Goal: Task Accomplishment & Management: Use online tool/utility

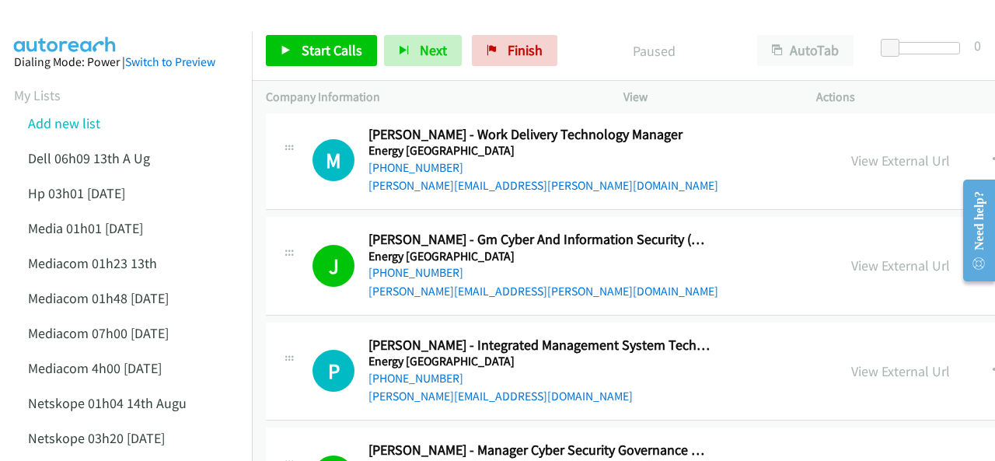
scroll to position [233, 0]
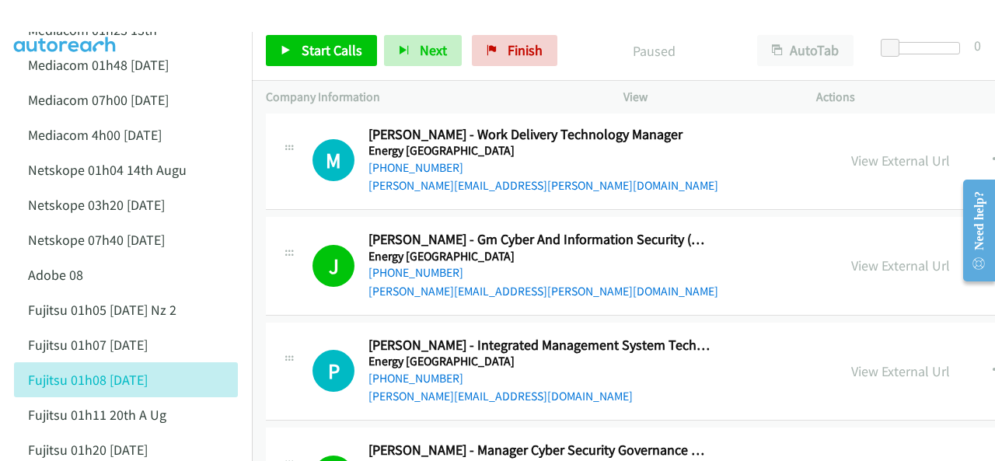
click at [103, 15] on img at bounding box center [65, 27] width 117 height 54
click at [111, 12] on img at bounding box center [65, 27] width 117 height 54
click at [518, 46] on span "Finish" at bounding box center [525, 50] width 35 height 18
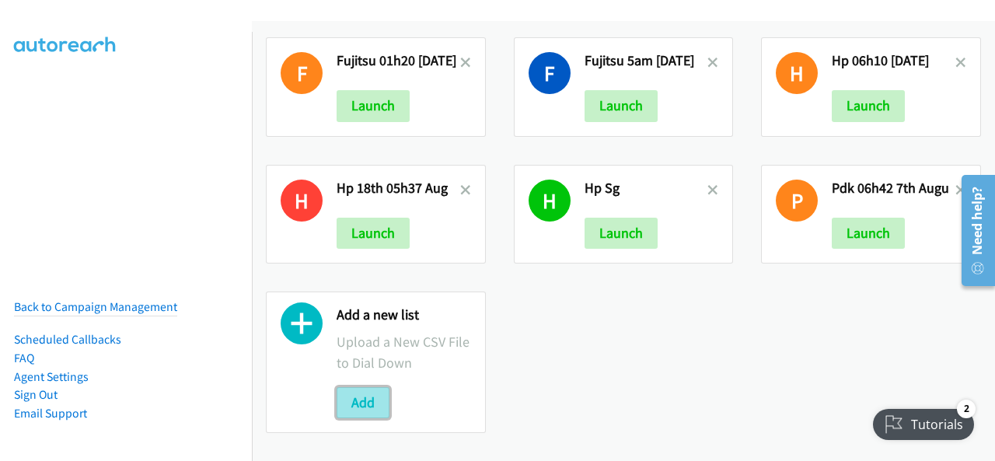
click at [368, 393] on button "Add" at bounding box center [363, 402] width 53 height 31
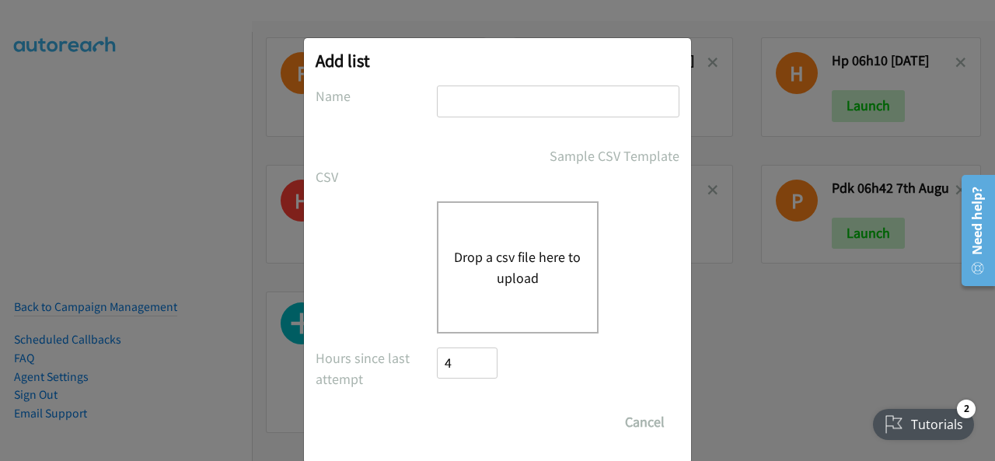
paste input "pdk 27th Aug 01h12"
type input "pdk 27th Aug 01h12"
click at [515, 274] on button "Drop a csv file here to upload" at bounding box center [517, 267] width 127 height 42
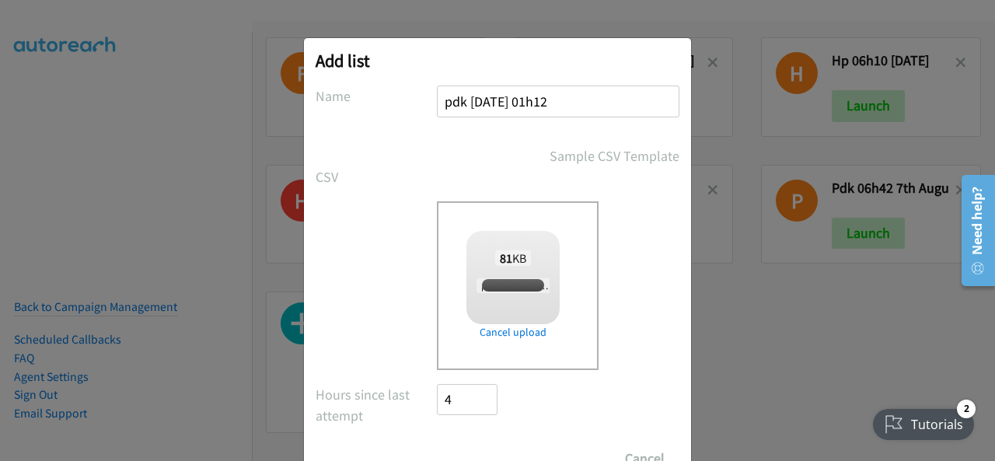
checkbox input "true"
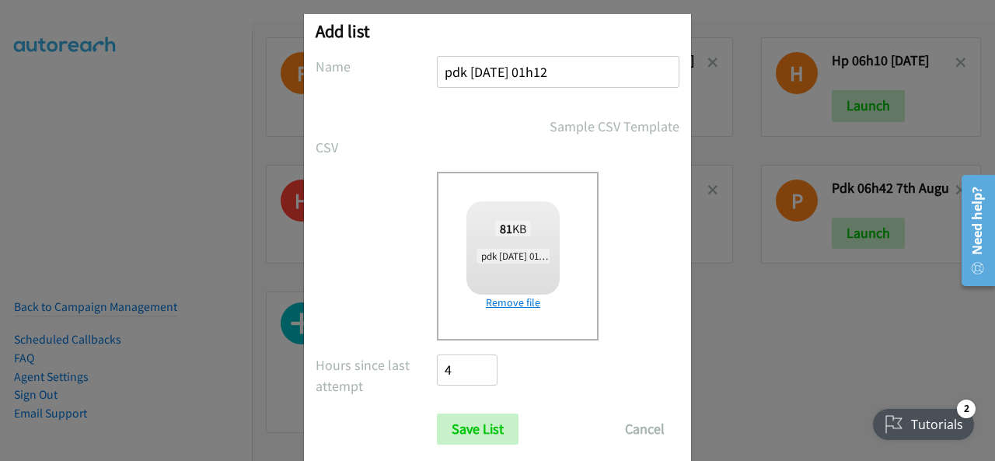
scroll to position [62, 0]
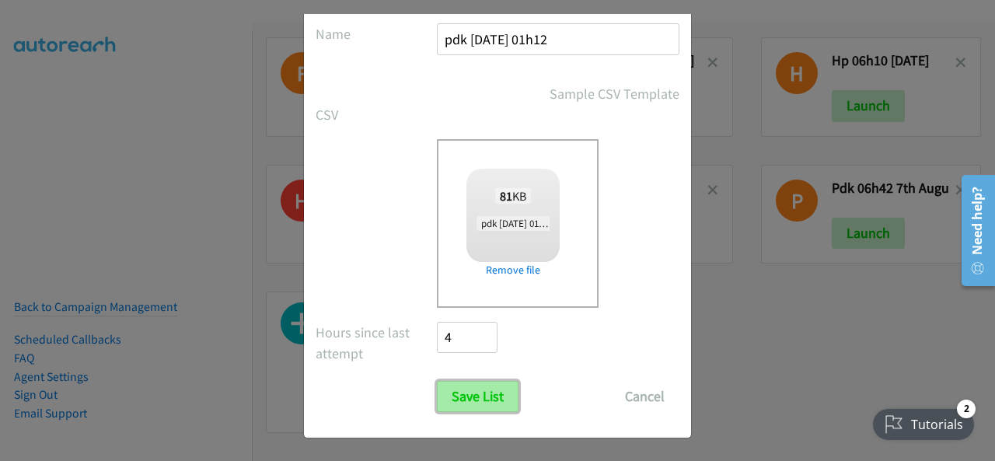
click at [474, 405] on input "Save List" at bounding box center [478, 396] width 82 height 31
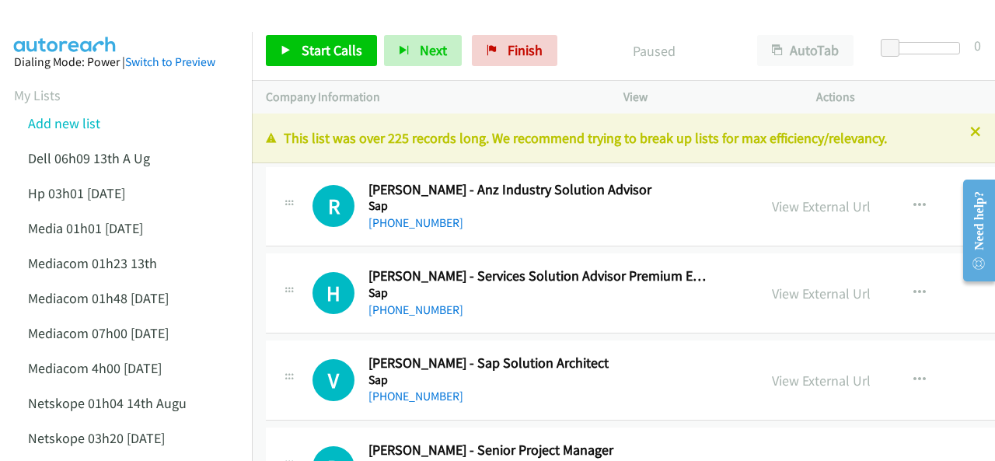
click at [117, 23] on img at bounding box center [65, 27] width 117 height 54
click at [790, 203] on link "View External Url" at bounding box center [821, 206] width 99 height 18
click at [308, 50] on span "Start Calls" at bounding box center [332, 50] width 61 height 18
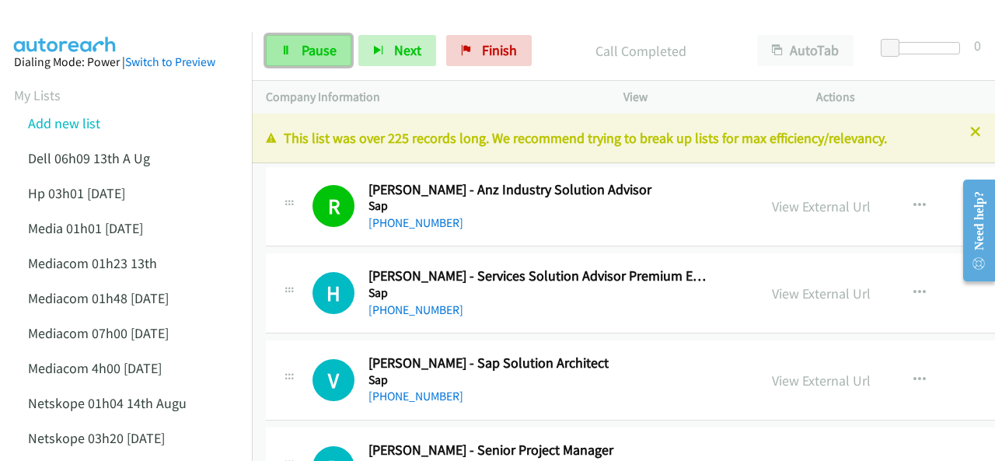
click at [293, 52] on link "Pause" at bounding box center [309, 50] width 86 height 31
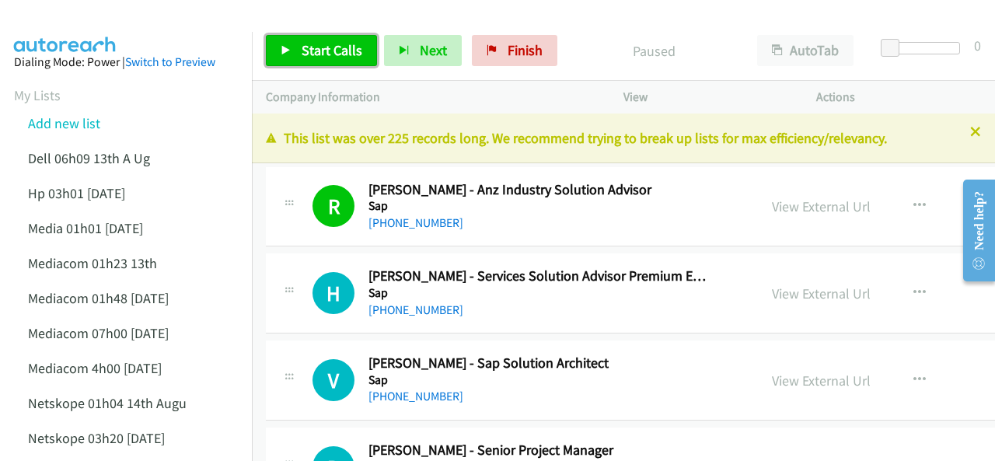
click at [293, 52] on link "Start Calls" at bounding box center [321, 50] width 111 height 31
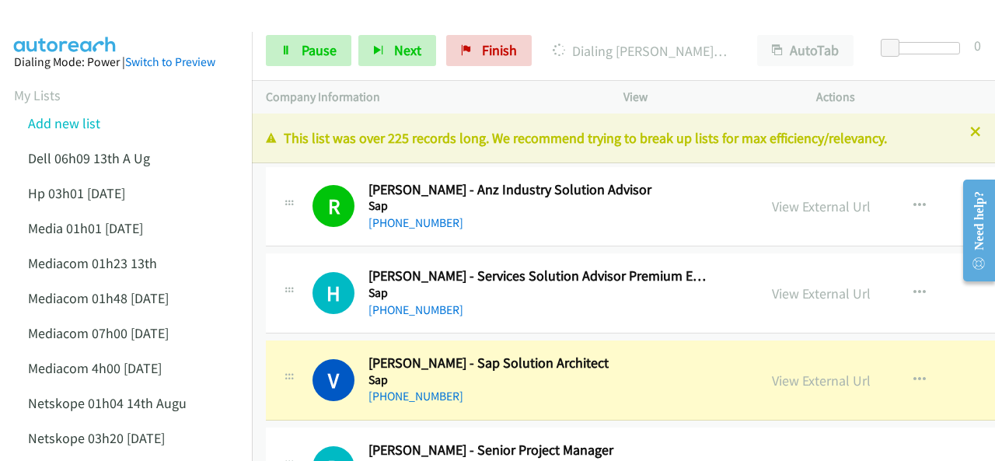
drag, startPoint x: 74, startPoint y: 12, endPoint x: 83, endPoint y: -4, distance: 18.1
click at [83, 0] on html "Start Calls Pause Next Finish Dialing Vanessa Avila - Sap Solution Architect Au…" at bounding box center [497, 37] width 995 height 74
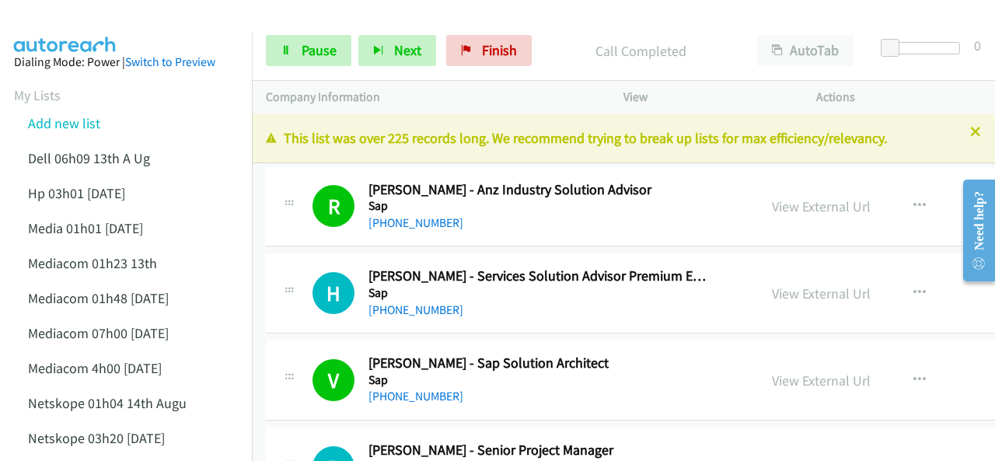
click at [91, 15] on img at bounding box center [65, 27] width 117 height 54
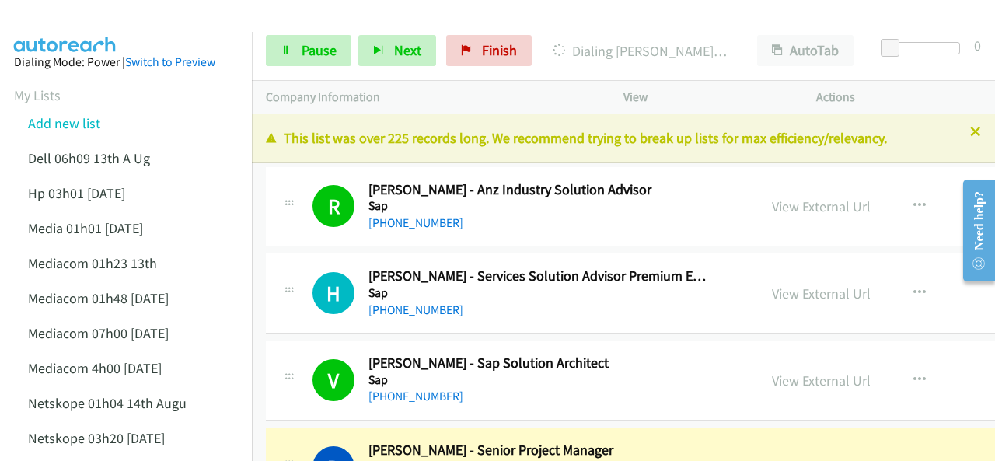
click at [117, 30] on img at bounding box center [65, 27] width 117 height 54
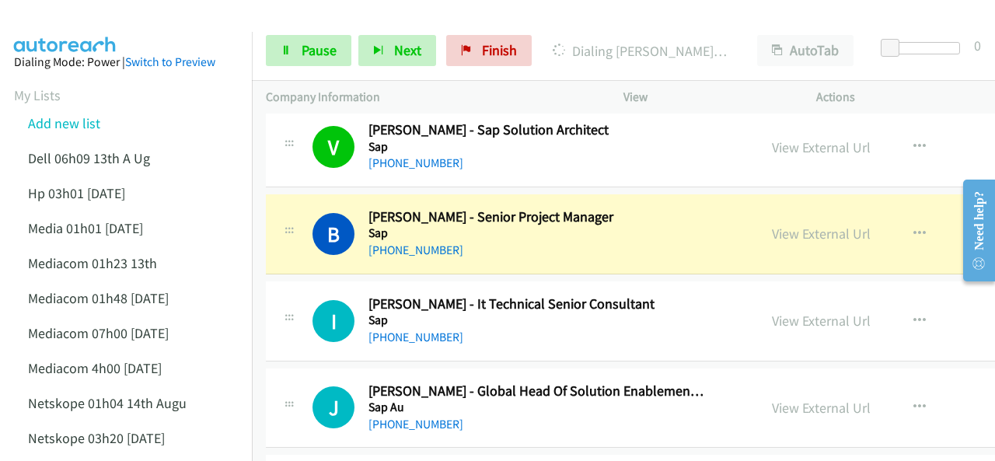
click at [159, 12] on div at bounding box center [490, 30] width 981 height 60
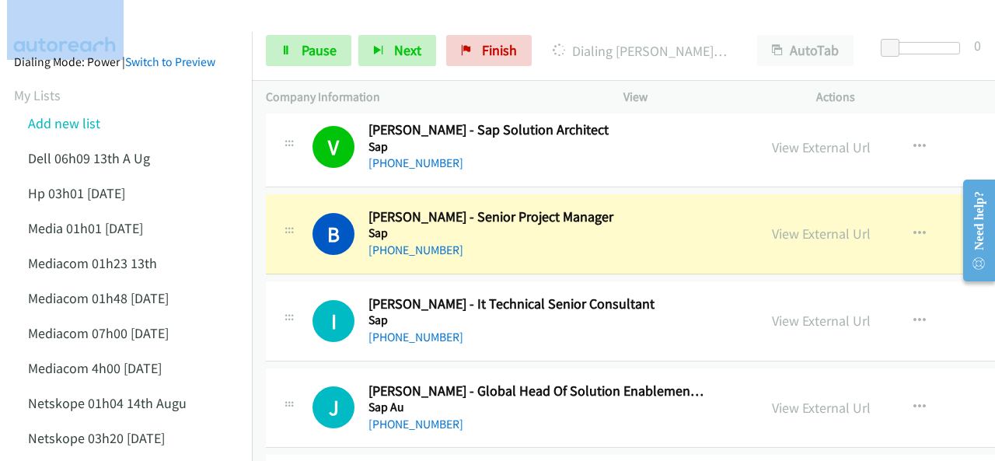
click at [233, 24] on div at bounding box center [490, 30] width 981 height 60
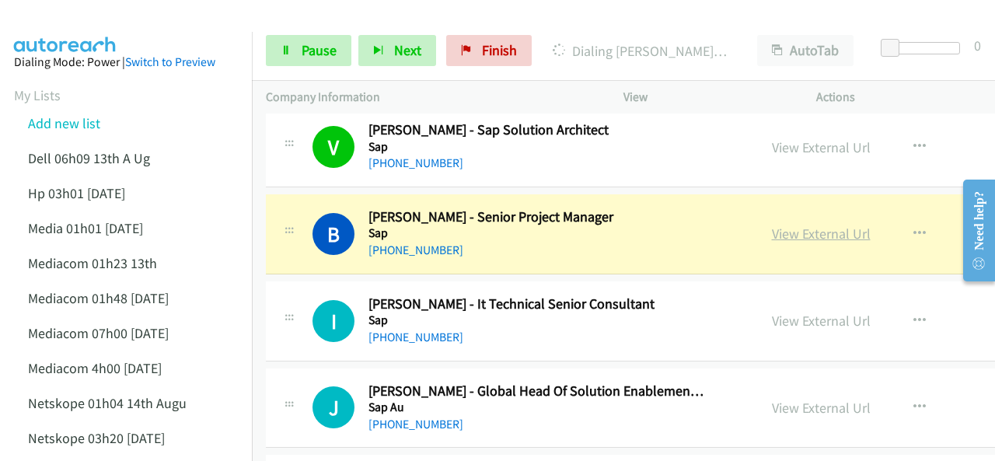
click at [788, 232] on link "View External Url" at bounding box center [821, 234] width 99 height 18
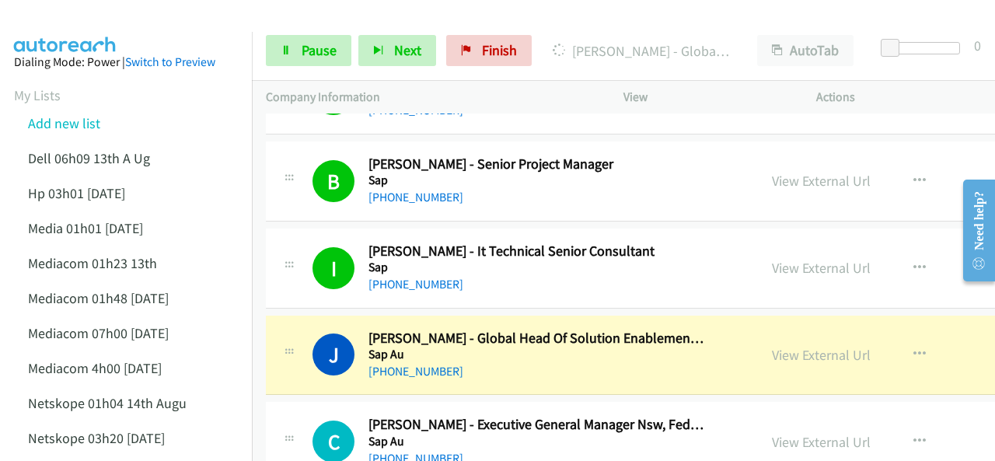
scroll to position [311, 0]
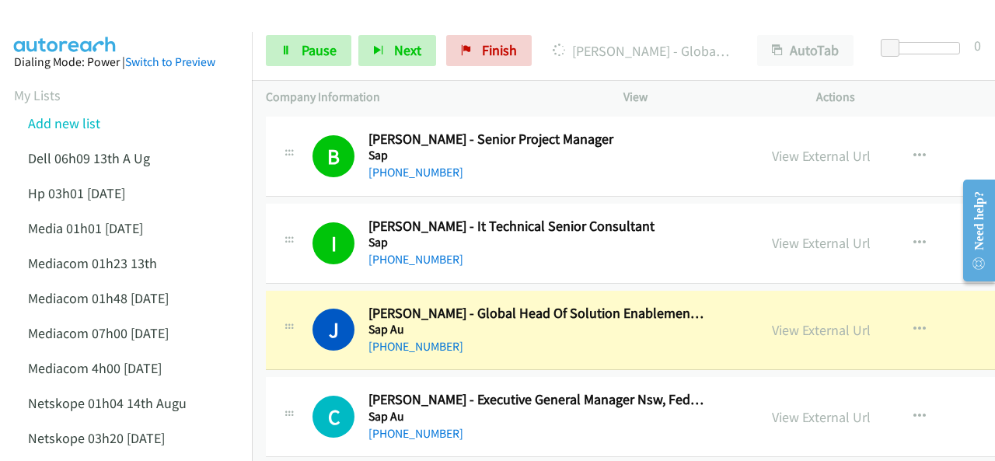
click at [61, 26] on img at bounding box center [65, 27] width 117 height 54
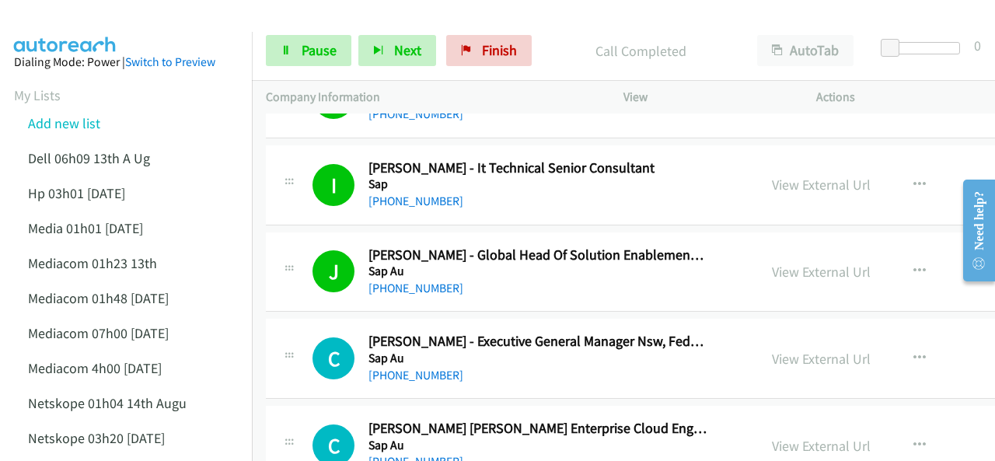
scroll to position [466, 0]
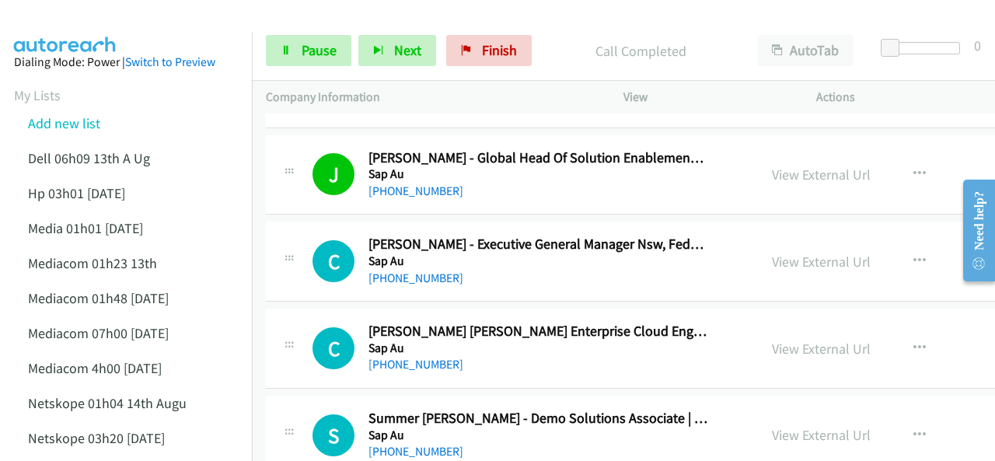
click at [78, 16] on img at bounding box center [65, 27] width 117 height 54
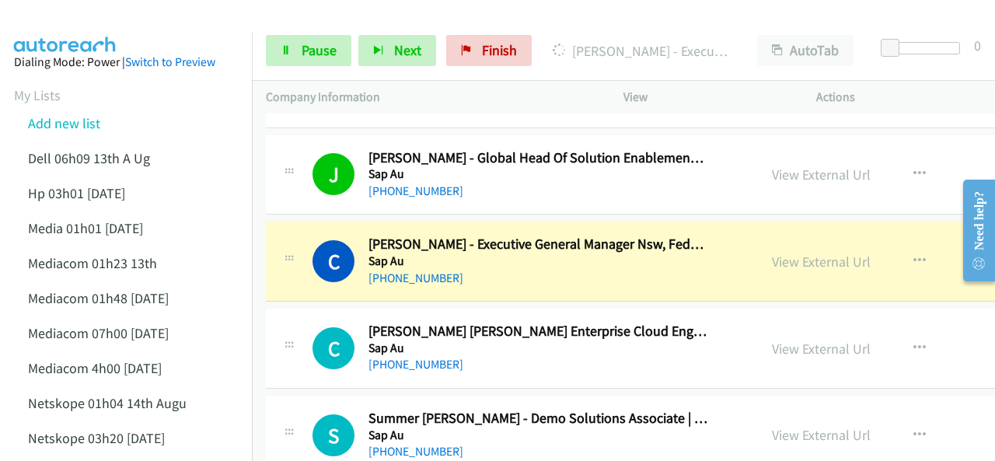
click at [772, 262] on link "View External Url" at bounding box center [821, 262] width 99 height 18
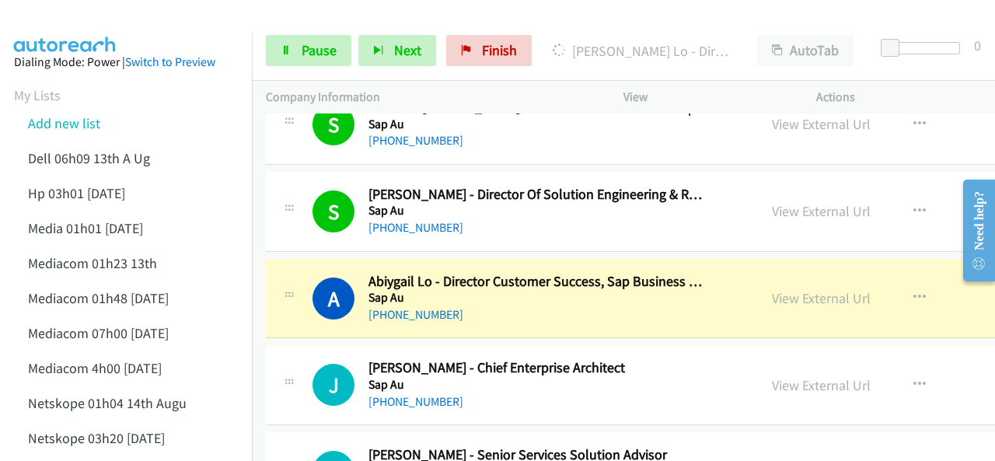
scroll to position [855, 0]
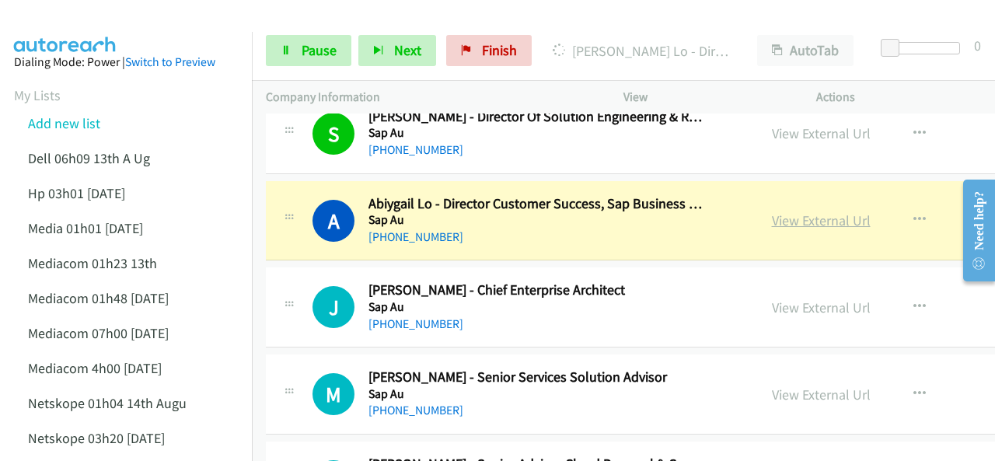
click at [785, 221] on link "View External Url" at bounding box center [821, 220] width 99 height 18
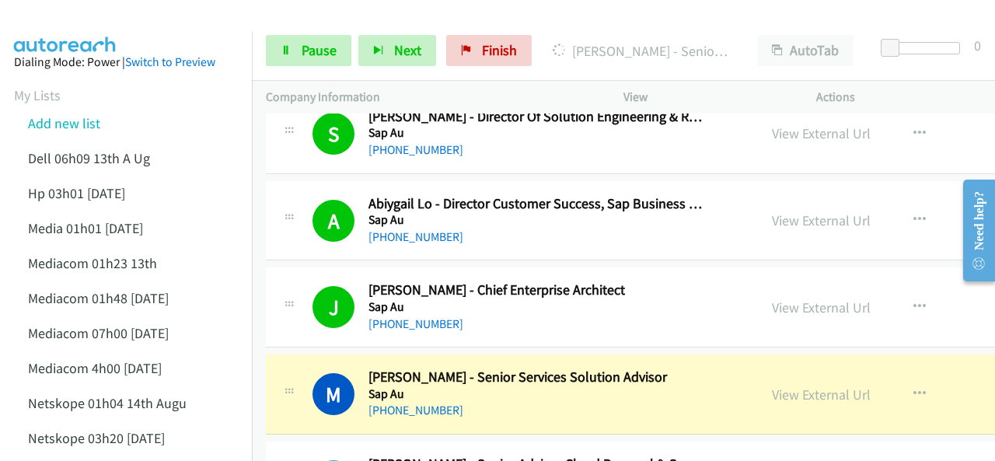
click at [117, 28] on img at bounding box center [65, 27] width 117 height 54
click at [780, 391] on link "View External Url" at bounding box center [821, 395] width 99 height 18
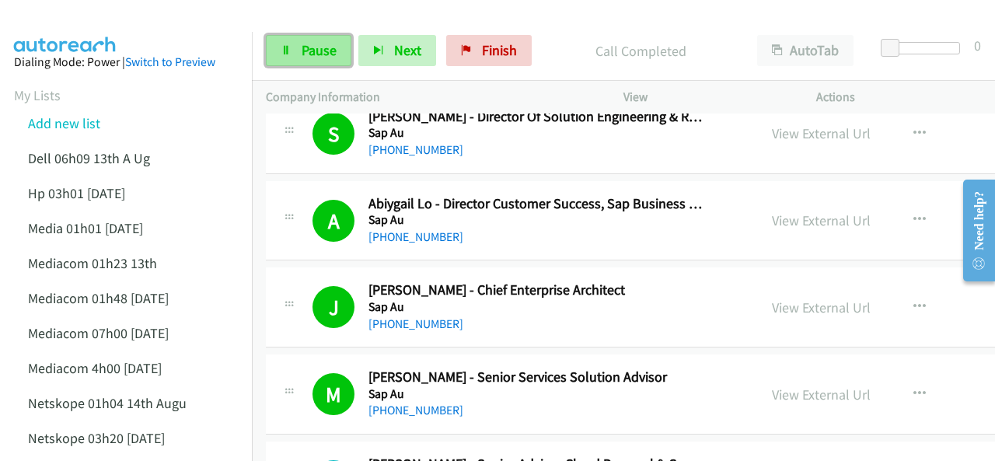
click at [295, 40] on link "Pause" at bounding box center [309, 50] width 86 height 31
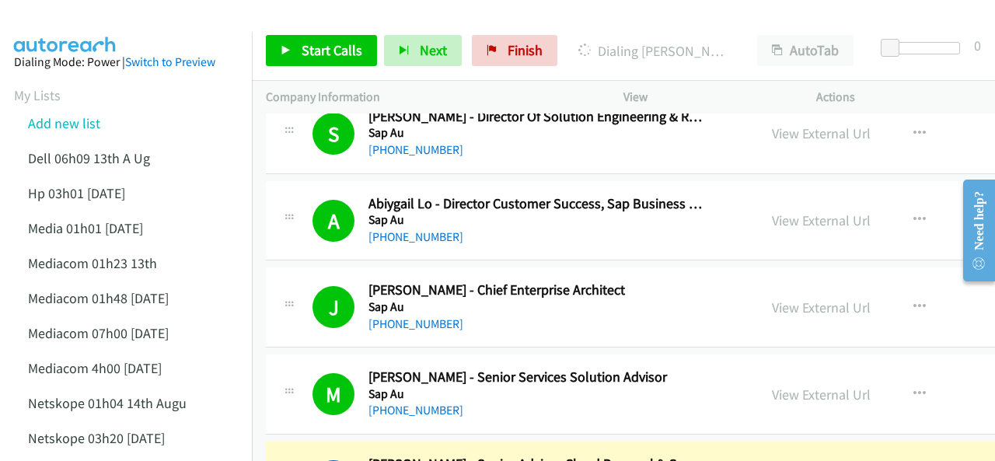
click at [137, 24] on div at bounding box center [490, 30] width 981 height 60
click at [97, 13] on img at bounding box center [65, 27] width 117 height 54
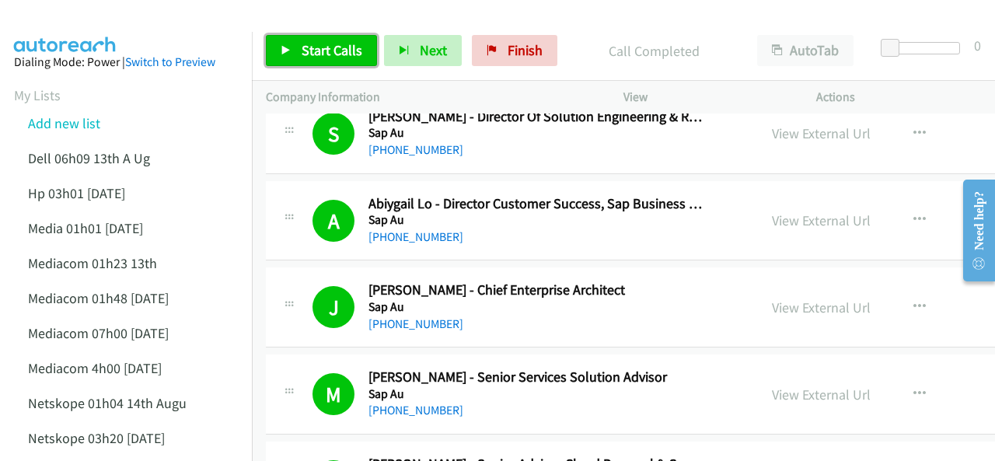
click at [338, 47] on span "Start Calls" at bounding box center [332, 50] width 61 height 18
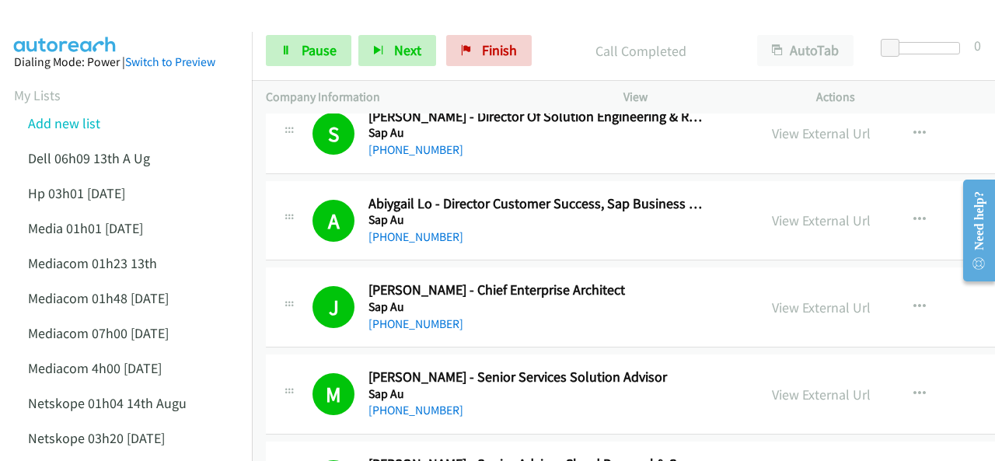
click at [106, 23] on img at bounding box center [65, 27] width 117 height 54
click at [302, 47] on span "Pause" at bounding box center [319, 50] width 35 height 18
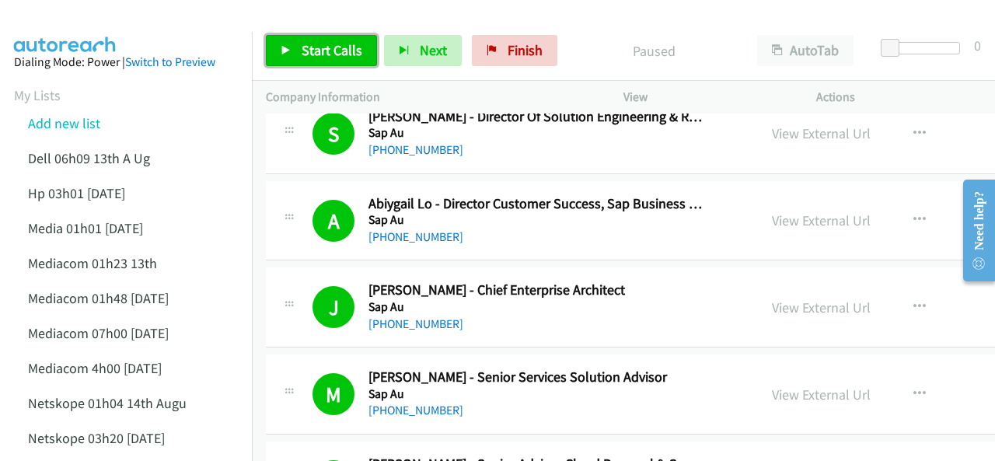
click at [302, 49] on span "Start Calls" at bounding box center [332, 50] width 61 height 18
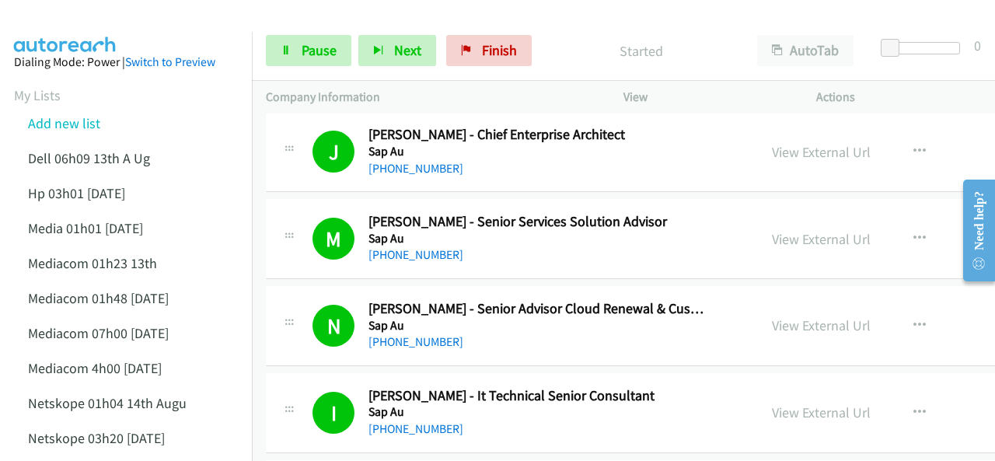
scroll to position [1244, 0]
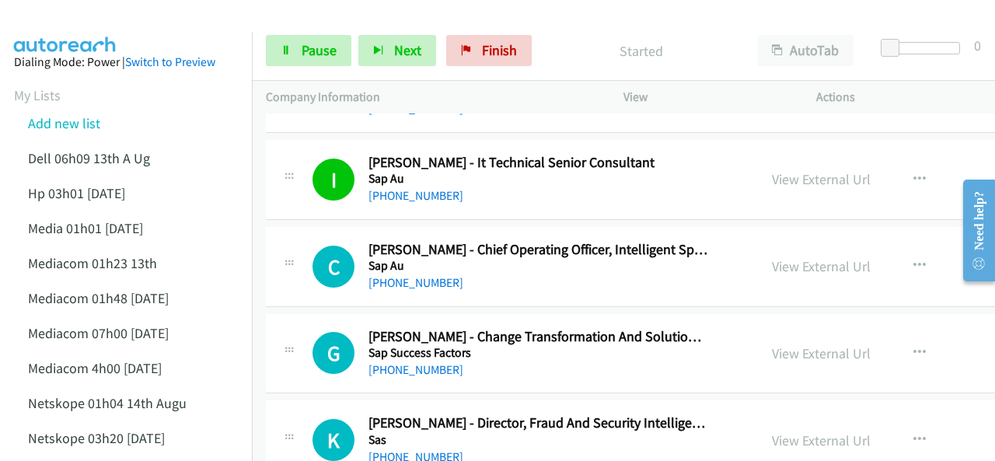
click at [93, 26] on img at bounding box center [65, 27] width 117 height 54
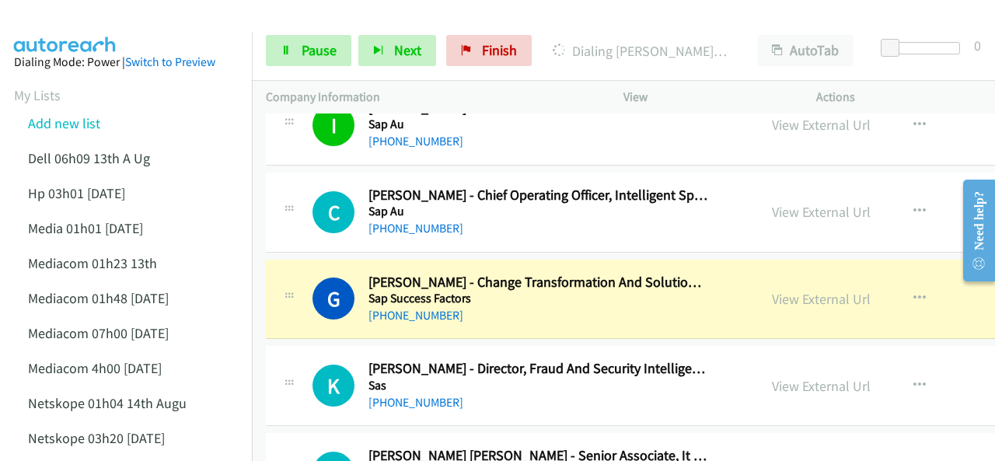
scroll to position [1321, 0]
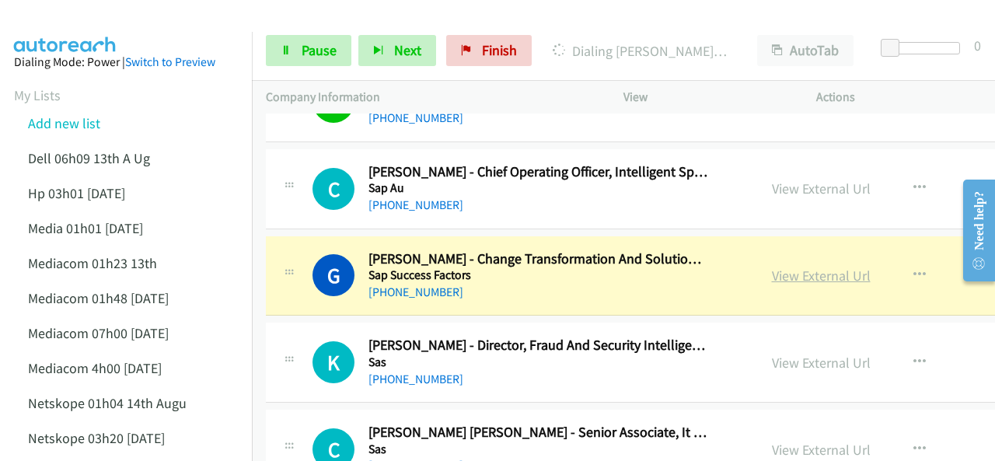
click at [782, 272] on link "View External Url" at bounding box center [821, 276] width 99 height 18
click at [299, 44] on link "Pause" at bounding box center [309, 50] width 86 height 31
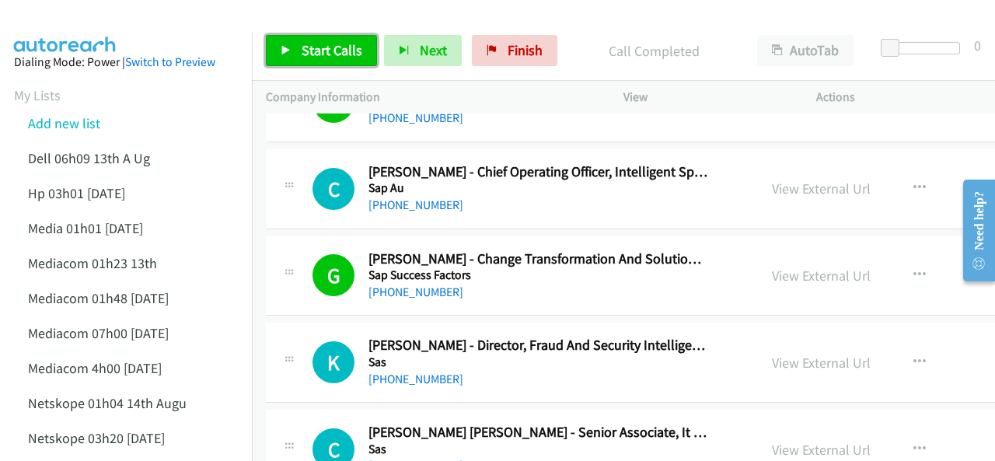
click at [305, 44] on span "Start Calls" at bounding box center [332, 50] width 61 height 18
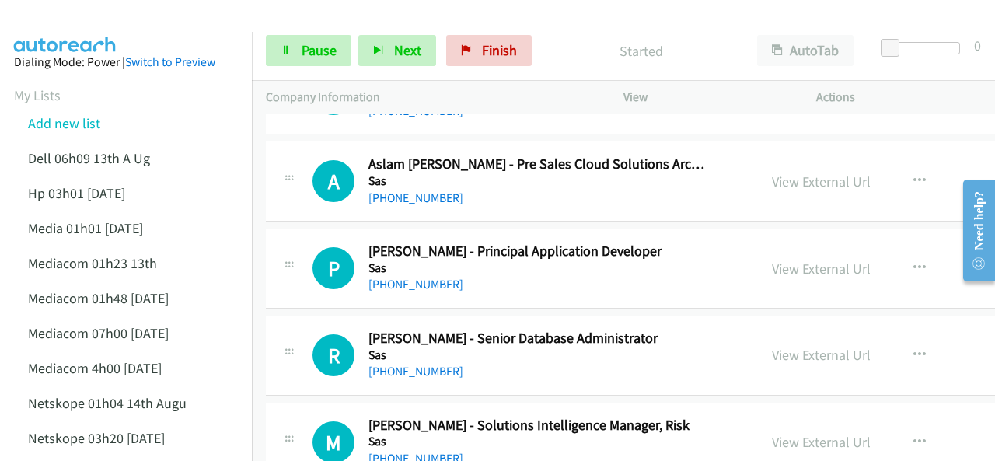
scroll to position [2099, 0]
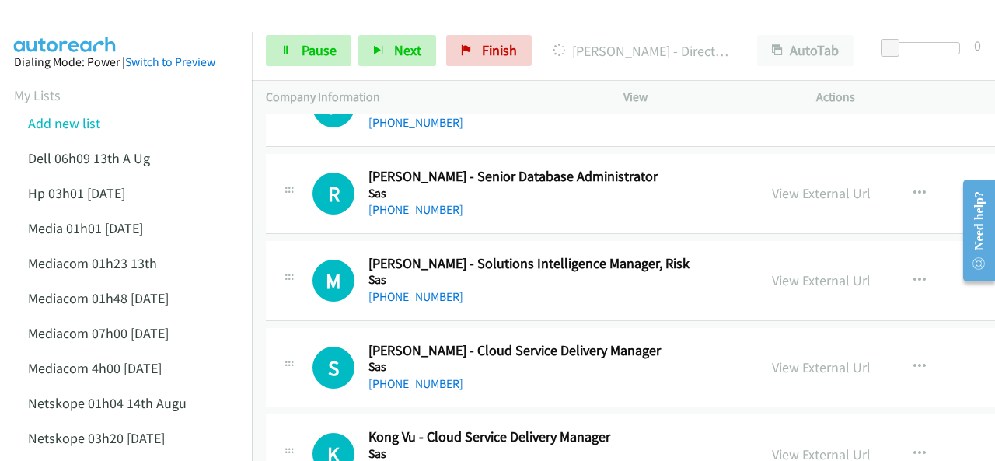
click at [69, 18] on img at bounding box center [65, 27] width 117 height 54
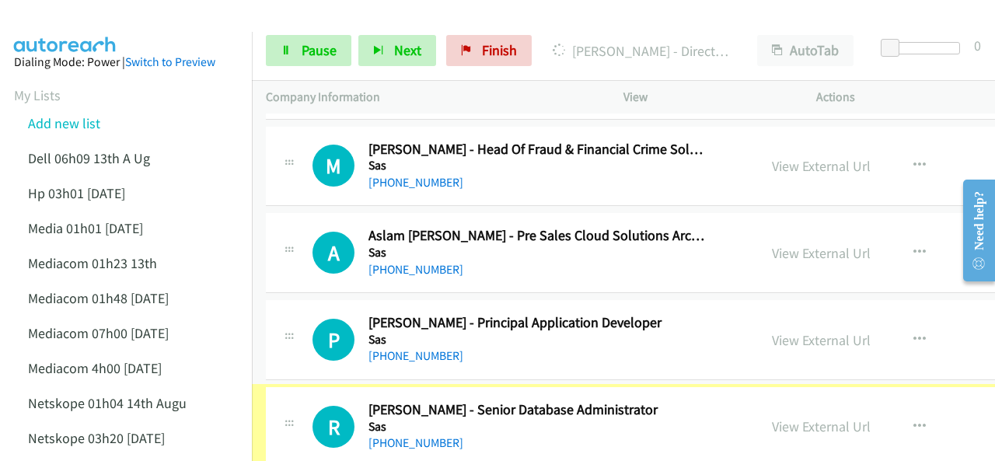
scroll to position [1881, 0]
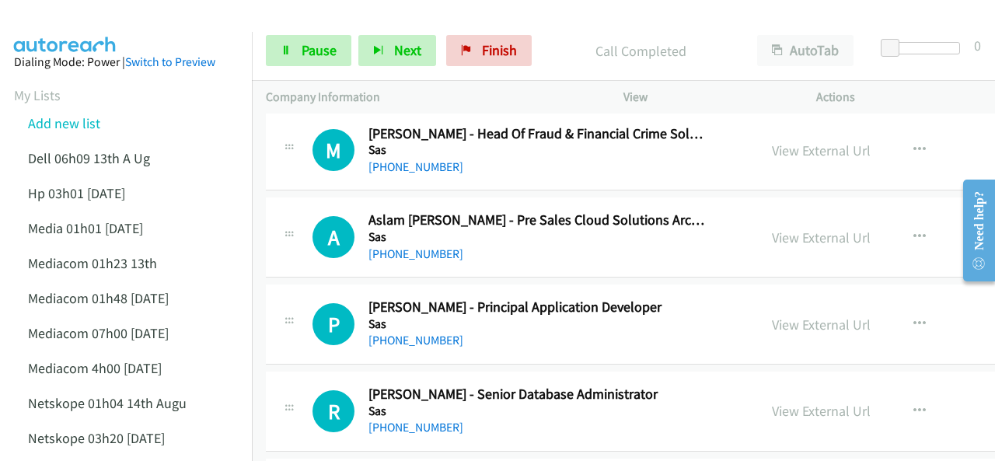
click at [110, 30] on img at bounding box center [65, 27] width 117 height 54
drag, startPoint x: 104, startPoint y: 33, endPoint x: 215, endPoint y: 123, distance: 143.1
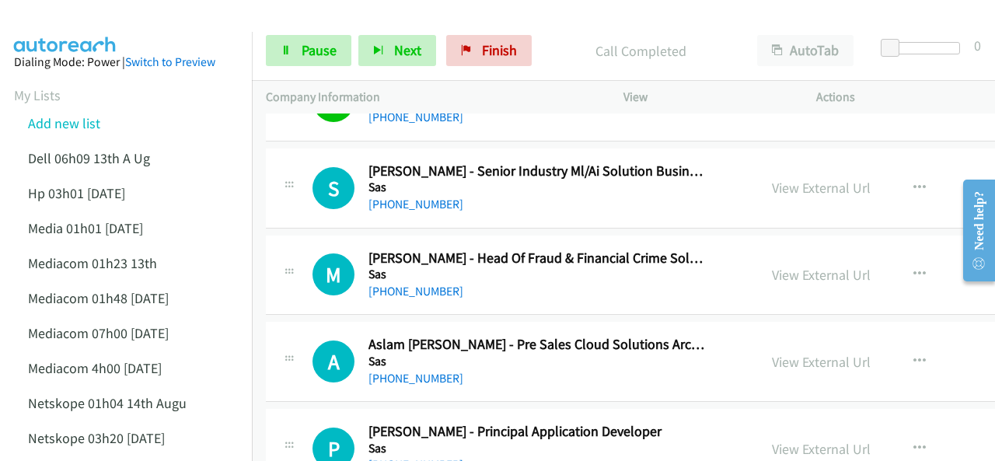
scroll to position [1570, 0]
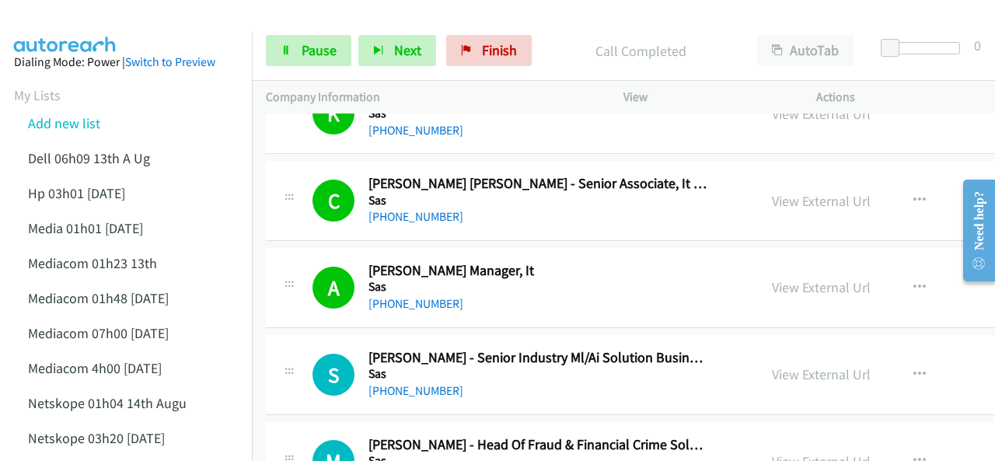
click at [132, 30] on div at bounding box center [490, 30] width 981 height 60
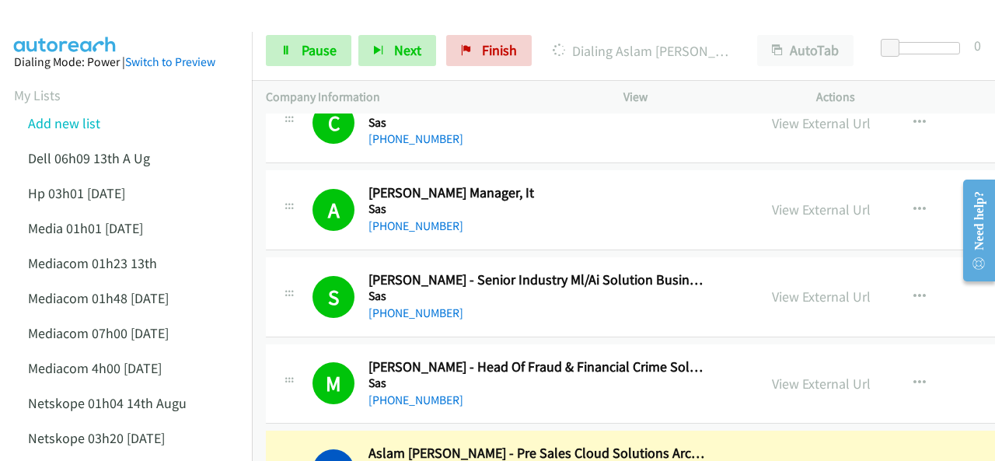
click at [151, 19] on div at bounding box center [490, 30] width 981 height 60
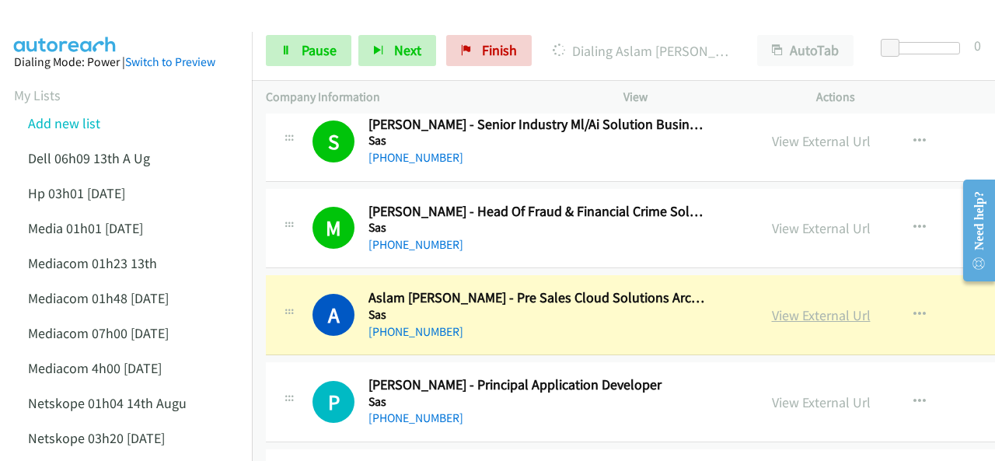
click at [794, 306] on link "View External Url" at bounding box center [821, 315] width 99 height 18
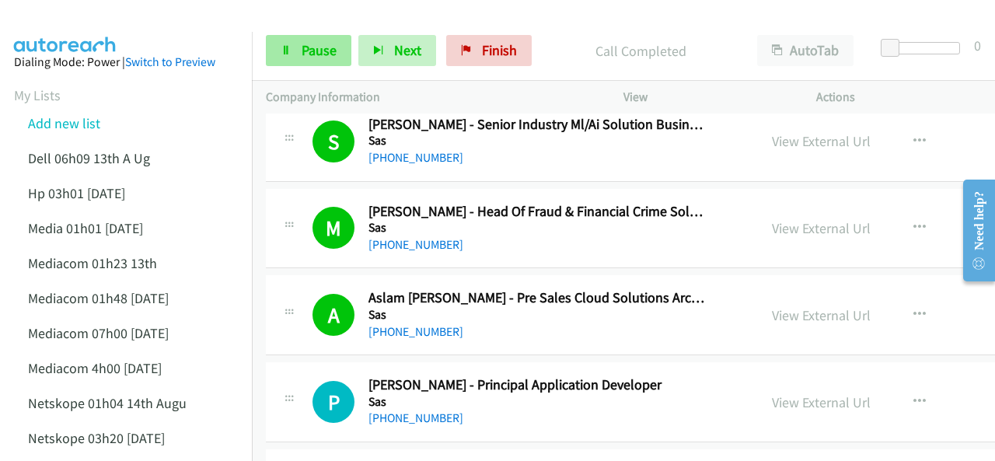
click at [306, 40] on link "Pause" at bounding box center [309, 50] width 86 height 31
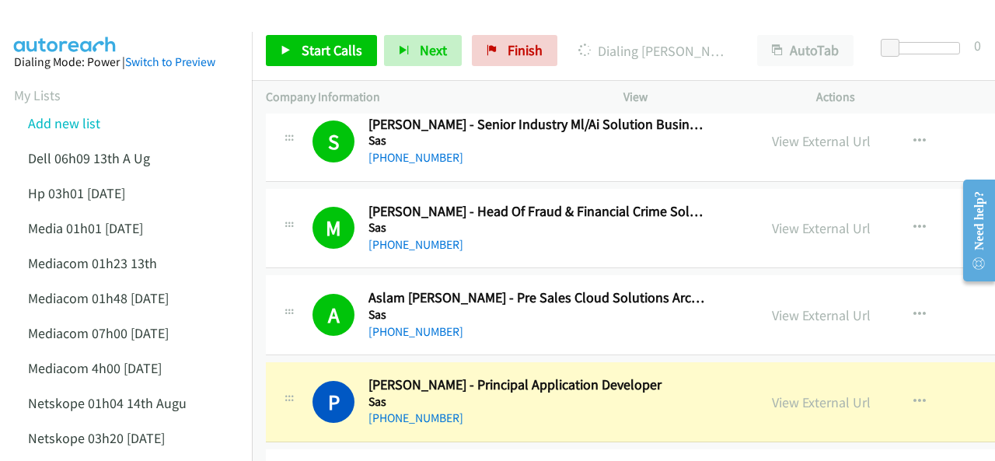
click at [134, 29] on div at bounding box center [490, 30] width 981 height 60
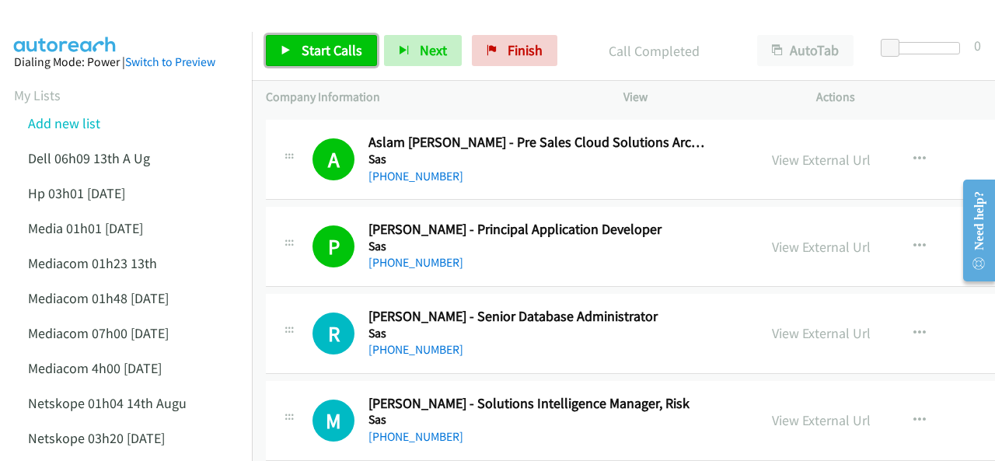
click at [320, 54] on span "Start Calls" at bounding box center [332, 50] width 61 height 18
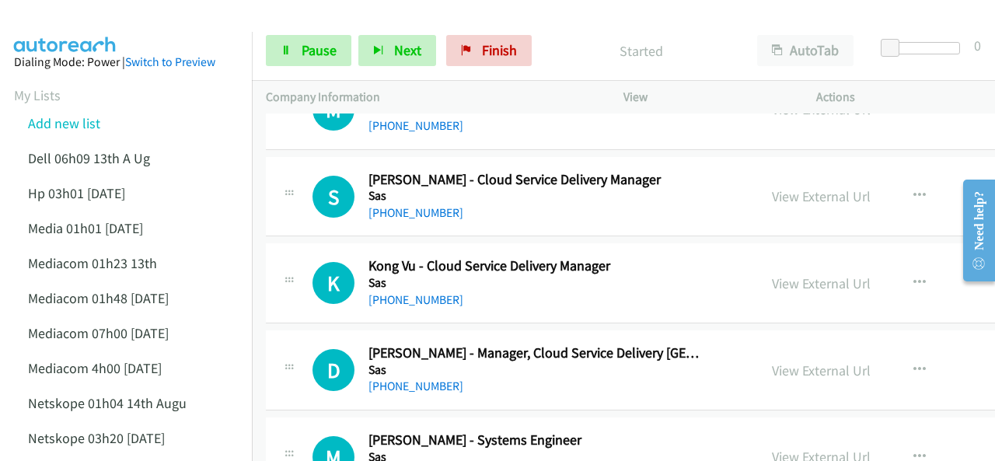
scroll to position [2114, 0]
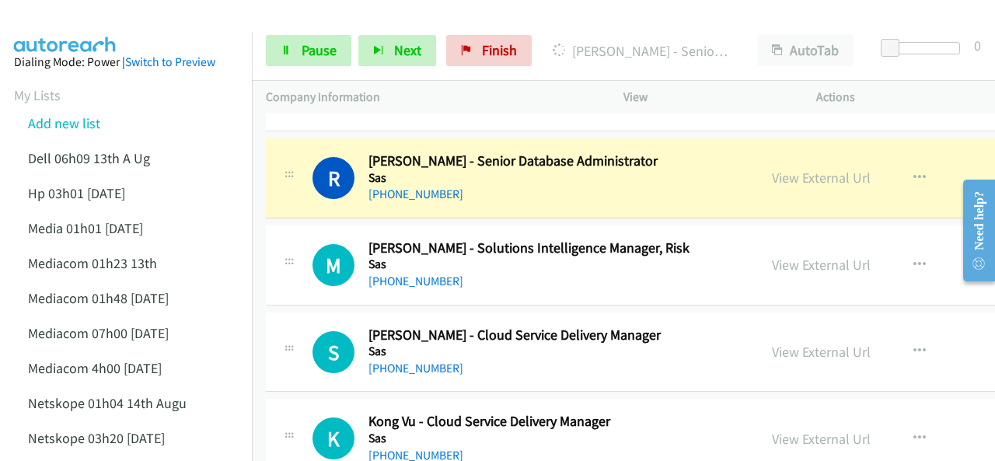
click at [93, 16] on img at bounding box center [65, 27] width 117 height 54
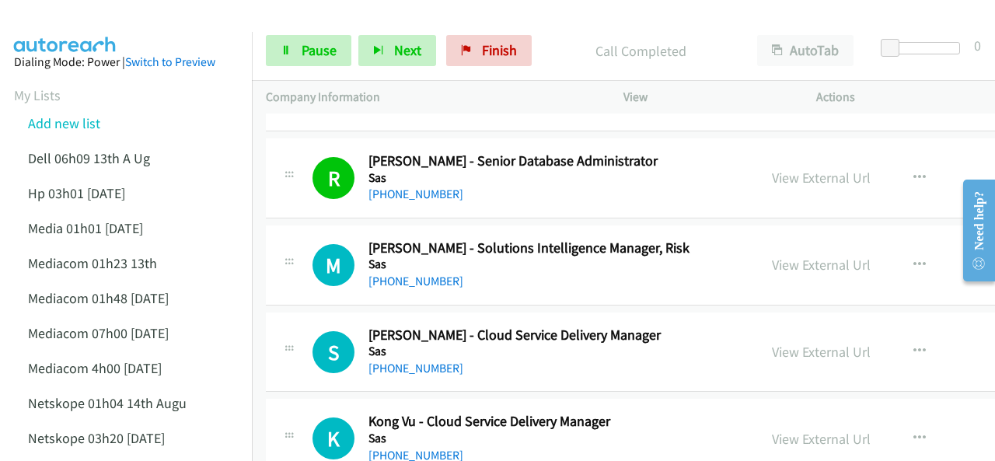
click at [102, 19] on img at bounding box center [65, 27] width 117 height 54
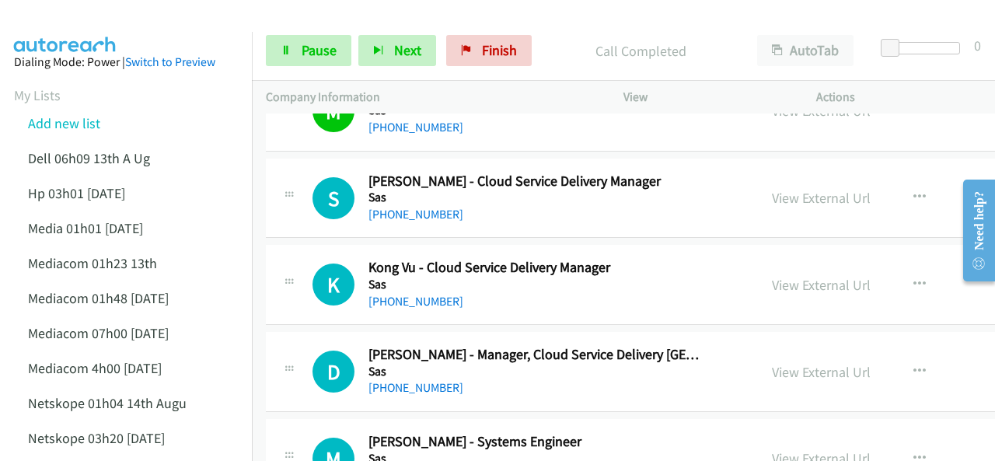
scroll to position [2192, 0]
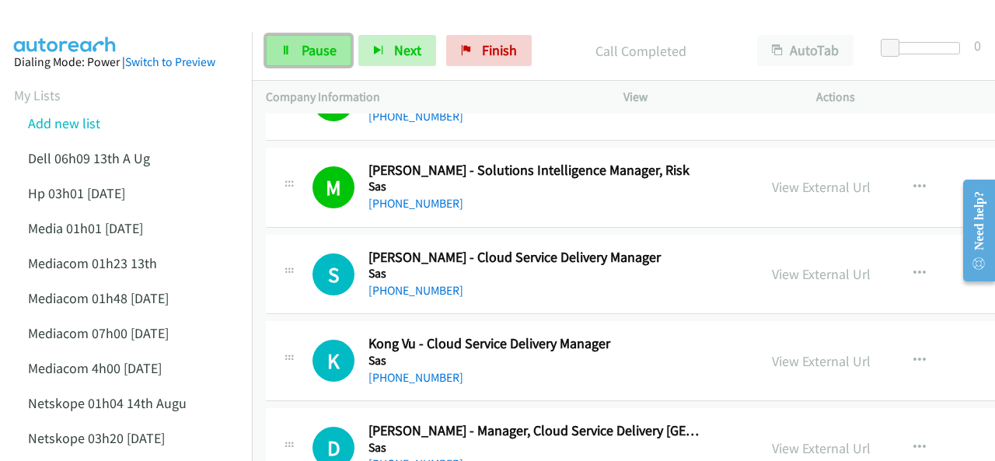
click at [297, 44] on link "Pause" at bounding box center [309, 50] width 86 height 31
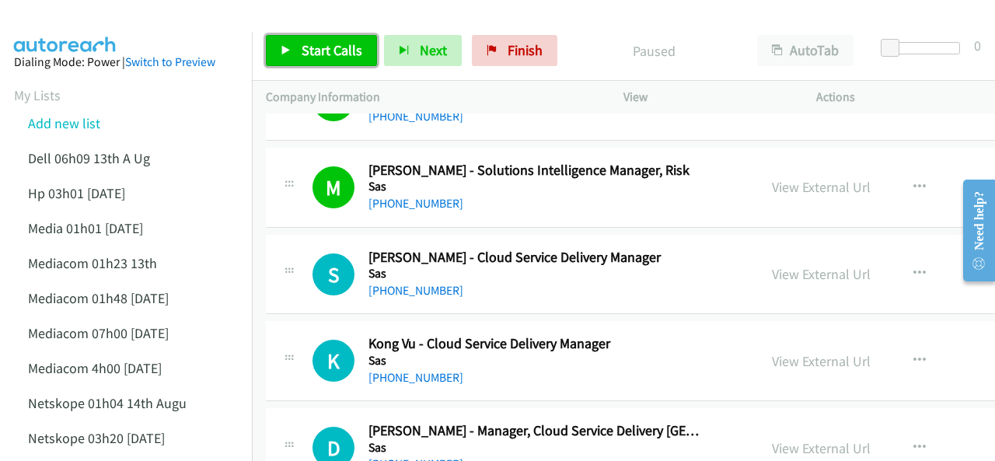
click at [308, 47] on span "Start Calls" at bounding box center [332, 50] width 61 height 18
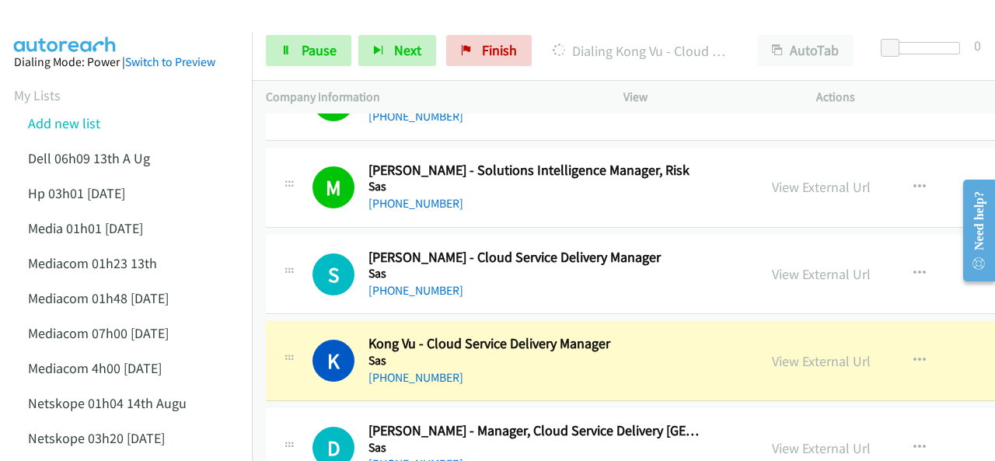
click at [114, 12] on img at bounding box center [65, 27] width 117 height 54
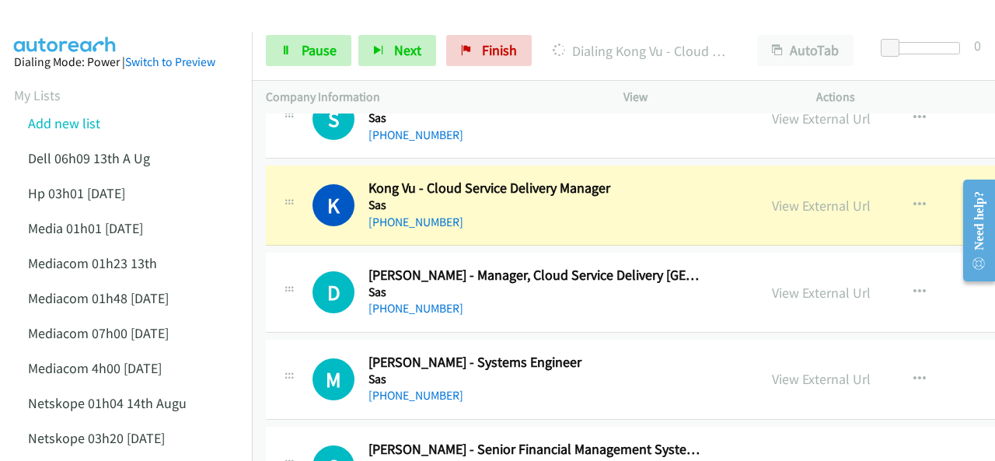
click at [86, 19] on img at bounding box center [65, 27] width 117 height 54
click at [46, 16] on img at bounding box center [65, 27] width 117 height 54
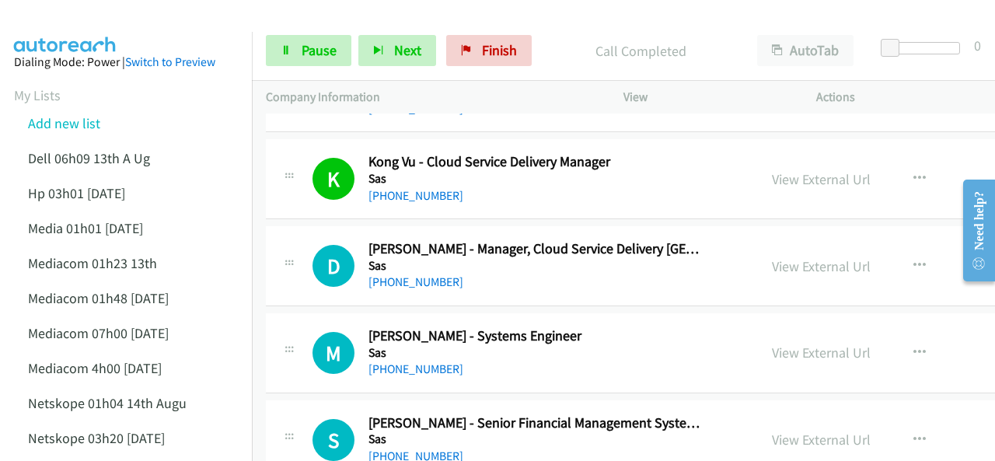
scroll to position [2425, 0]
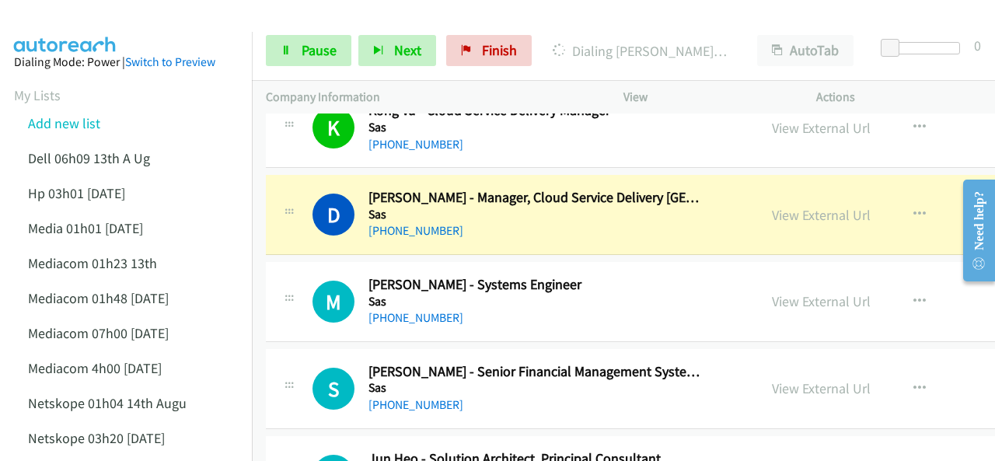
click at [139, 19] on div at bounding box center [490, 30] width 981 height 60
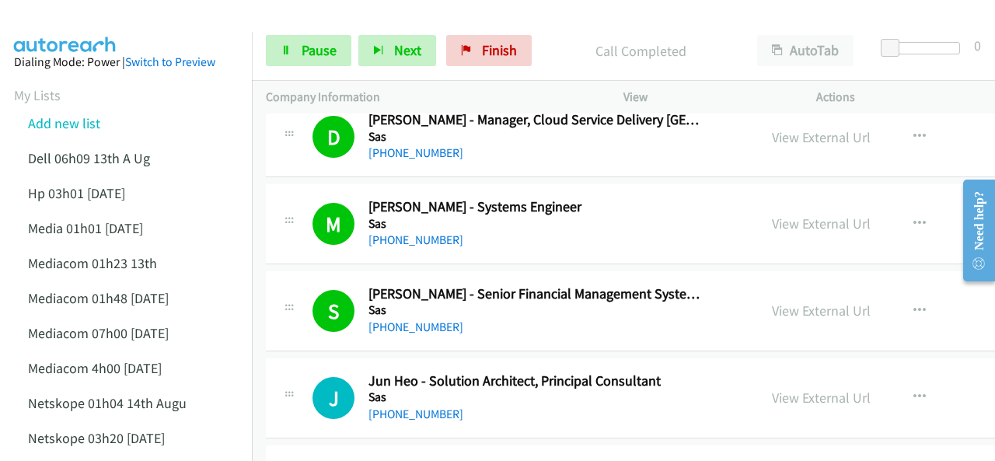
click at [108, 24] on img at bounding box center [65, 27] width 117 height 54
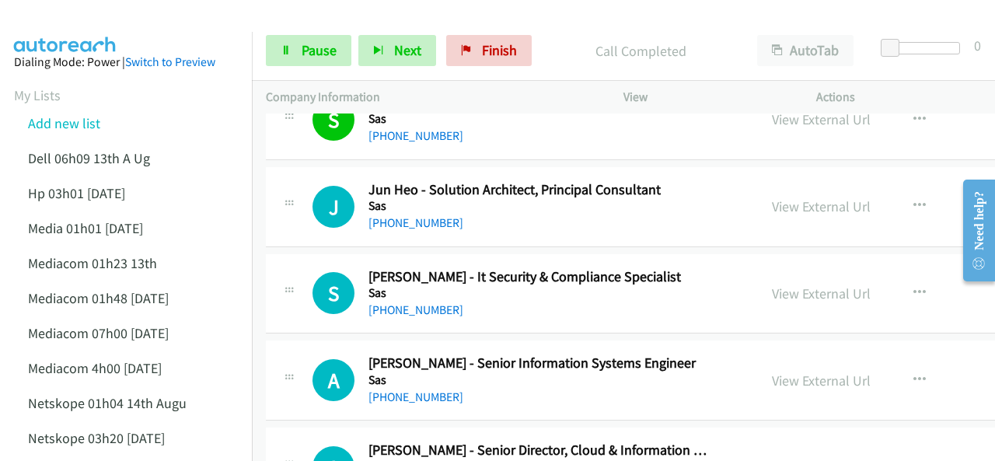
scroll to position [2736, 0]
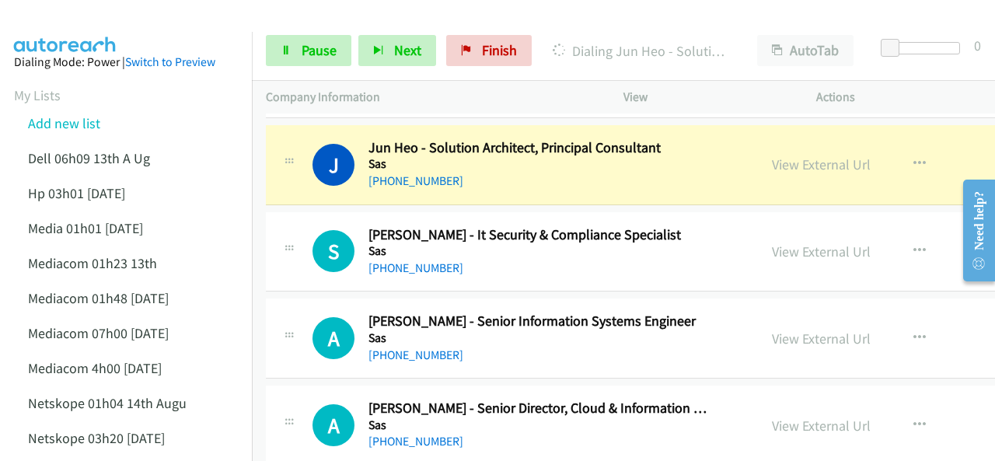
click at [79, 12] on img at bounding box center [65, 27] width 117 height 54
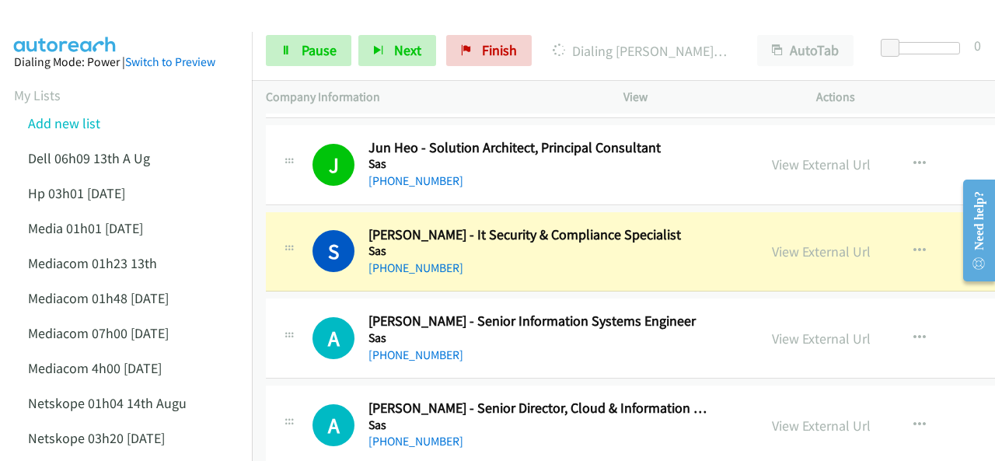
click at [89, 16] on img at bounding box center [65, 27] width 117 height 54
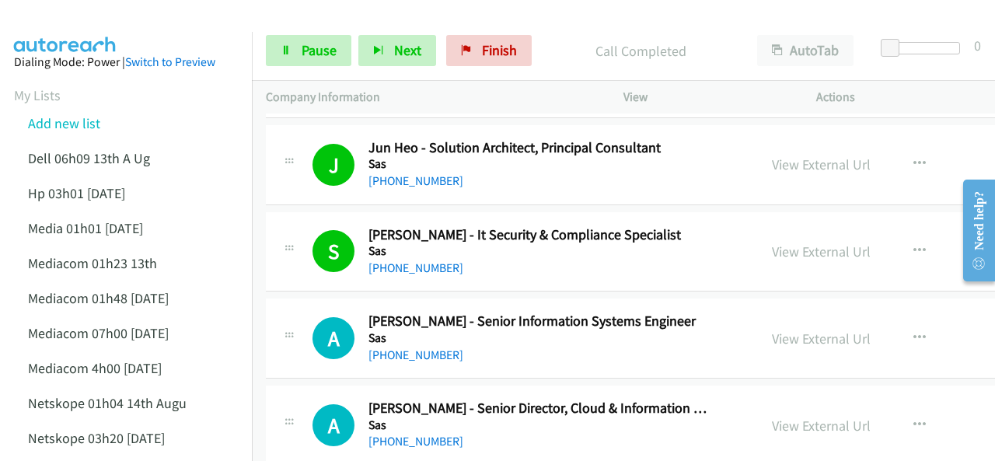
click at [68, 26] on img at bounding box center [65, 27] width 117 height 54
click at [93, 20] on img at bounding box center [65, 27] width 117 height 54
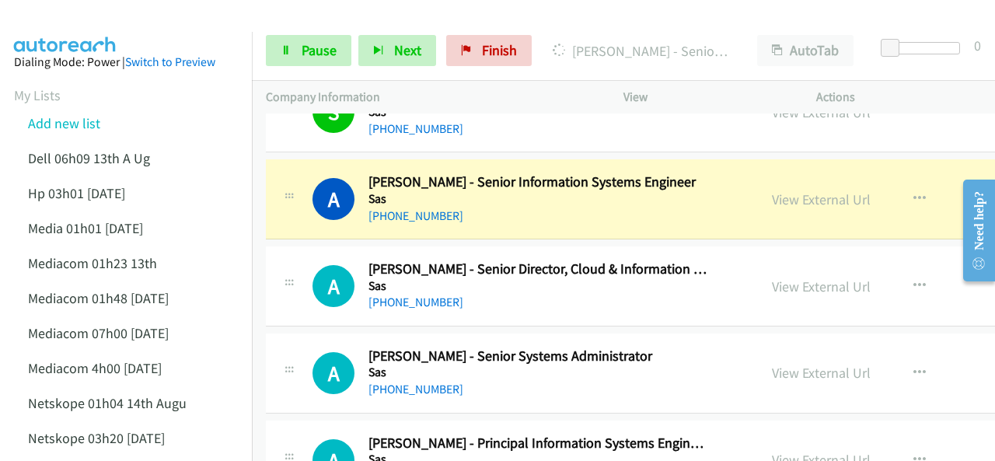
scroll to position [2892, 0]
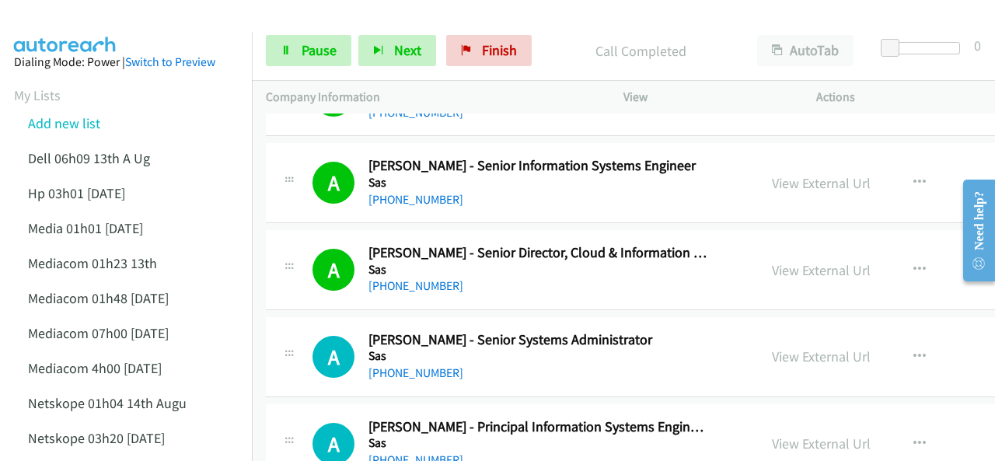
click at [314, 68] on div "Start Calls Pause Next Finish Call Completed AutoTab AutoTab 0" at bounding box center [623, 51] width 743 height 60
click at [305, 45] on span "Pause" at bounding box center [319, 50] width 35 height 18
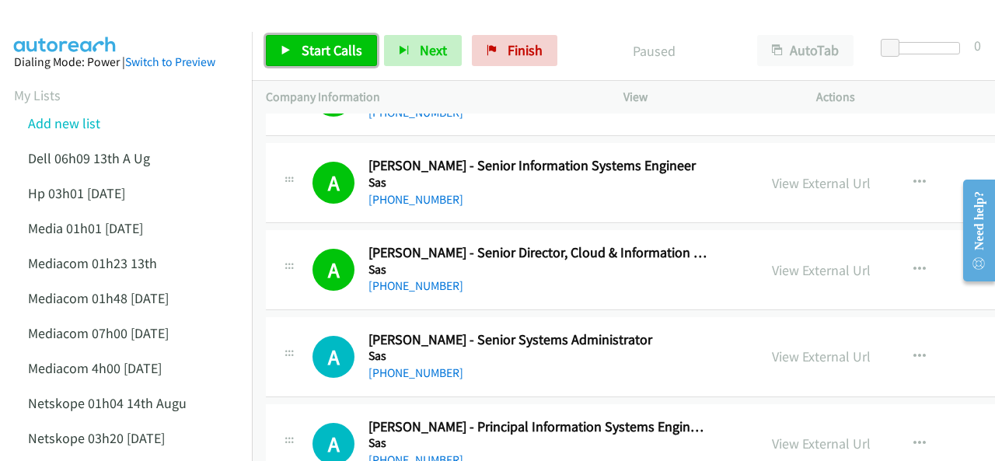
click at [314, 57] on span "Start Calls" at bounding box center [332, 50] width 61 height 18
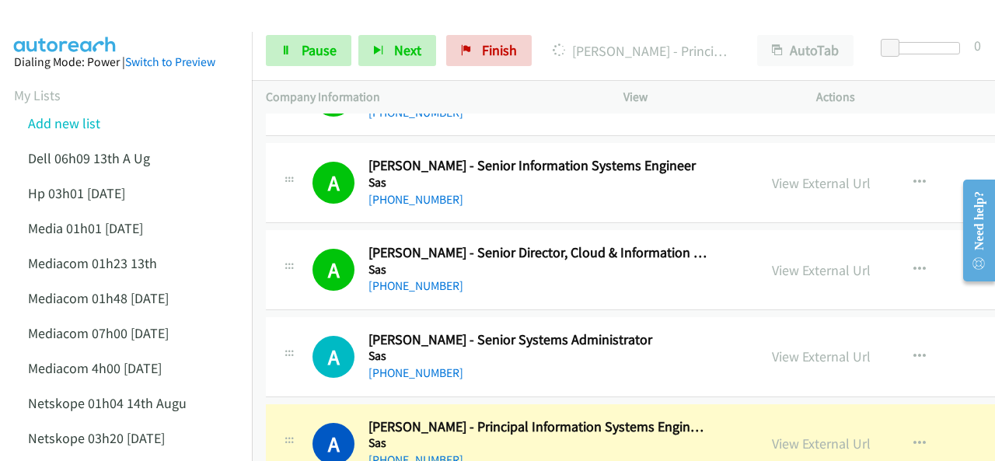
click at [107, 19] on img at bounding box center [65, 27] width 117 height 54
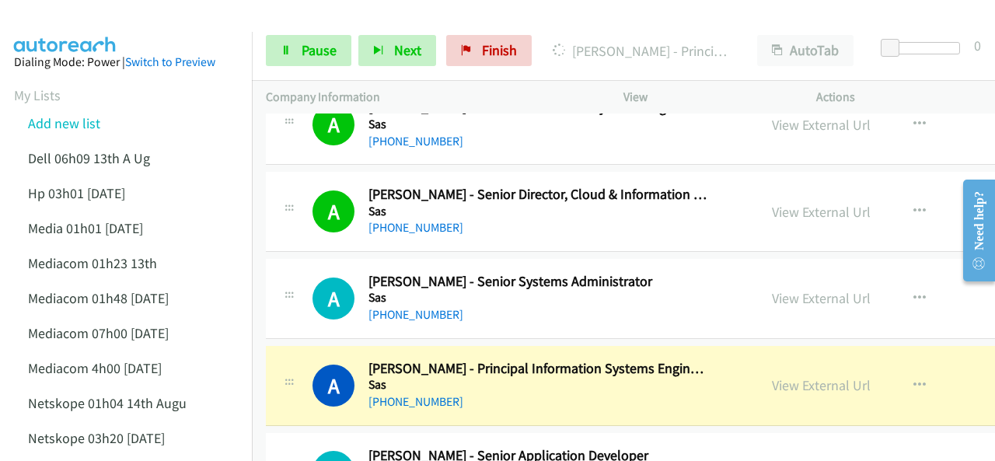
scroll to position [2969, 0]
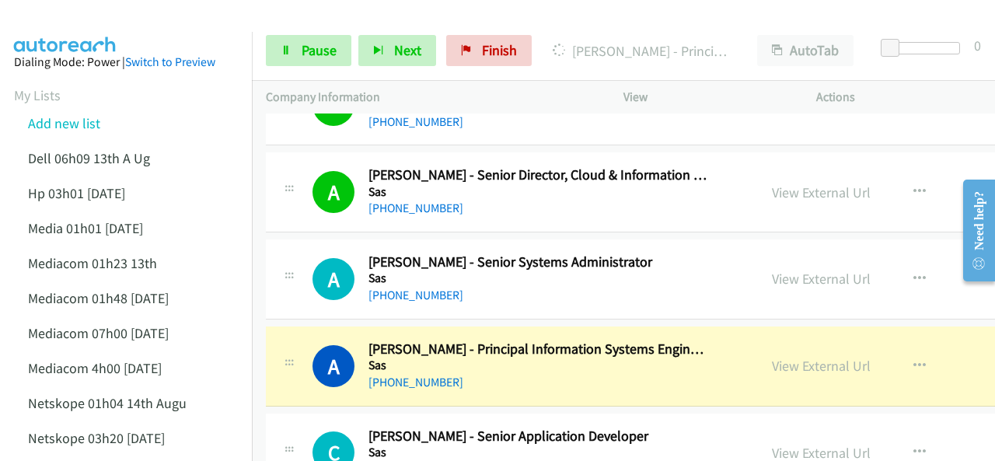
click at [110, 26] on img at bounding box center [65, 27] width 117 height 54
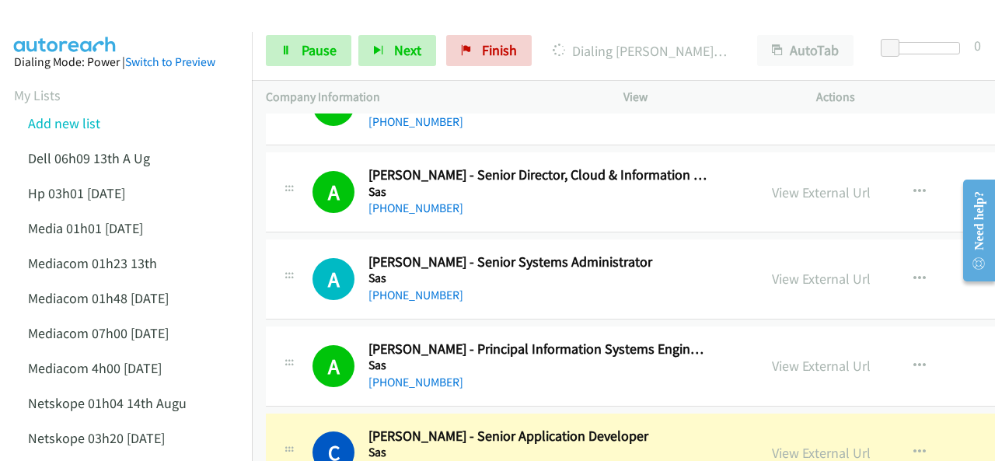
drag, startPoint x: 148, startPoint y: 43, endPoint x: 155, endPoint y: 38, distance: 9.1
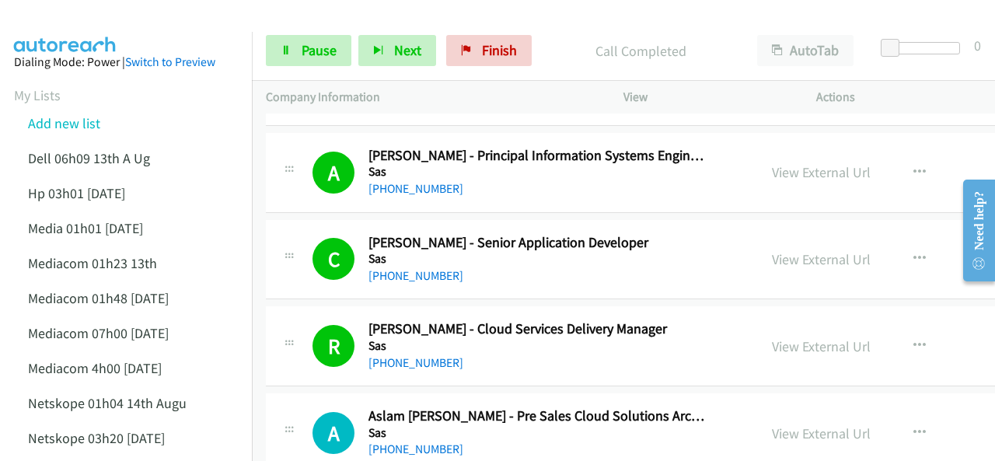
scroll to position [3280, 0]
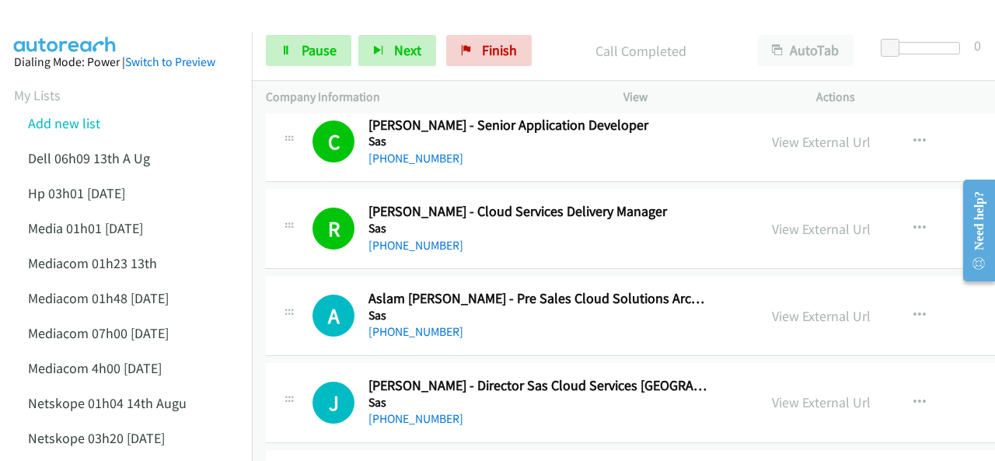
click at [103, 23] on img at bounding box center [65, 27] width 117 height 54
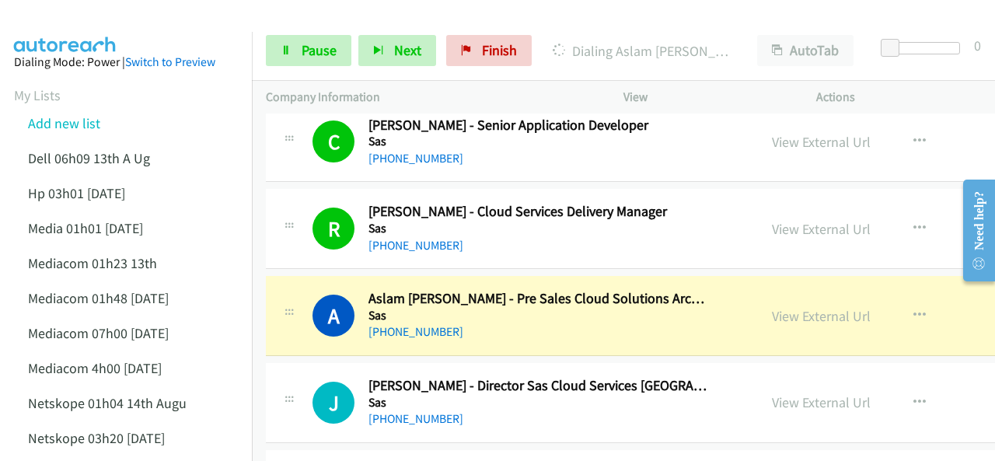
click at [92, 16] on img at bounding box center [65, 27] width 117 height 54
click at [323, 54] on span "Pause" at bounding box center [319, 50] width 35 height 18
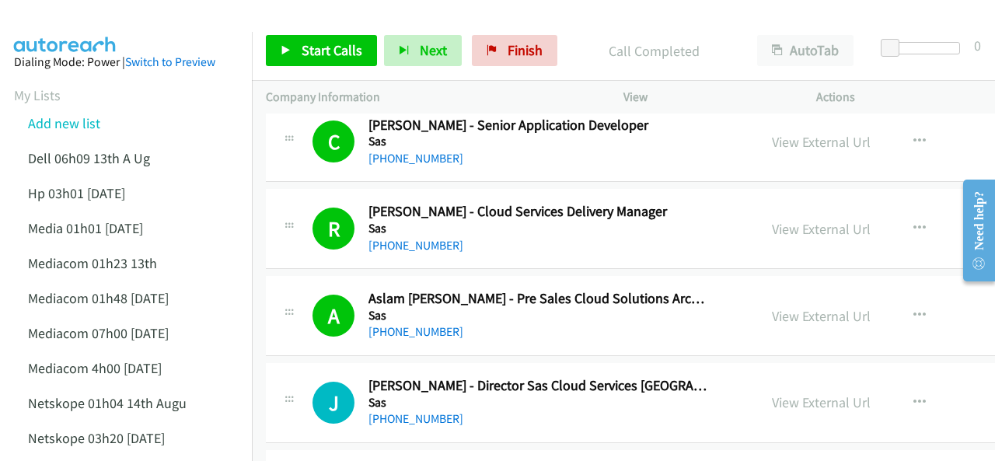
click at [117, 27] on img at bounding box center [65, 27] width 117 height 54
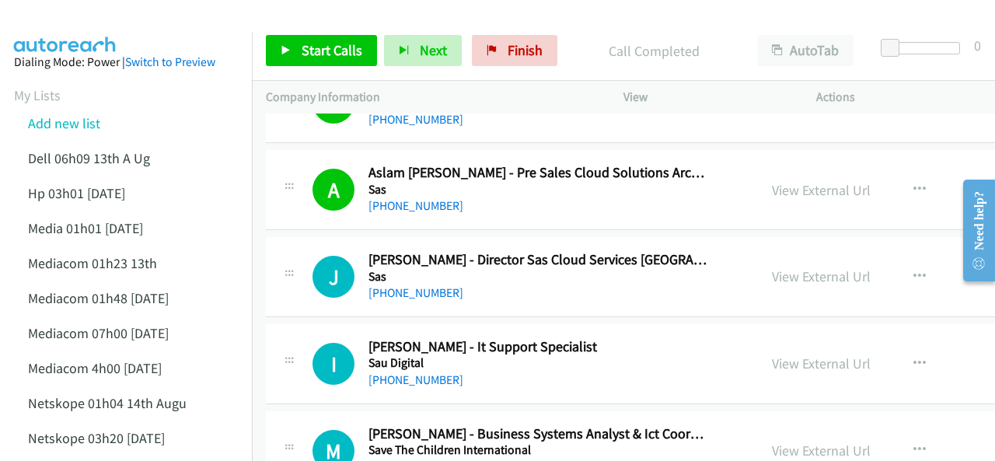
scroll to position [3436, 0]
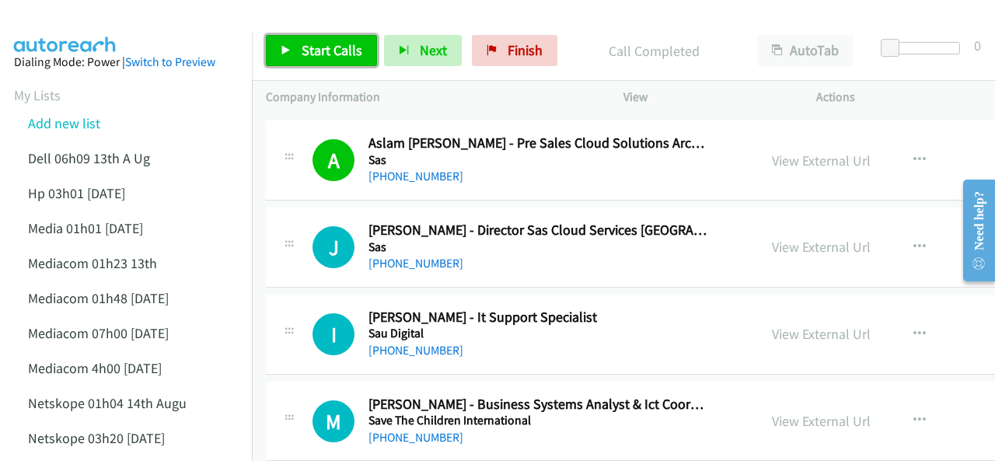
click at [308, 44] on span "Start Calls" at bounding box center [332, 50] width 61 height 18
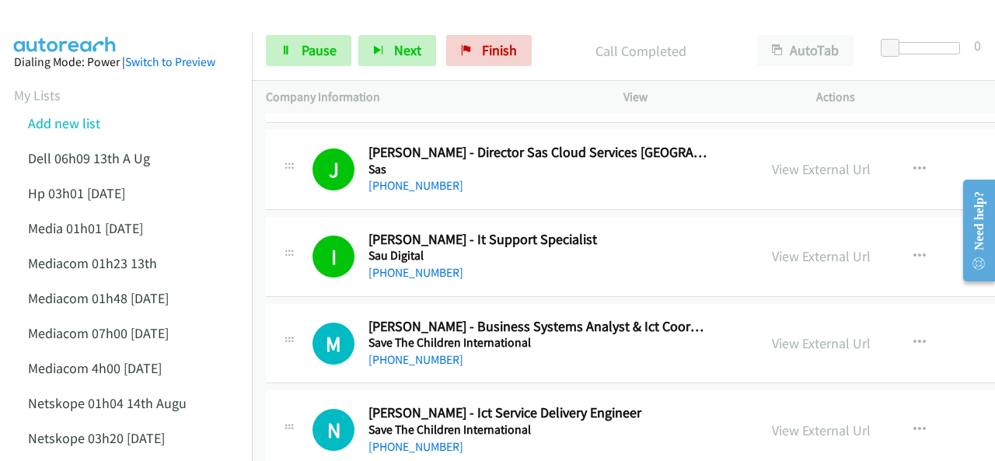
click at [106, 15] on img at bounding box center [65, 27] width 117 height 54
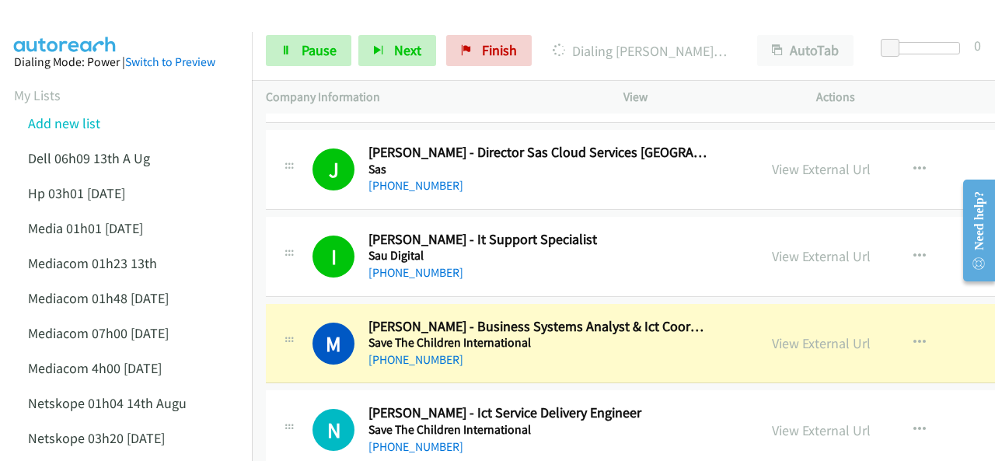
click at [113, 23] on img at bounding box center [65, 27] width 117 height 54
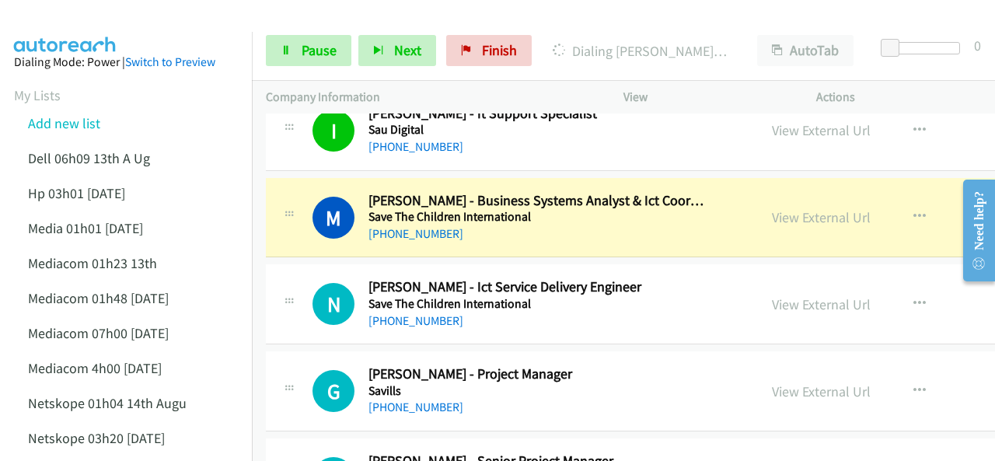
scroll to position [3669, 0]
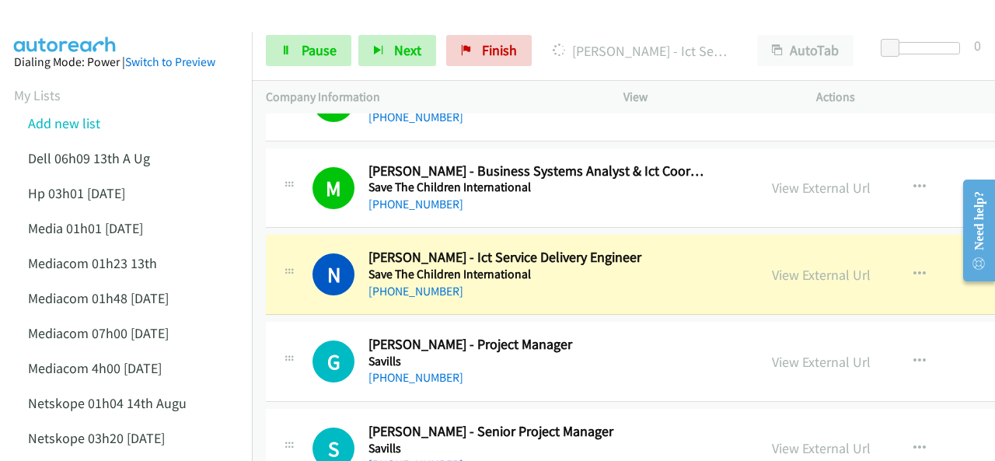
click at [106, 18] on img at bounding box center [65, 27] width 117 height 54
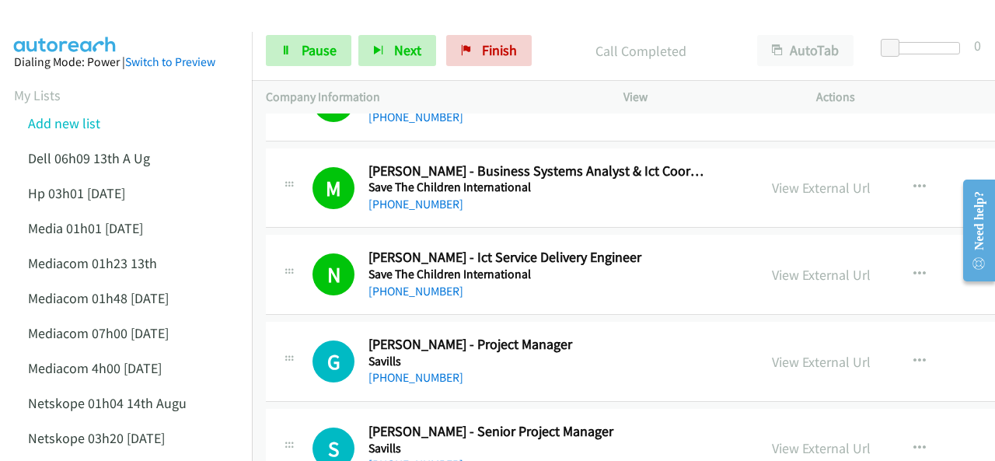
click at [70, 15] on img at bounding box center [65, 27] width 117 height 54
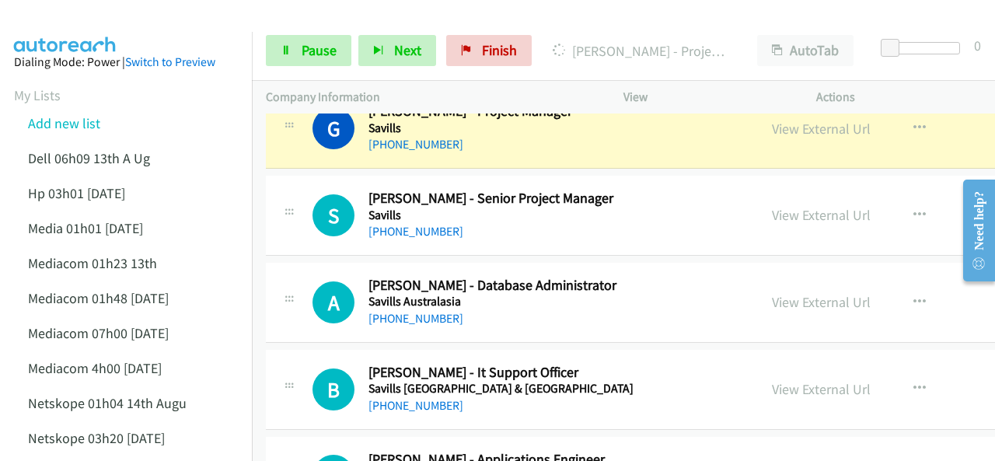
scroll to position [3825, 0]
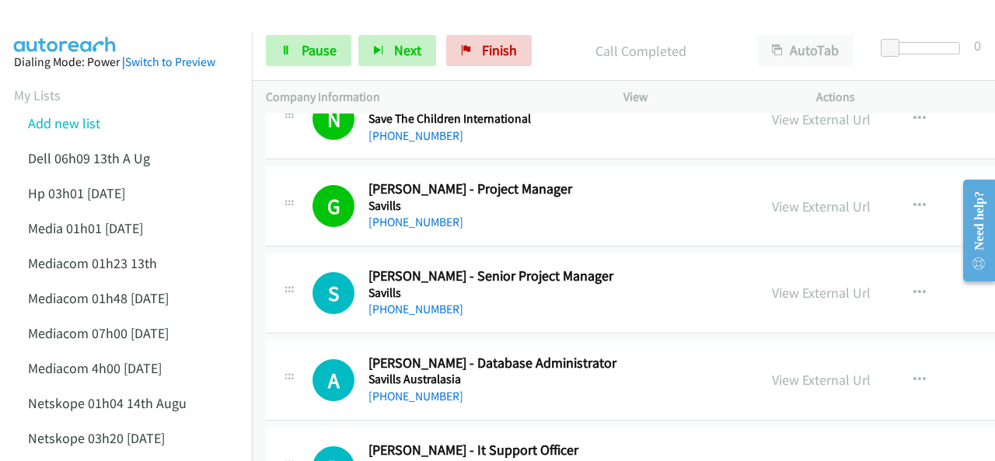
click at [97, 18] on img at bounding box center [65, 27] width 117 height 54
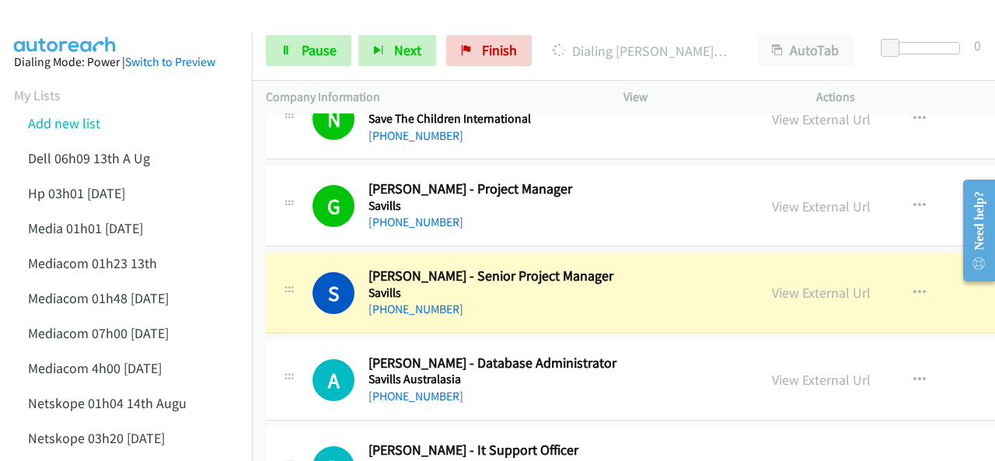
click at [119, 26] on img at bounding box center [65, 27] width 117 height 54
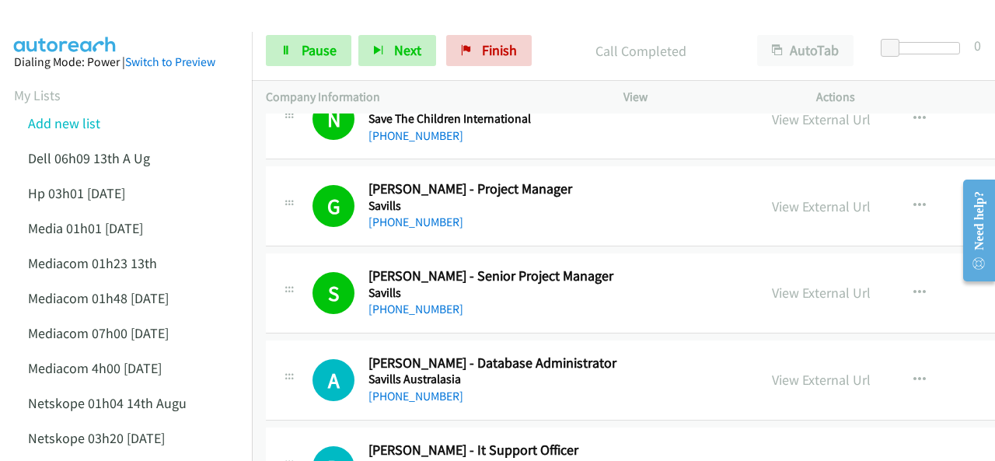
click at [129, 18] on div at bounding box center [490, 30] width 981 height 60
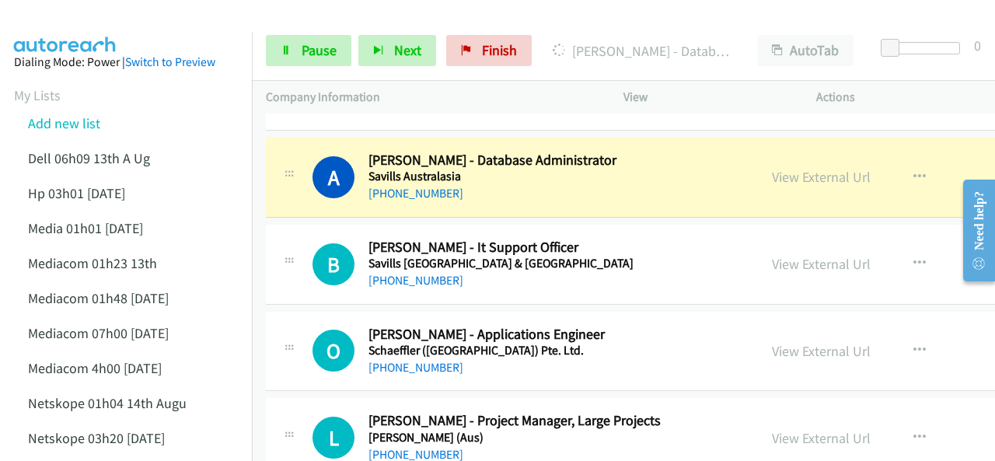
scroll to position [3980, 0]
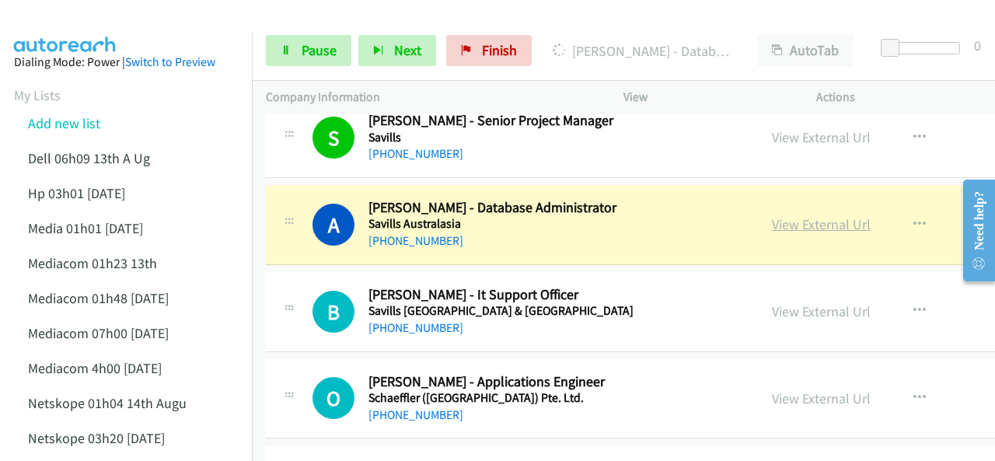
click at [784, 215] on link "View External Url" at bounding box center [821, 224] width 99 height 18
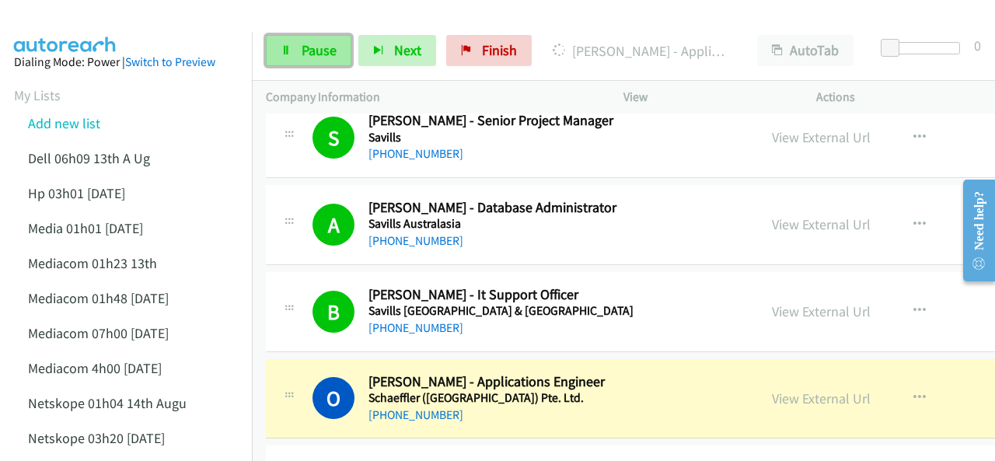
click at [295, 53] on link "Pause" at bounding box center [309, 50] width 86 height 31
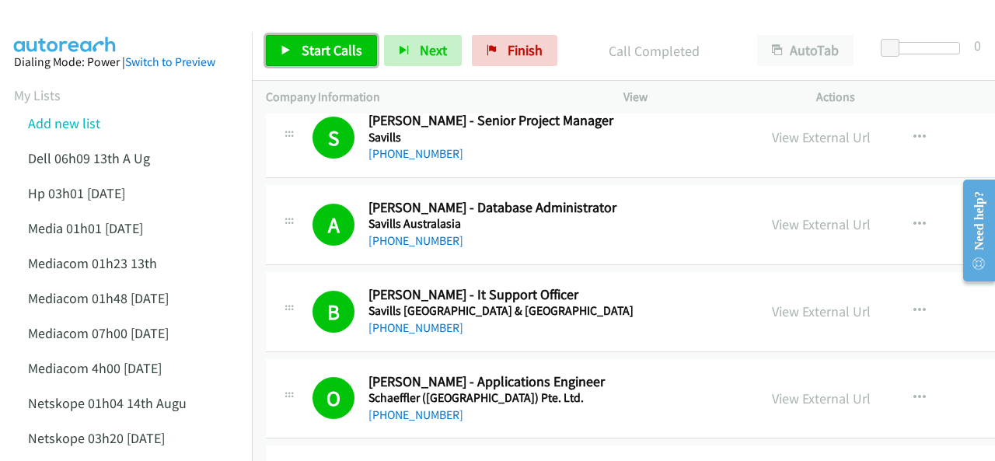
click at [302, 44] on span "Start Calls" at bounding box center [332, 50] width 61 height 18
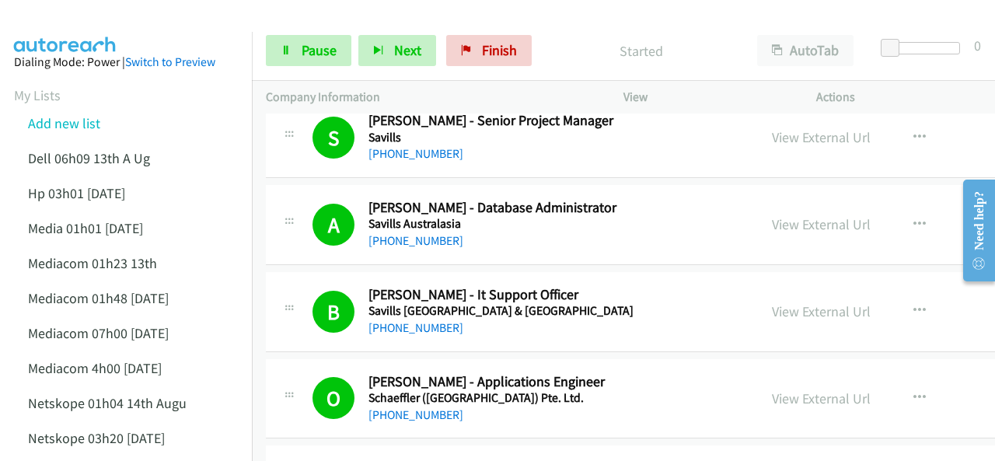
click at [98, 24] on img at bounding box center [65, 27] width 117 height 54
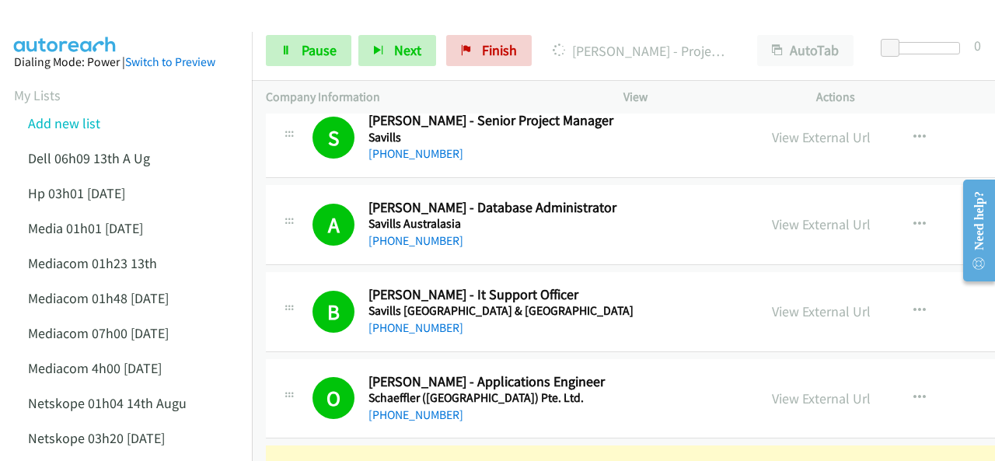
click at [163, 25] on div at bounding box center [490, 30] width 981 height 60
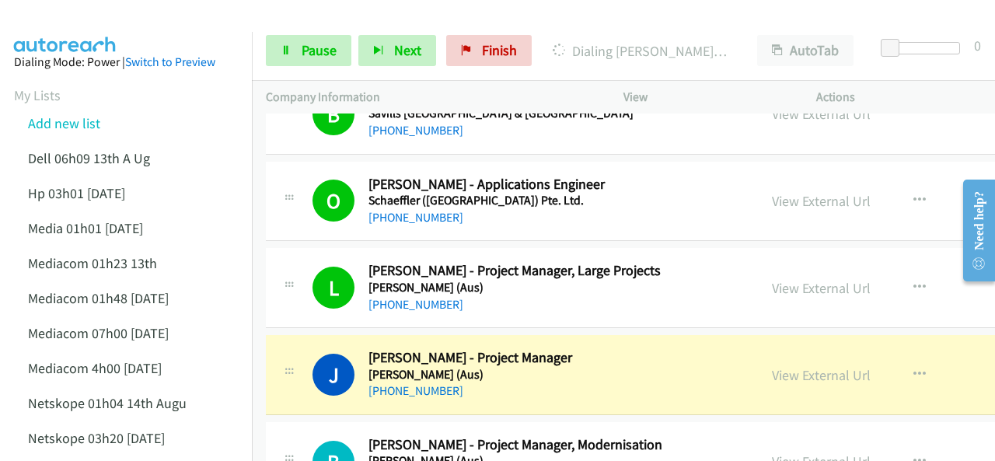
scroll to position [4291, 0]
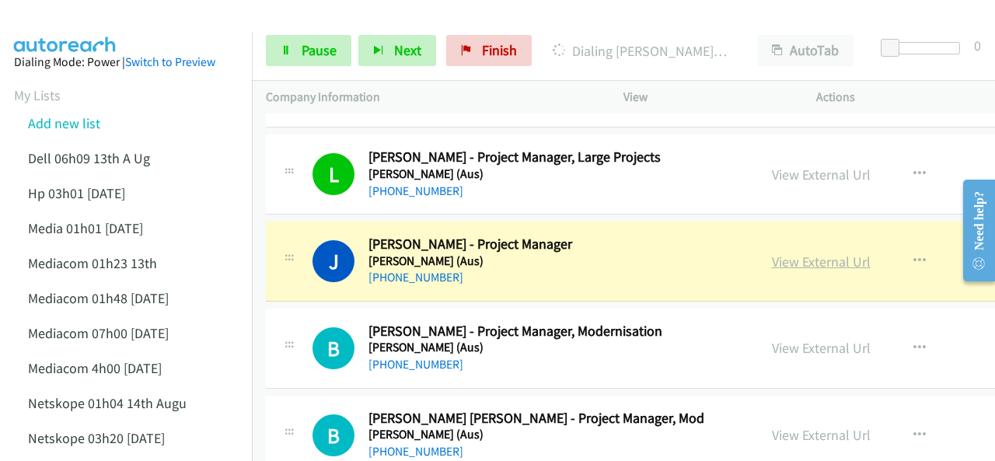
click at [788, 253] on link "View External Url" at bounding box center [821, 262] width 99 height 18
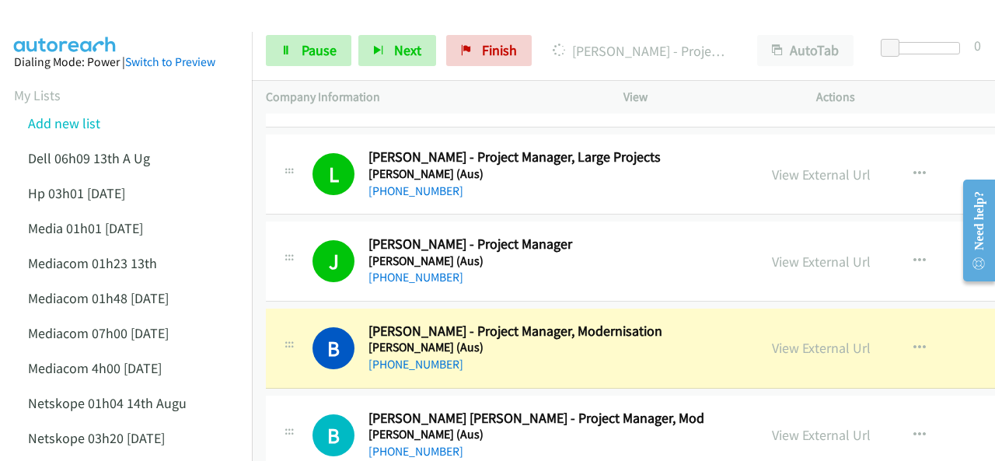
drag, startPoint x: 767, startPoint y: 333, endPoint x: 770, endPoint y: 313, distance: 20.3
click at [776, 339] on link "View External Url" at bounding box center [821, 348] width 99 height 18
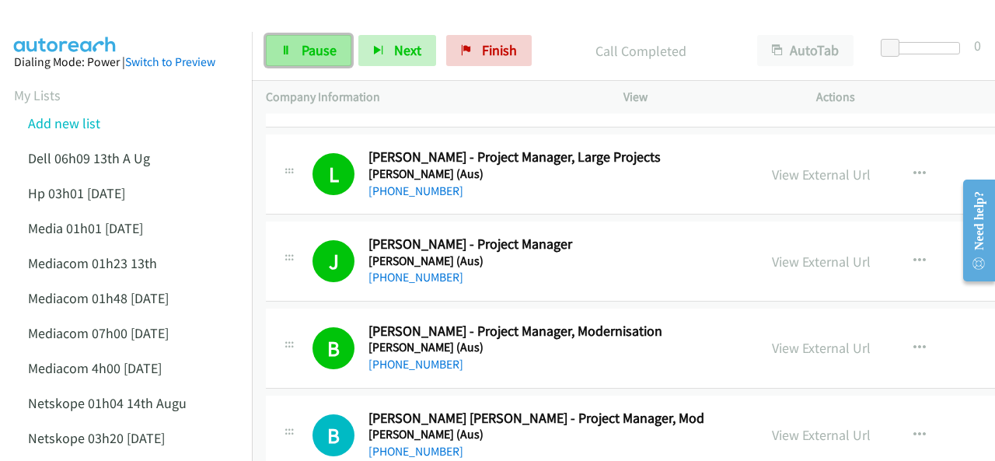
click at [311, 51] on span "Pause" at bounding box center [319, 50] width 35 height 18
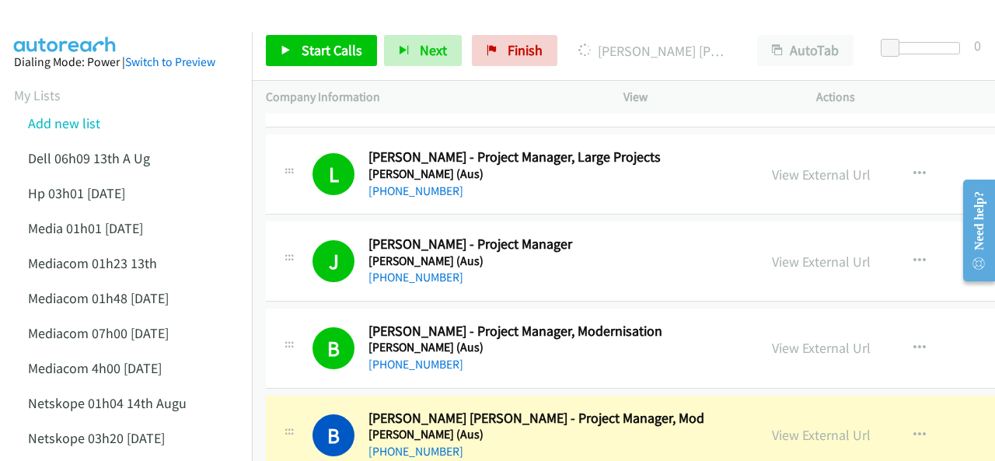
click at [129, 27] on div at bounding box center [490, 30] width 981 height 60
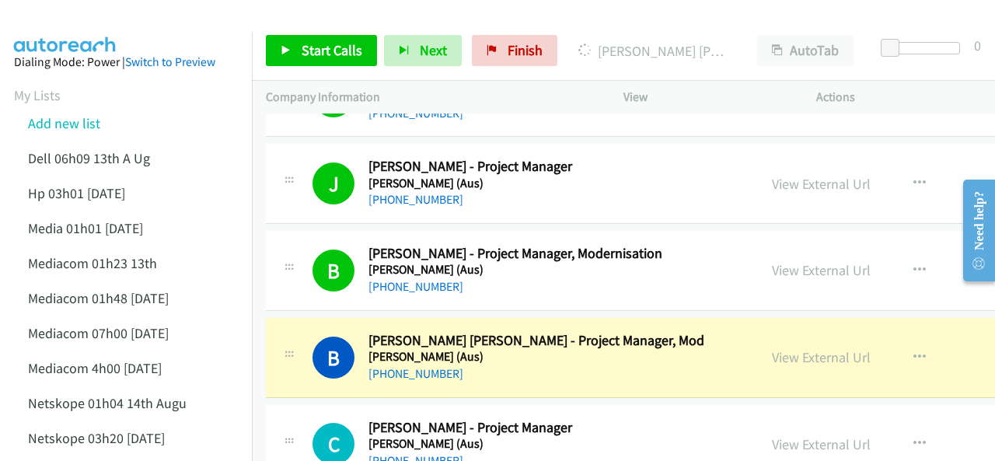
click at [177, 18] on div at bounding box center [490, 30] width 981 height 60
click at [779, 348] on link "View External Url" at bounding box center [821, 357] width 99 height 18
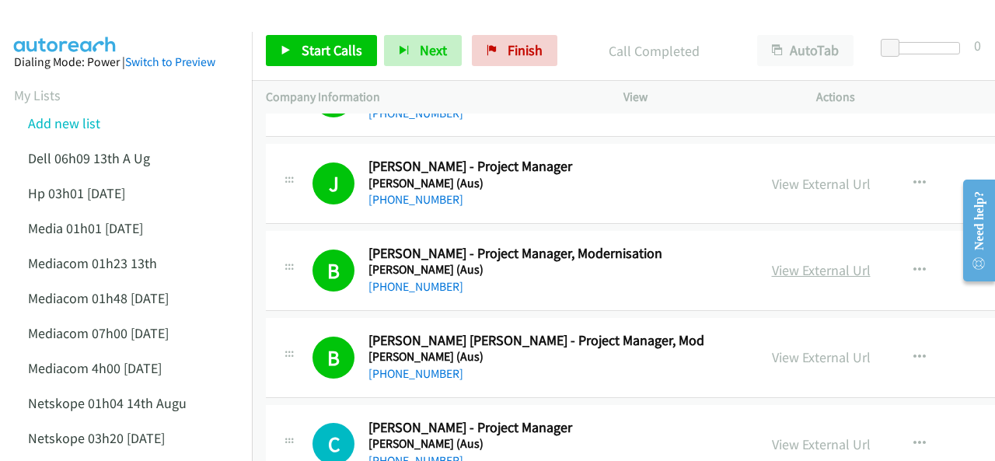
drag, startPoint x: 793, startPoint y: 260, endPoint x: 784, endPoint y: 257, distance: 9.1
click at [772, 261] on link "View External Url" at bounding box center [821, 270] width 99 height 18
click at [305, 55] on span "Start Calls" at bounding box center [332, 50] width 61 height 18
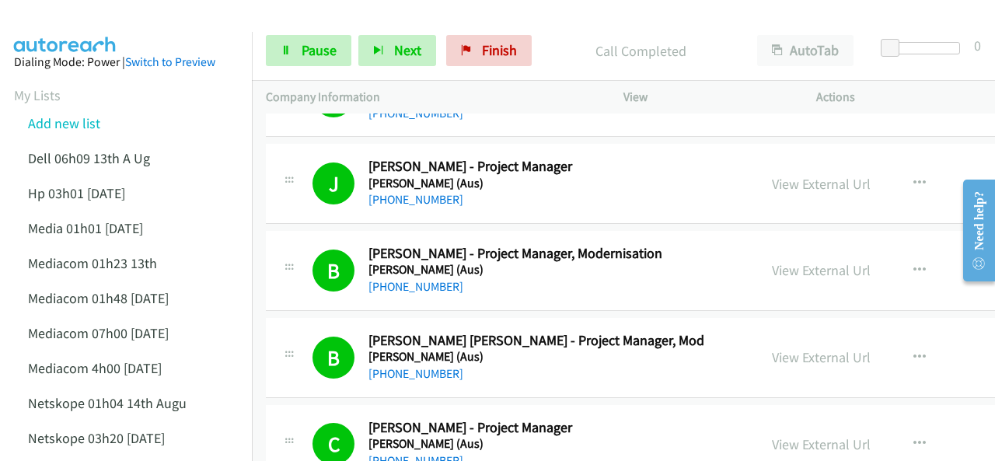
click at [70, 19] on img at bounding box center [65, 27] width 117 height 54
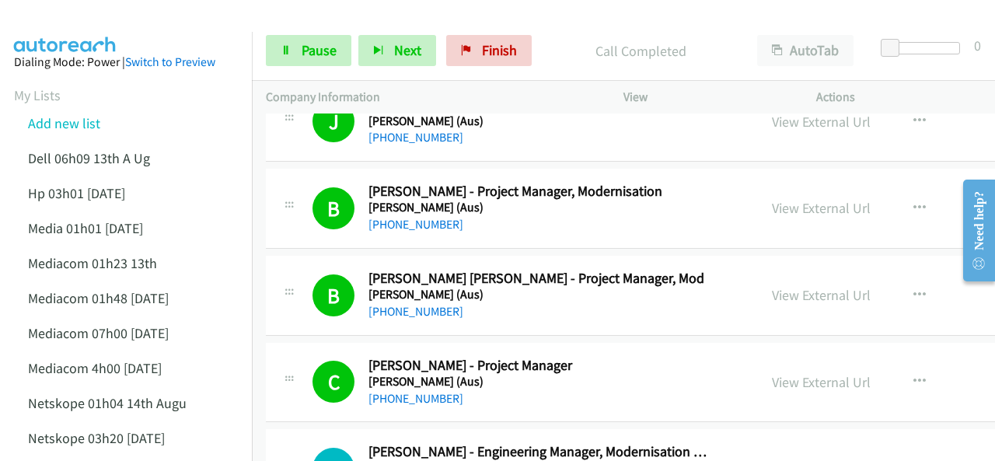
scroll to position [4524, 0]
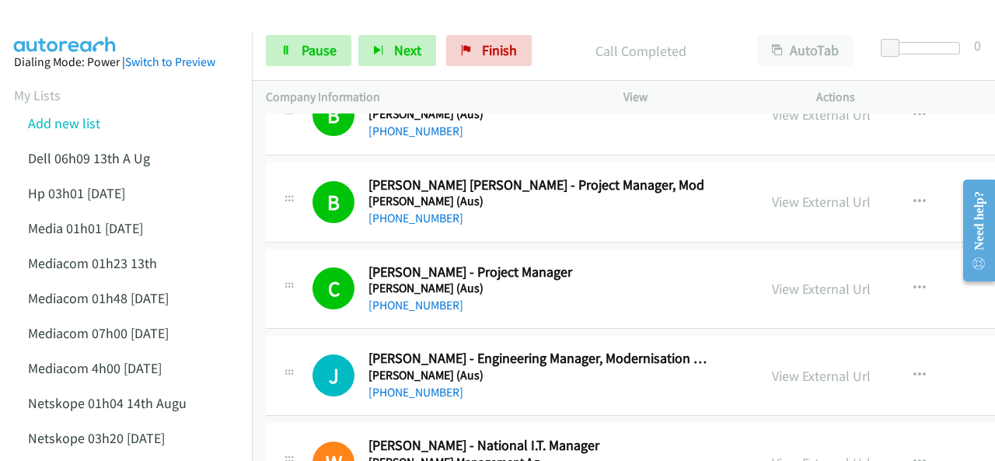
click at [106, 25] on img at bounding box center [65, 27] width 117 height 54
click at [308, 49] on span "Pause" at bounding box center [319, 50] width 35 height 18
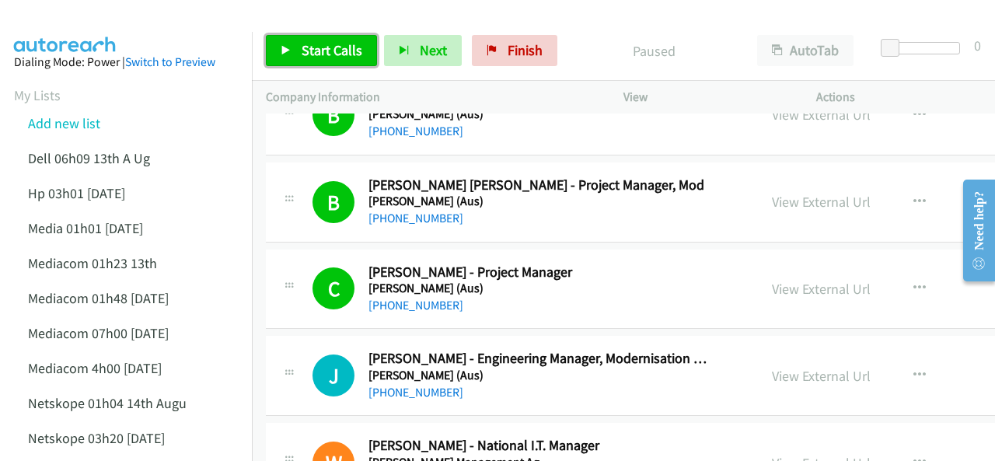
click at [307, 49] on span "Start Calls" at bounding box center [332, 50] width 61 height 18
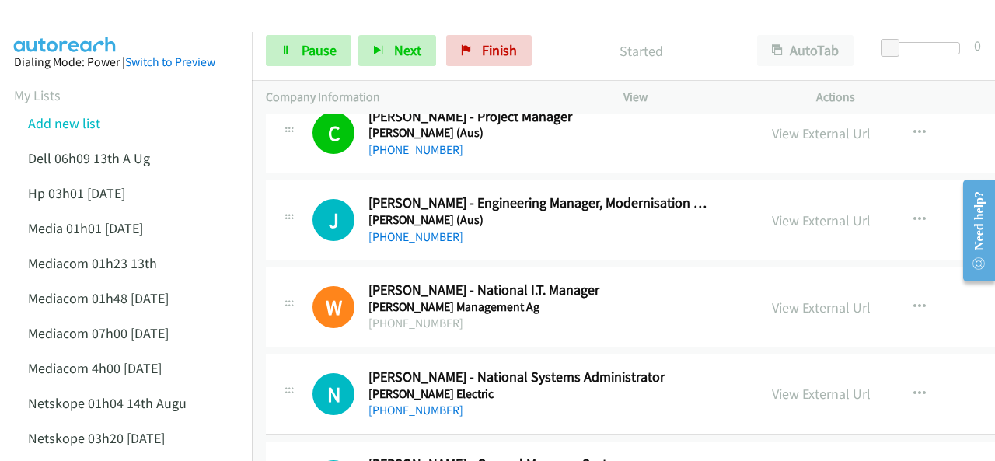
scroll to position [4757, 0]
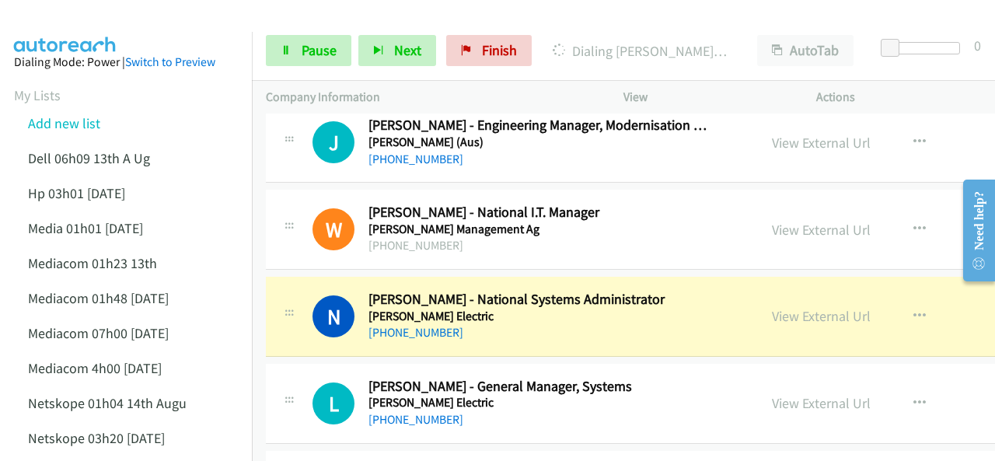
click at [140, 22] on div at bounding box center [490, 30] width 981 height 60
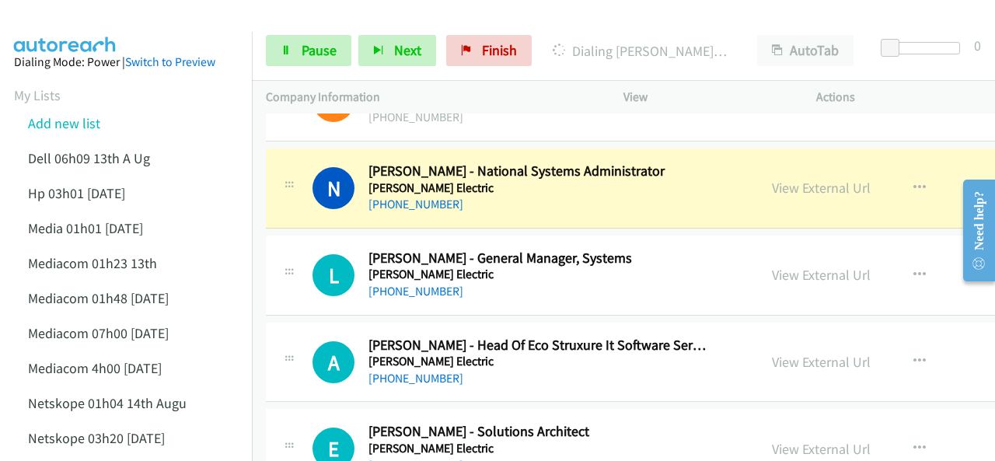
scroll to position [4913, 0]
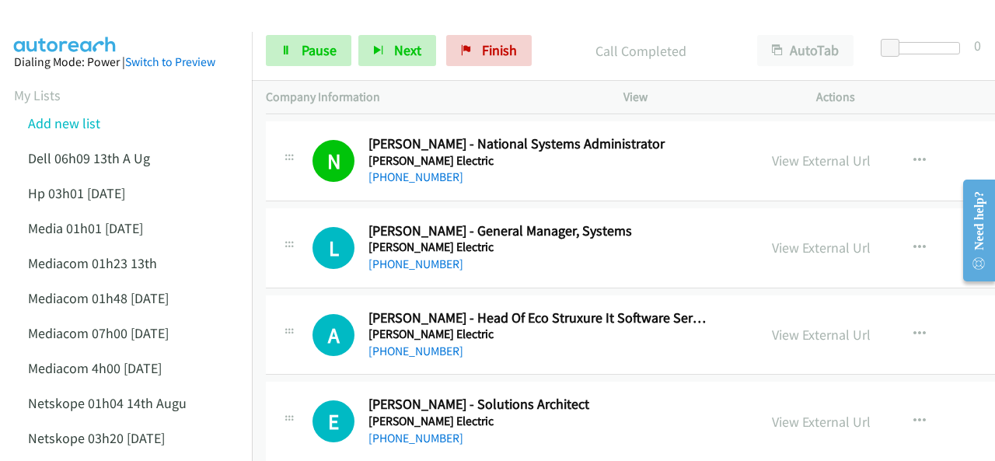
click at [99, 11] on main "Start Calls Pause Next Finish Call Completed AutoTab AutoTab 0 Company Informat…" at bounding box center [497, 37] width 995 height 74
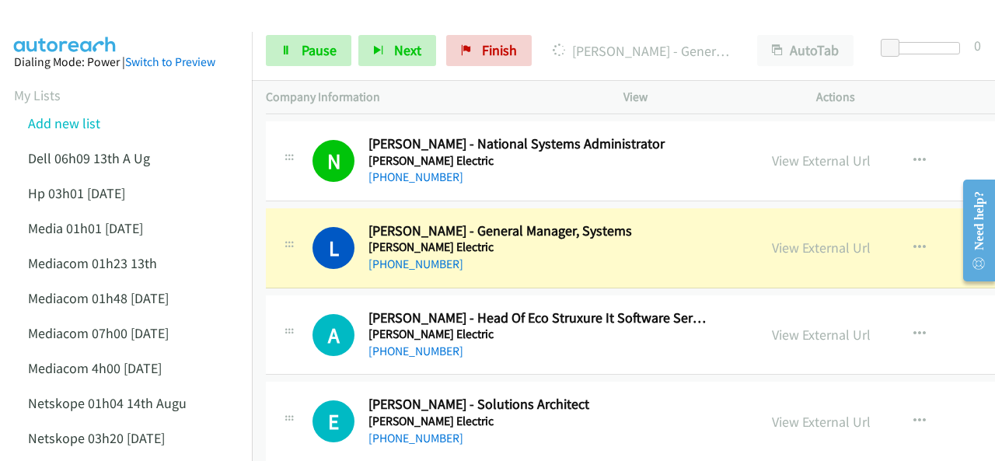
click at [86, 31] on main "Start Calls Pause Next Finish Dialing Luke Taylor - General Manager, Systems Au…" at bounding box center [497, 37] width 995 height 74
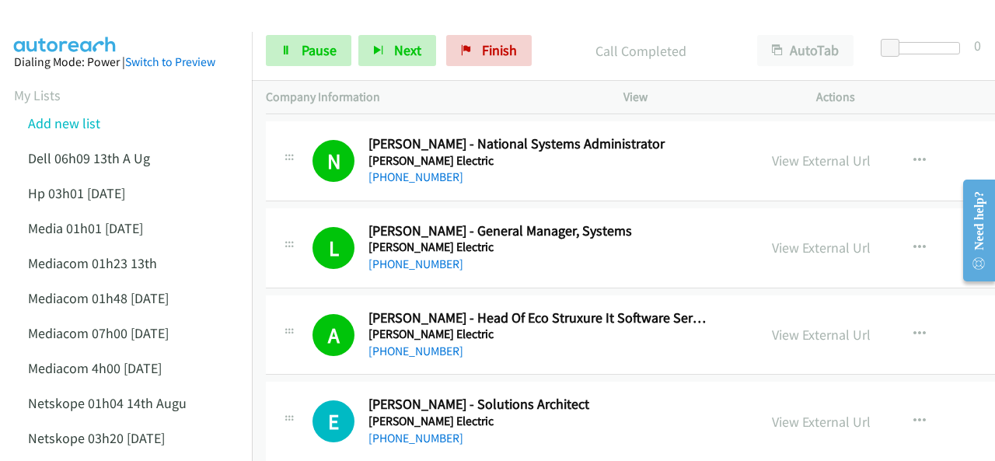
click at [100, 29] on img at bounding box center [65, 27] width 117 height 54
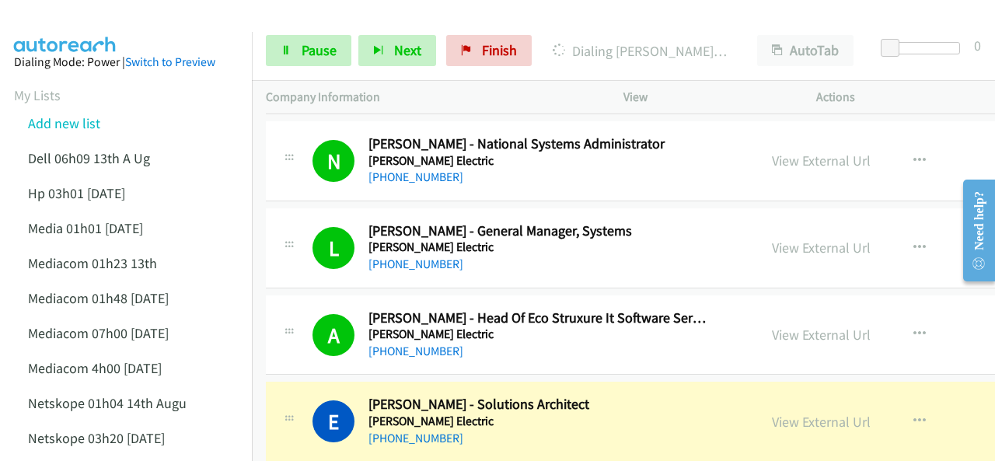
click at [101, 23] on img at bounding box center [65, 27] width 117 height 54
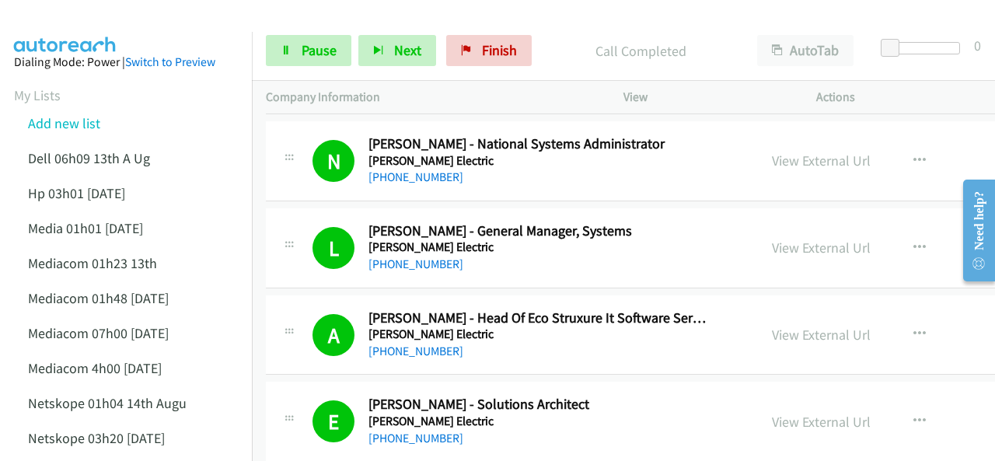
click at [95, 30] on img at bounding box center [65, 27] width 117 height 54
click at [101, 29] on img at bounding box center [65, 27] width 117 height 54
click at [110, 12] on img at bounding box center [65, 27] width 117 height 54
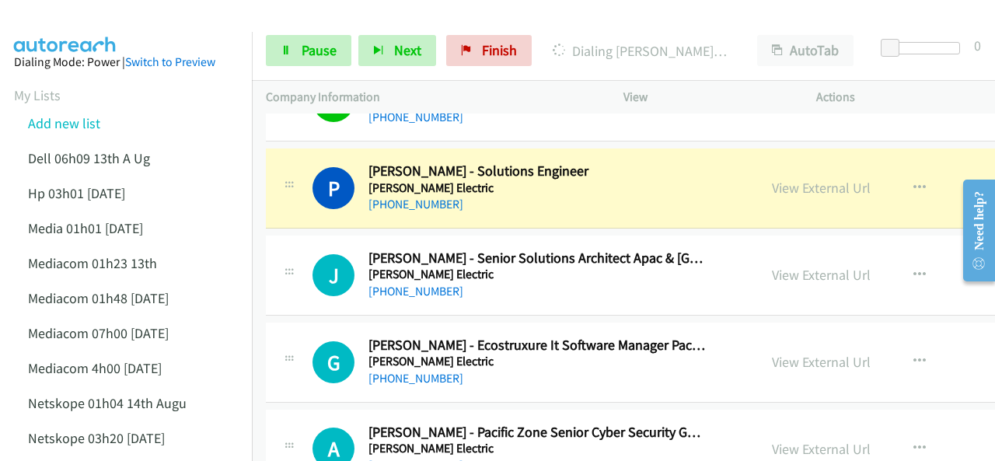
scroll to position [5302, 0]
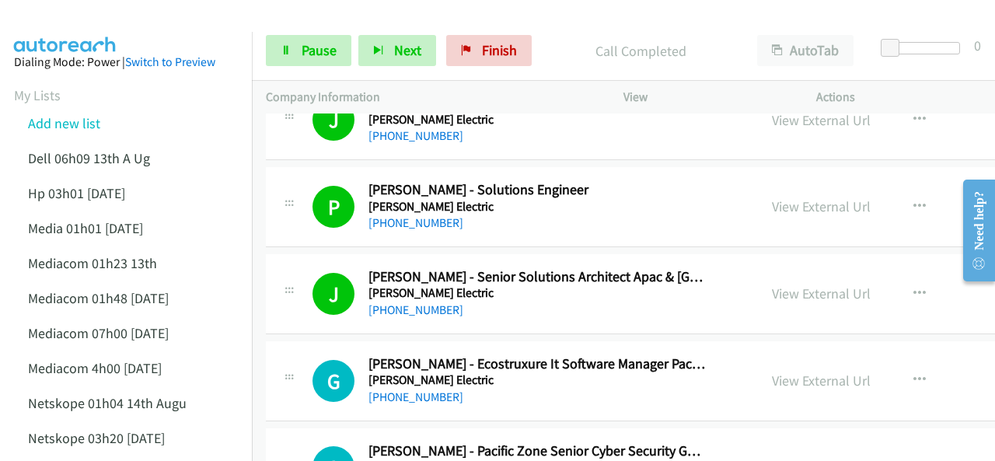
click at [93, 26] on img at bounding box center [65, 27] width 117 height 54
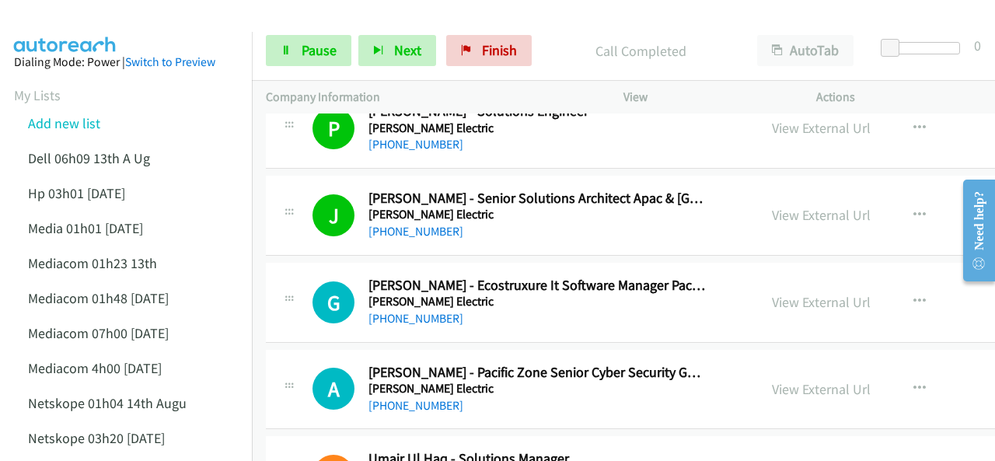
scroll to position [5457, 0]
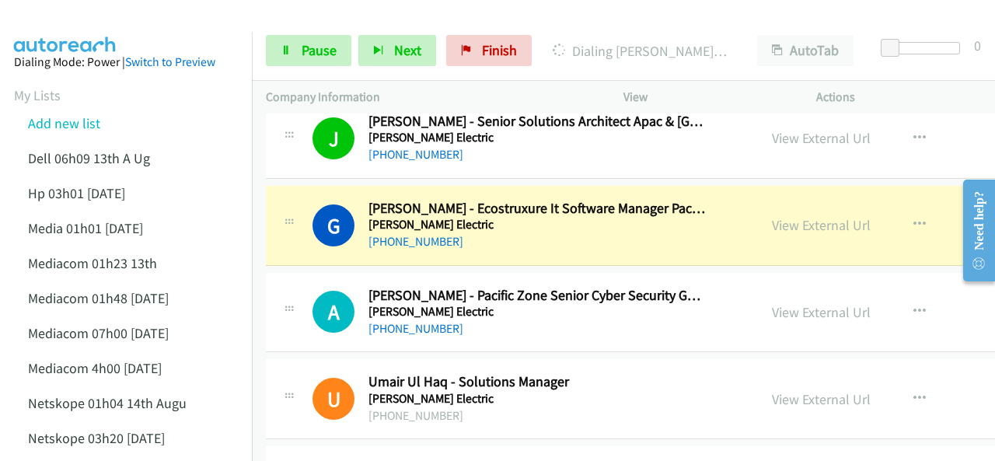
click at [774, 216] on link "View External Url" at bounding box center [821, 225] width 99 height 18
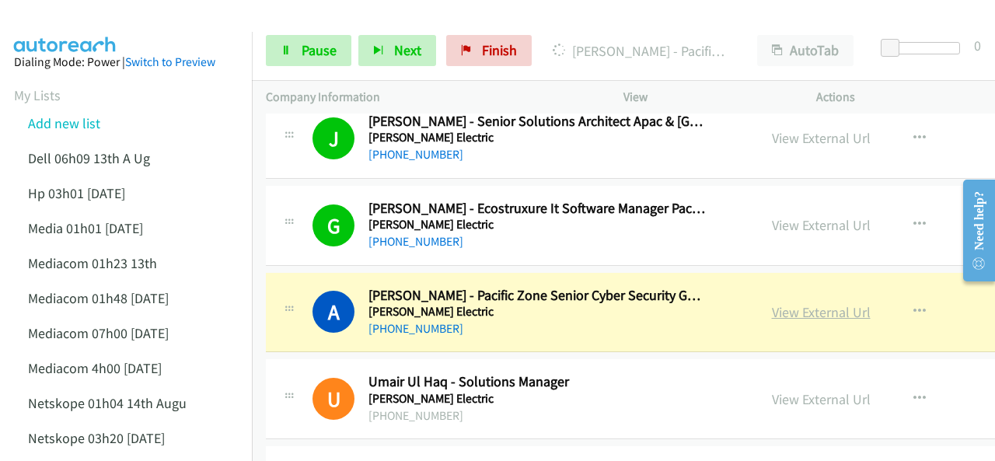
click at [772, 303] on link "View External Url" at bounding box center [821, 312] width 99 height 18
click at [285, 54] on icon at bounding box center [286, 51] width 11 height 11
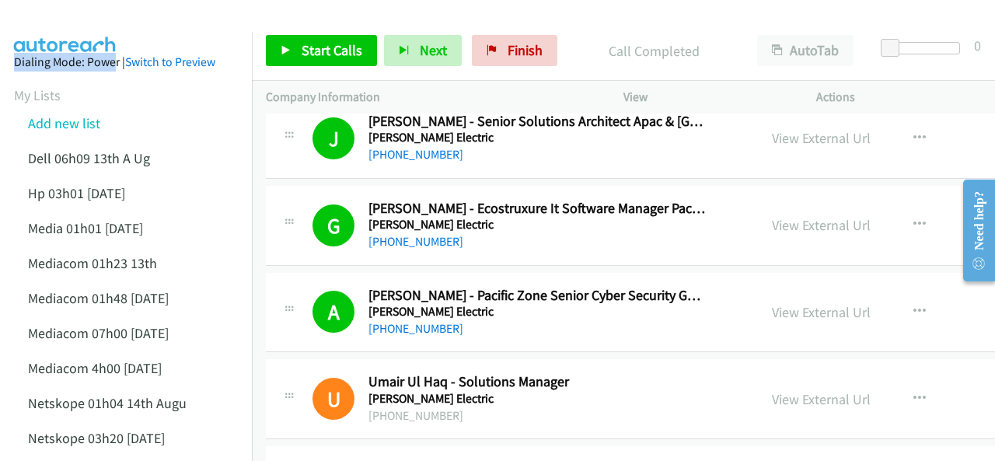
click at [106, 30] on main "Start Calls Pause Next Finish Call Completed AutoTab AutoTab 0 Company Informat…" at bounding box center [497, 37] width 995 height 74
click at [298, 44] on link "Start Calls" at bounding box center [321, 50] width 111 height 31
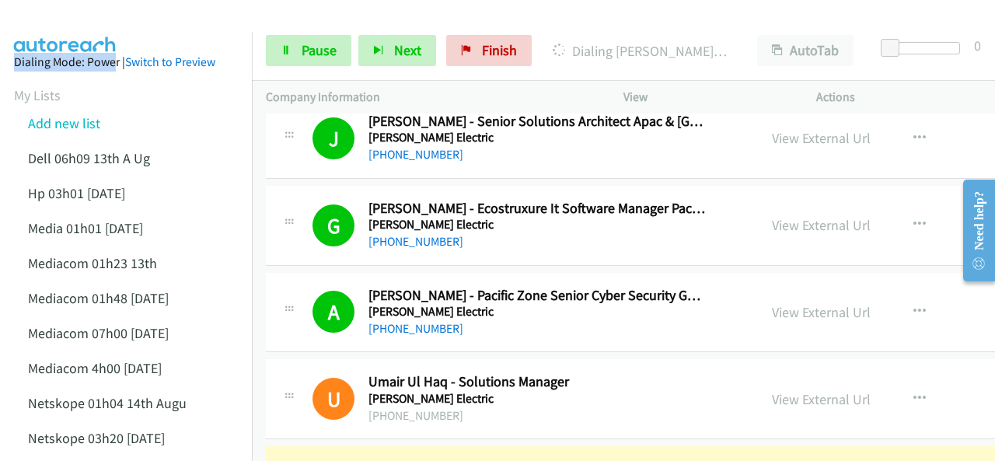
click at [82, 24] on img at bounding box center [65, 27] width 117 height 54
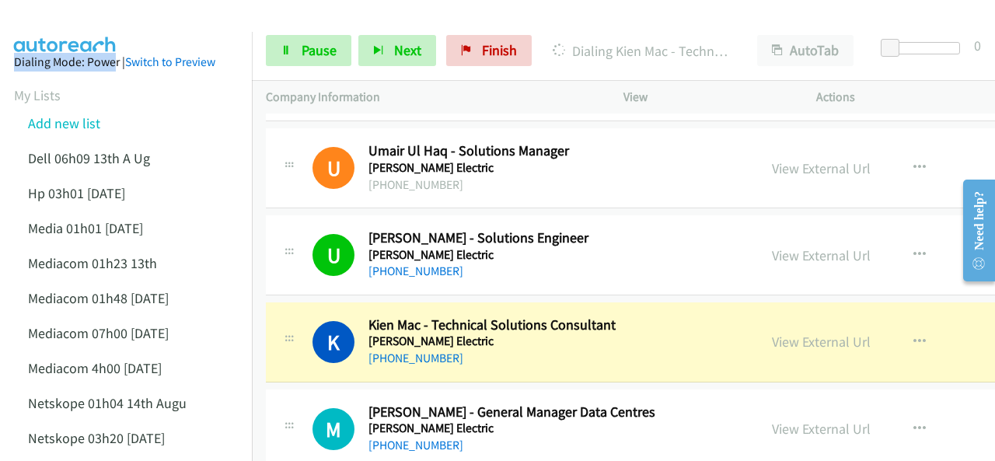
scroll to position [5690, 0]
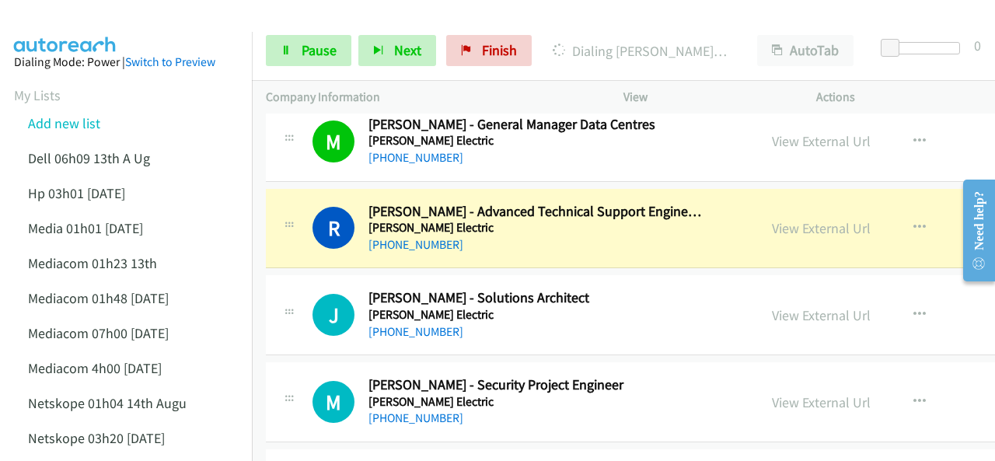
scroll to position [6001, 0]
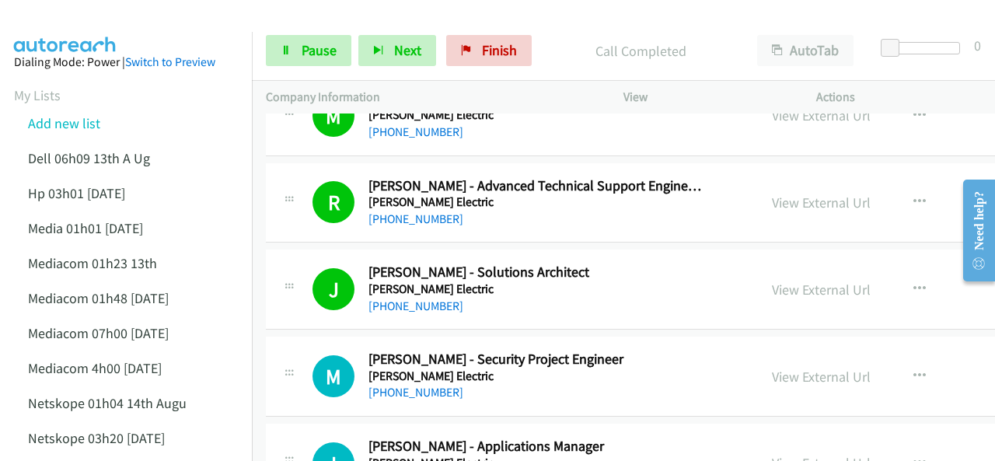
click at [69, 26] on img at bounding box center [65, 27] width 117 height 54
click at [92, 26] on img at bounding box center [65, 27] width 117 height 54
click at [285, 51] on icon at bounding box center [286, 51] width 11 height 11
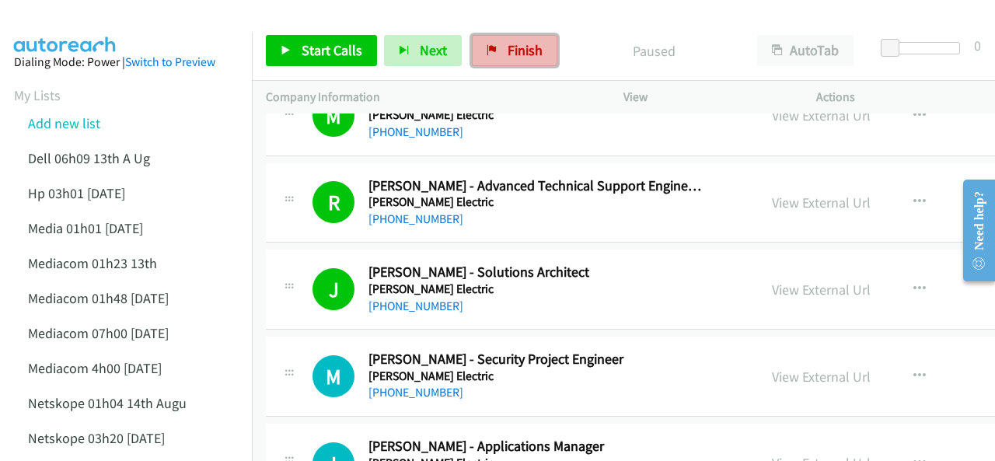
click at [490, 54] on icon at bounding box center [492, 51] width 11 height 11
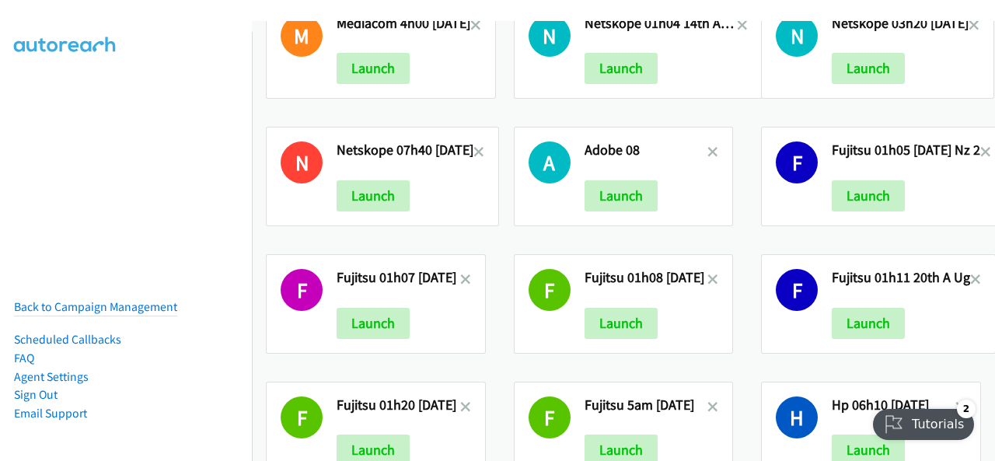
scroll to position [651, 0]
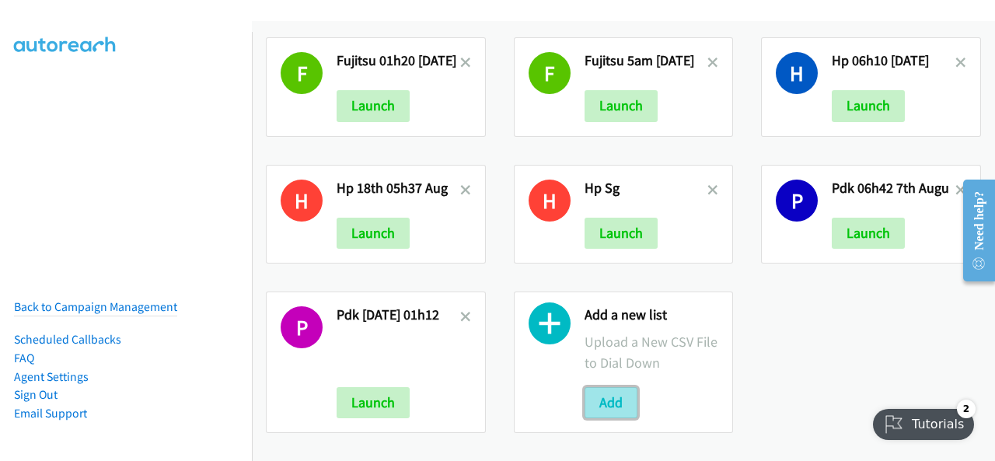
click at [606, 390] on button "Add" at bounding box center [611, 402] width 53 height 31
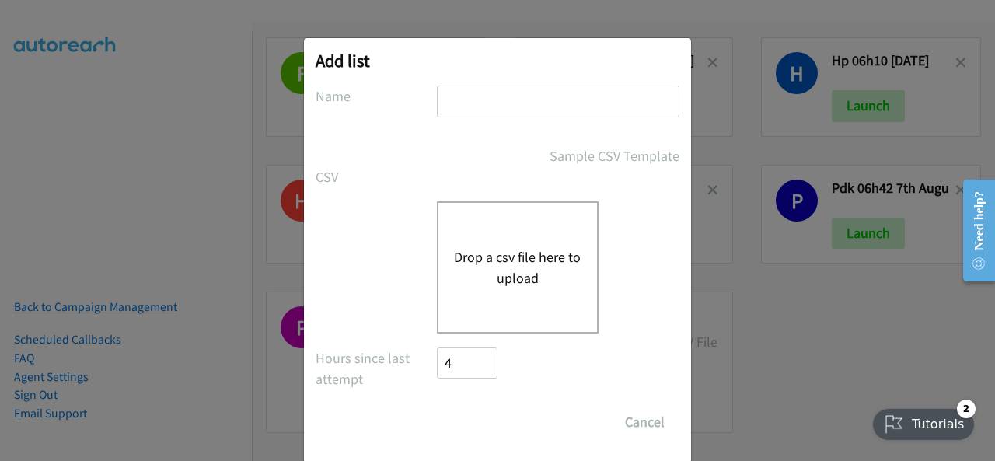
paste input "PDK 27th aug Virtual"
type input "PDK 27th aug Virtual"
click at [496, 267] on button "Drop a csv file here to upload" at bounding box center [517, 267] width 127 height 42
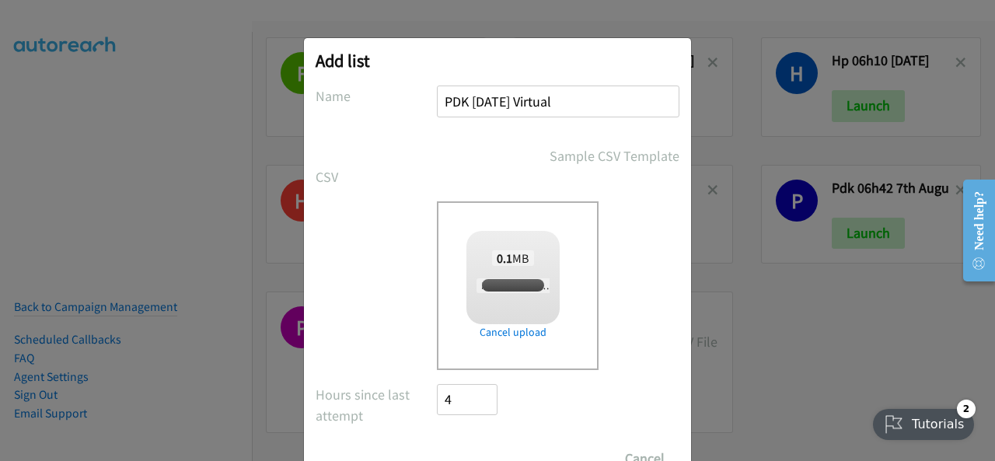
checkbox input "true"
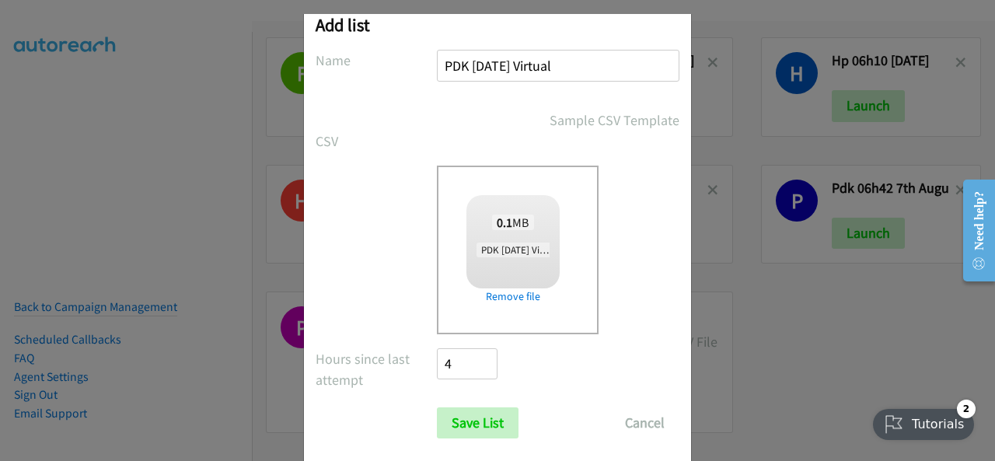
scroll to position [62, 0]
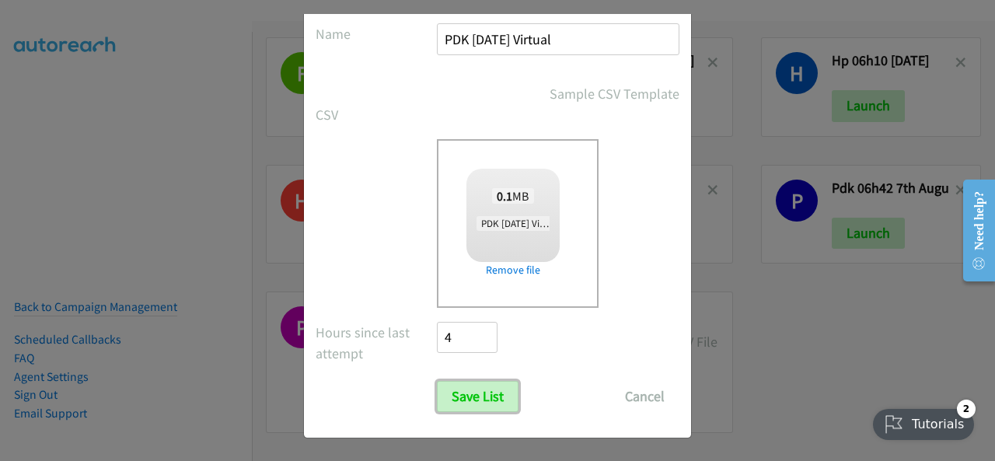
drag, startPoint x: 478, startPoint y: 394, endPoint x: 646, endPoint y: 379, distance: 168.6
click at [480, 394] on input "Save List" at bounding box center [478, 396] width 82 height 31
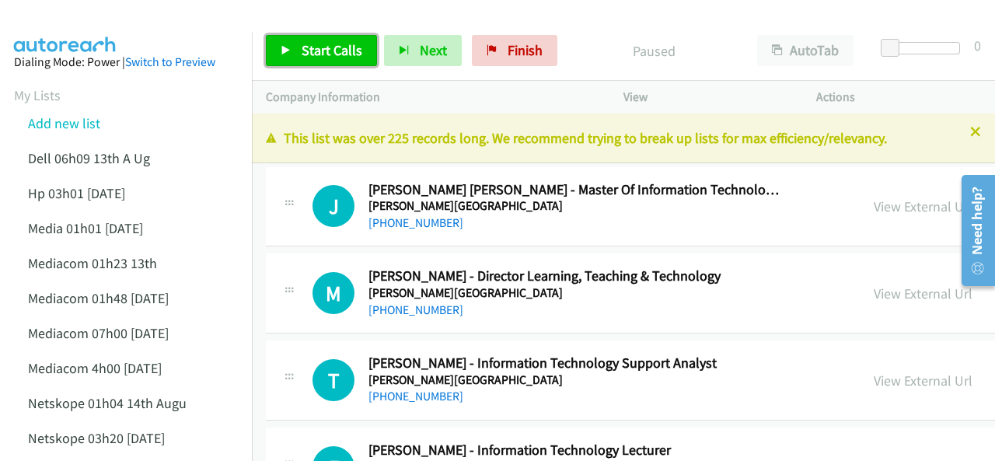
click at [302, 46] on span "Start Calls" at bounding box center [332, 50] width 61 height 18
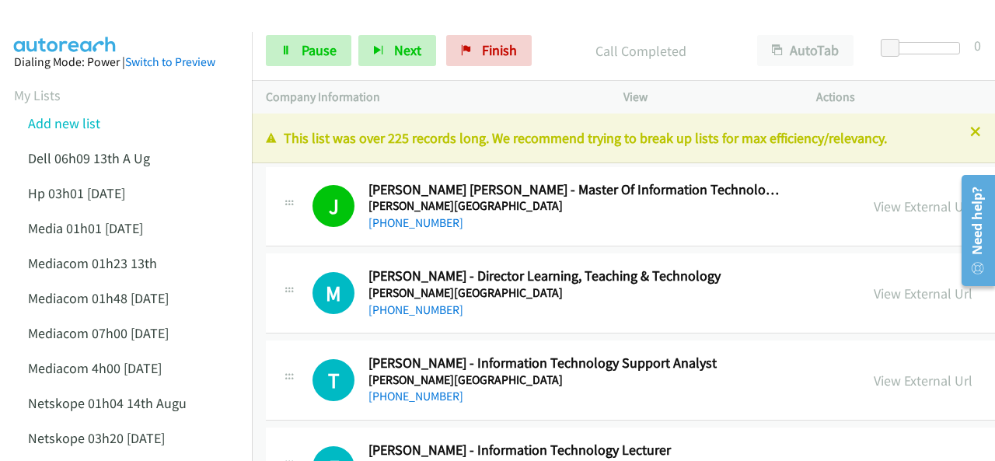
click at [72, 28] on img at bounding box center [65, 27] width 117 height 54
click at [958, 131] on p "This list was over 225 records long. We recommend trying to break up lists for …" at bounding box center [623, 137] width 715 height 21
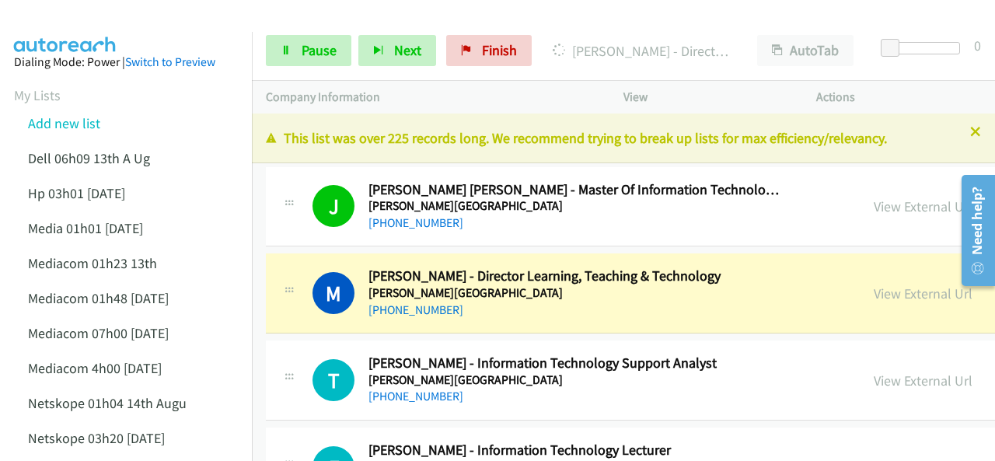
click at [958, 130] on p "This list was over 225 records long. We recommend trying to break up lists for …" at bounding box center [623, 137] width 715 height 21
click at [970, 138] on icon at bounding box center [975, 132] width 11 height 11
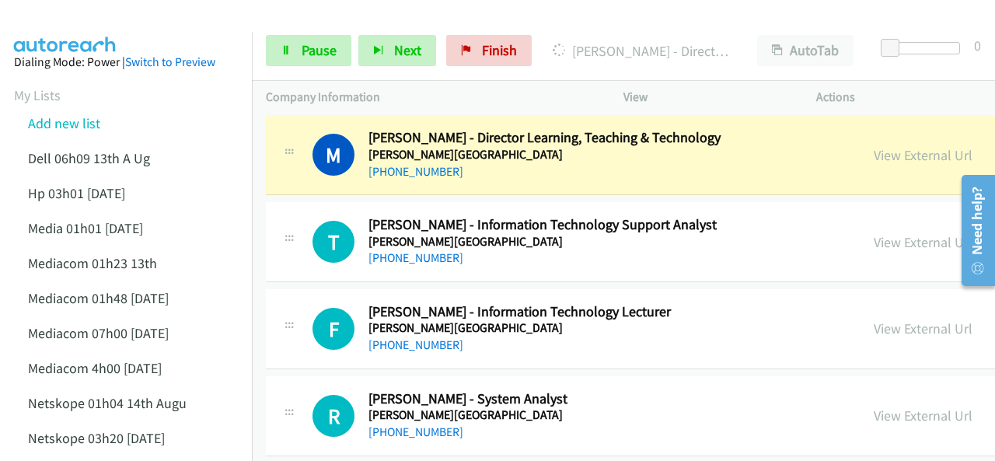
scroll to position [78, 0]
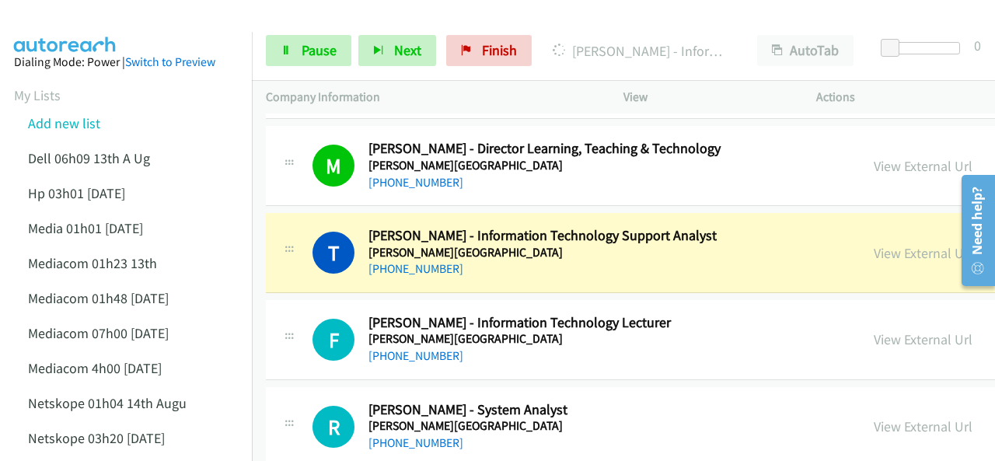
click at [100, 19] on img at bounding box center [65, 27] width 117 height 54
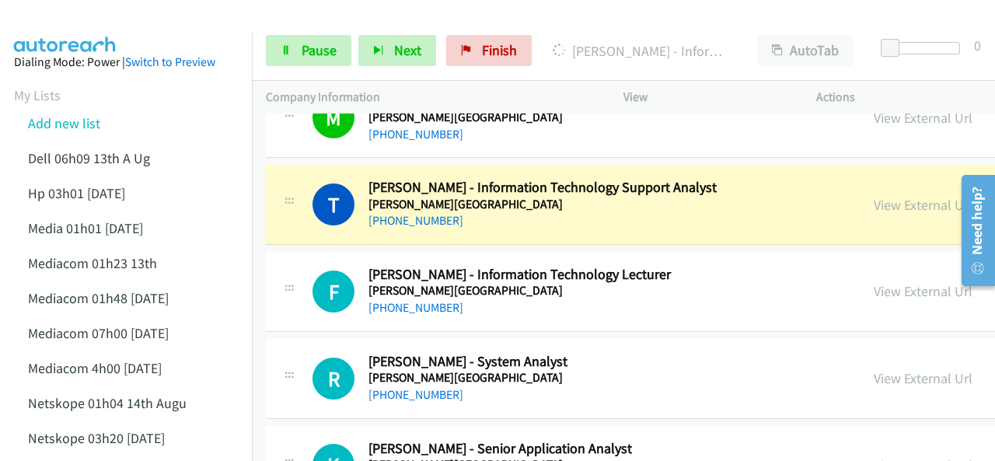
scroll to position [155, 0]
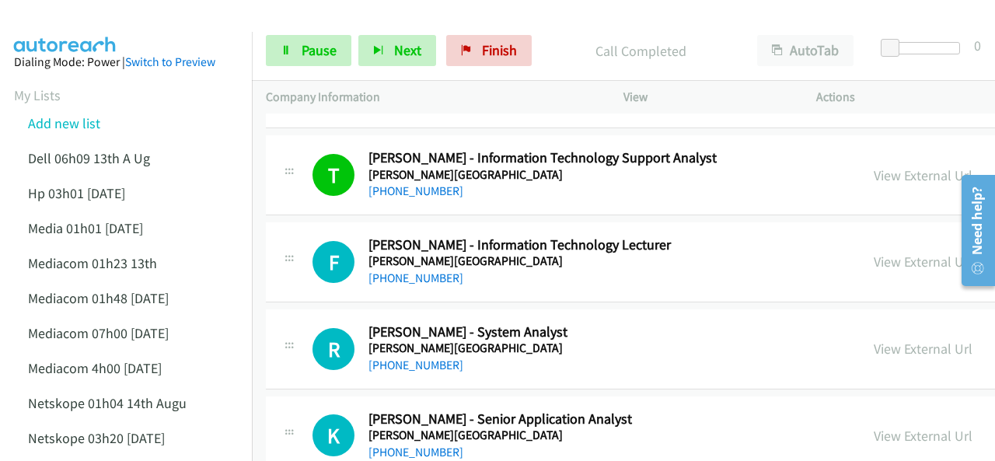
click at [93, 30] on img at bounding box center [65, 27] width 117 height 54
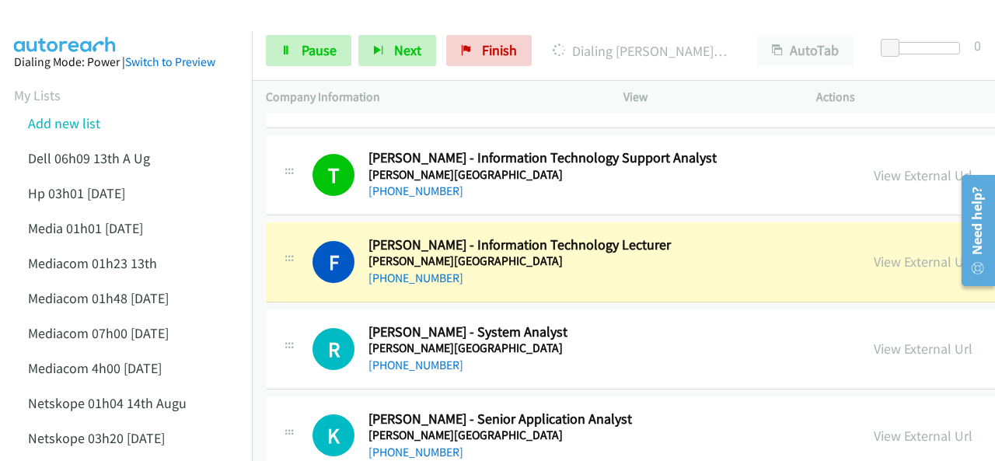
click at [199, 20] on div at bounding box center [490, 30] width 981 height 60
click at [163, 22] on div at bounding box center [490, 30] width 981 height 60
click at [874, 258] on link "View External Url" at bounding box center [923, 262] width 99 height 18
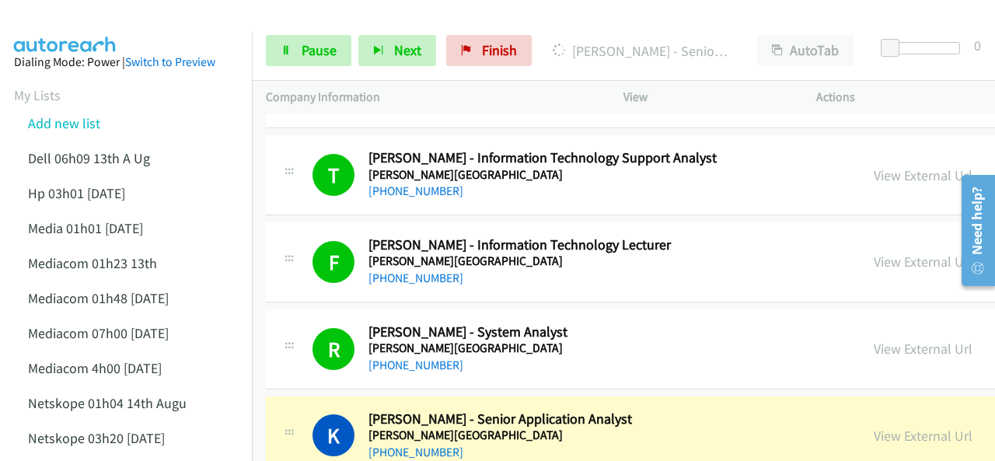
click at [113, 16] on img at bounding box center [65, 27] width 117 height 54
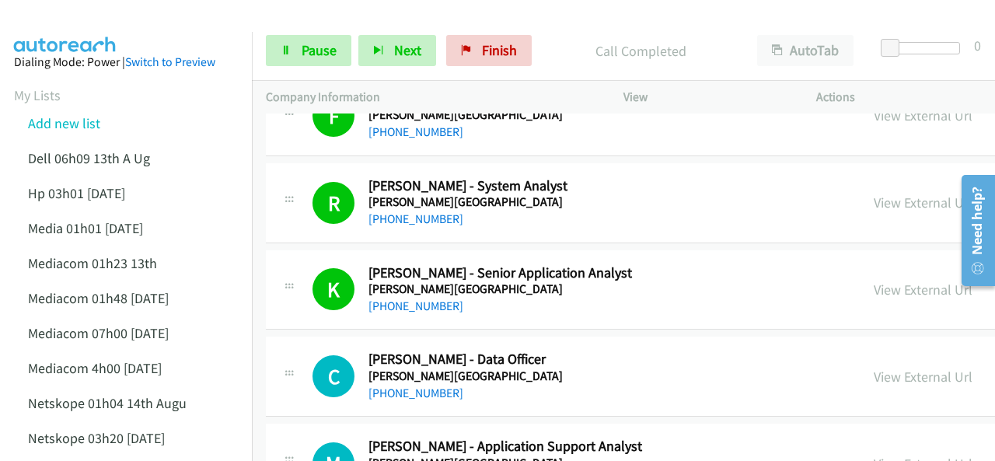
scroll to position [311, 0]
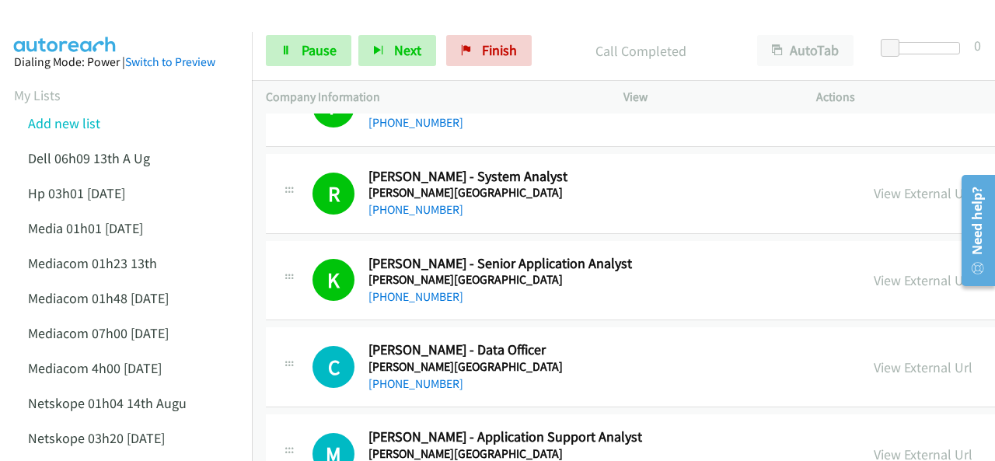
click at [115, 23] on img at bounding box center [65, 27] width 117 height 54
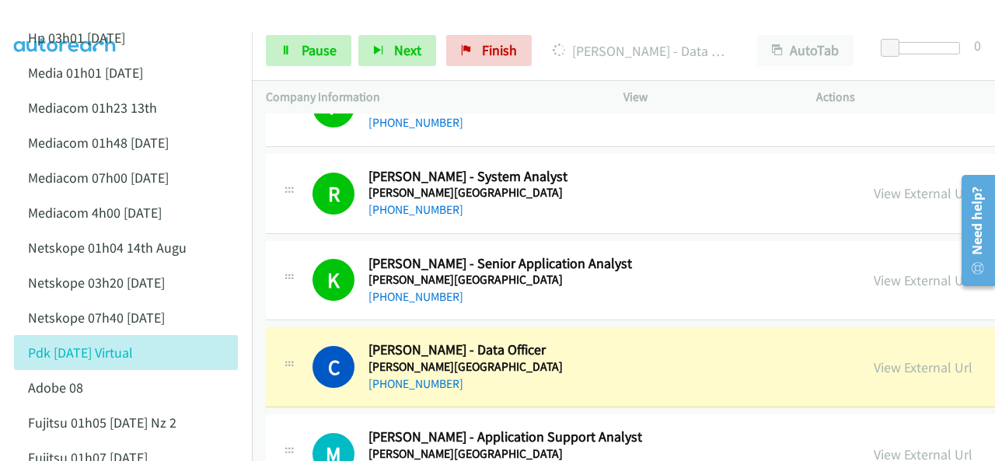
scroll to position [466, 0]
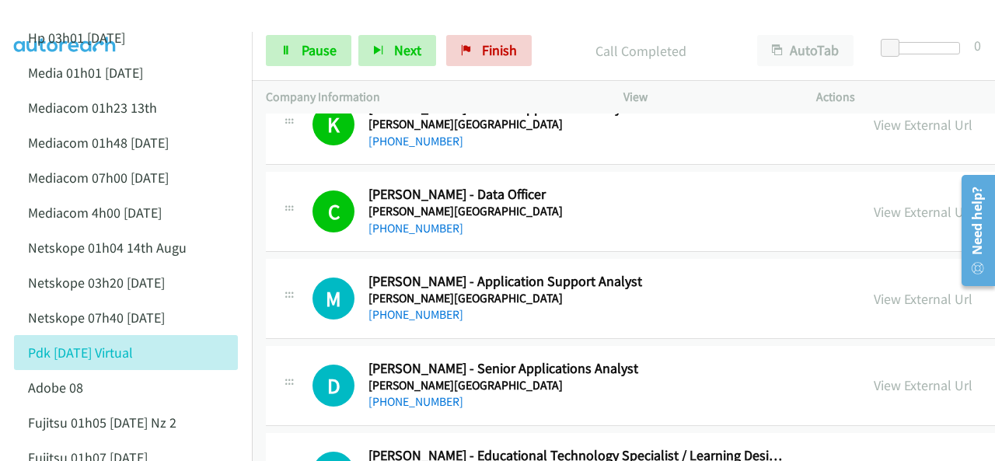
click at [129, 24] on div at bounding box center [490, 30] width 981 height 60
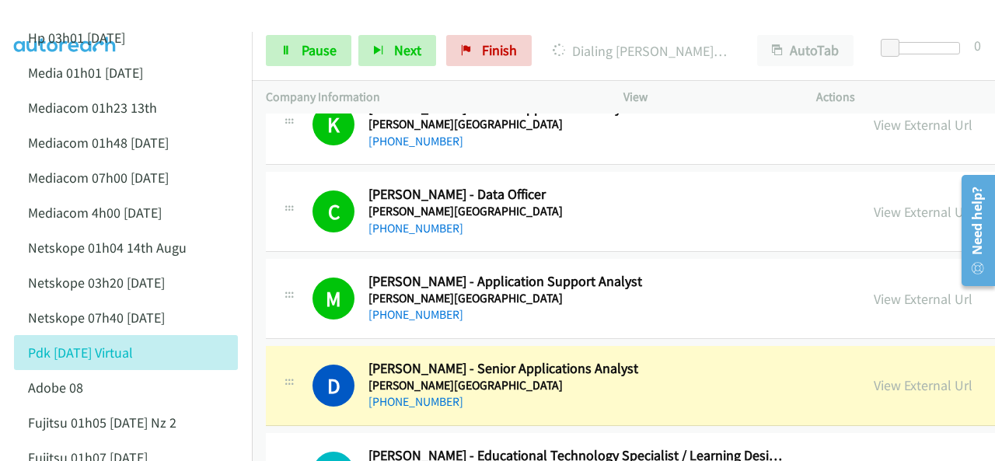
click at [196, 18] on div at bounding box center [490, 30] width 981 height 60
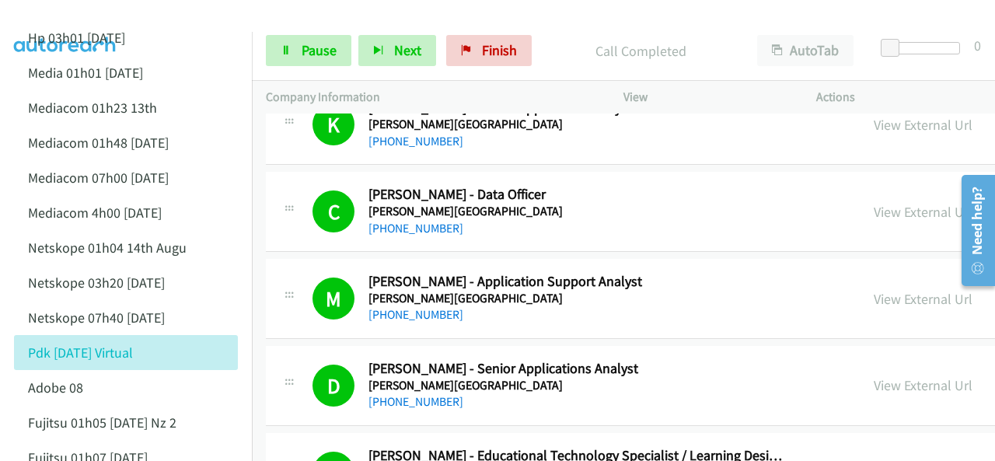
click at [97, 19] on img at bounding box center [65, 27] width 117 height 54
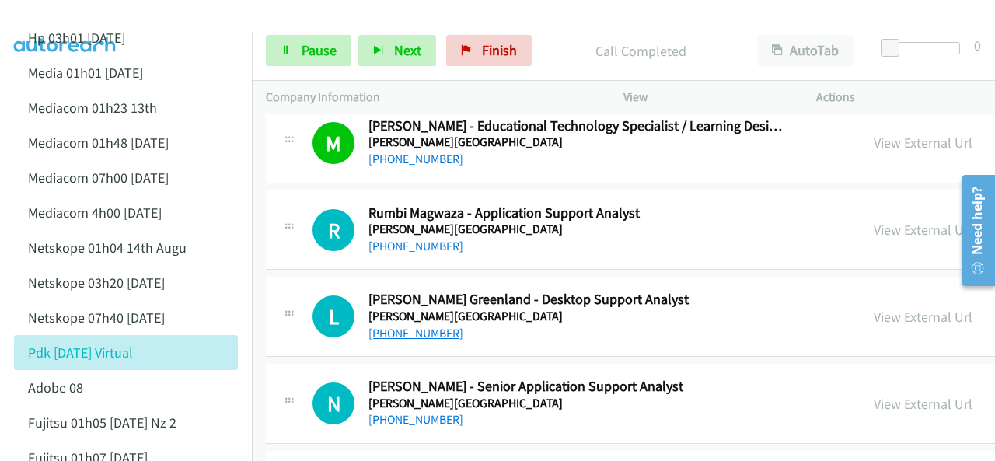
scroll to position [777, 0]
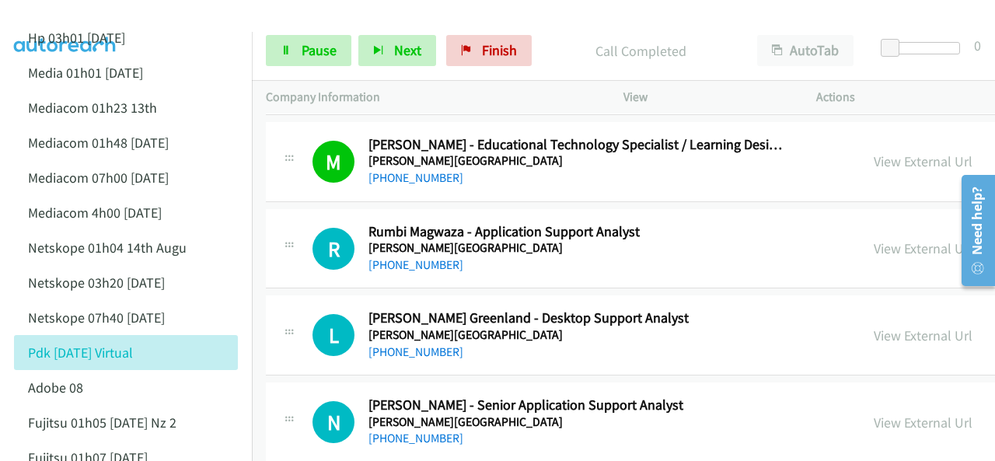
click at [82, 12] on img at bounding box center [65, 27] width 117 height 54
click at [267, 64] on link "Pause" at bounding box center [309, 50] width 86 height 31
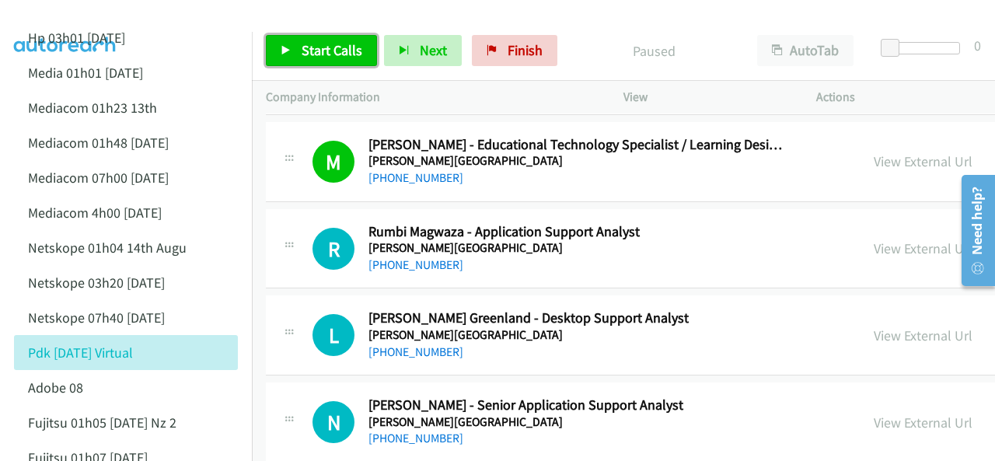
click at [313, 47] on span "Start Calls" at bounding box center [332, 50] width 61 height 18
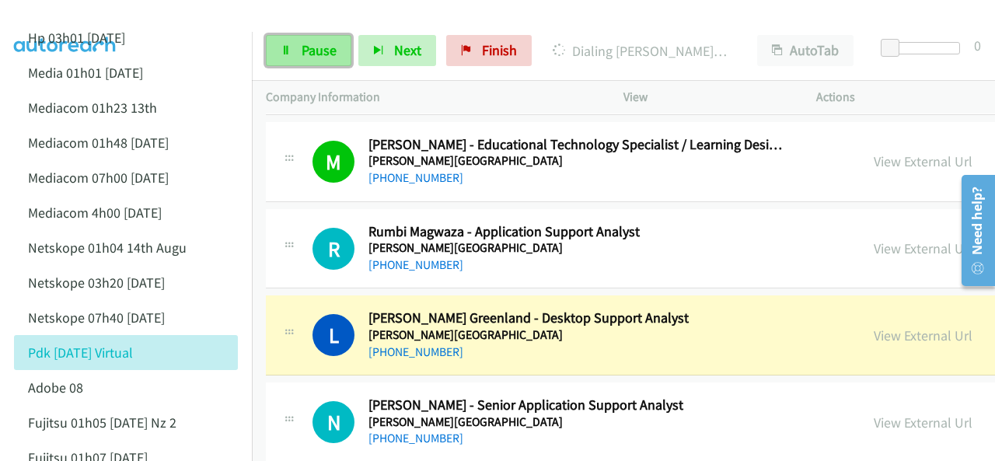
click at [302, 60] on link "Pause" at bounding box center [309, 50] width 86 height 31
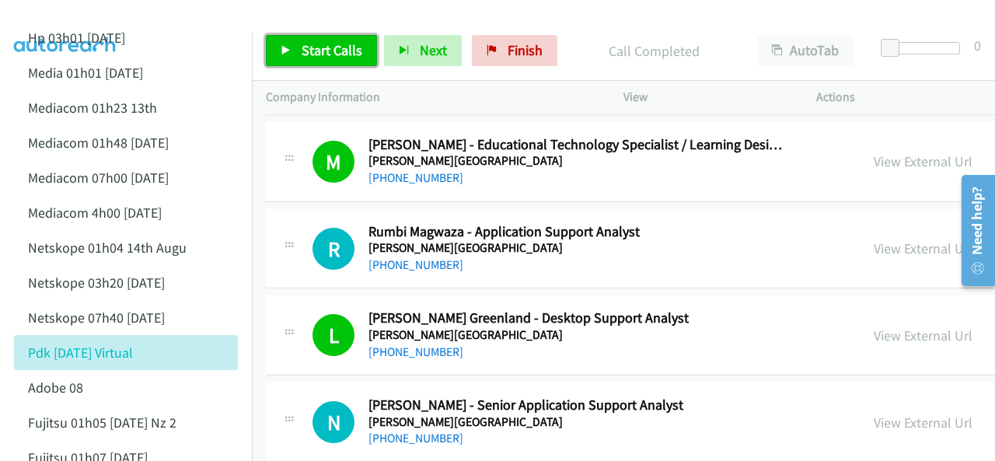
click at [323, 49] on span "Start Calls" at bounding box center [332, 50] width 61 height 18
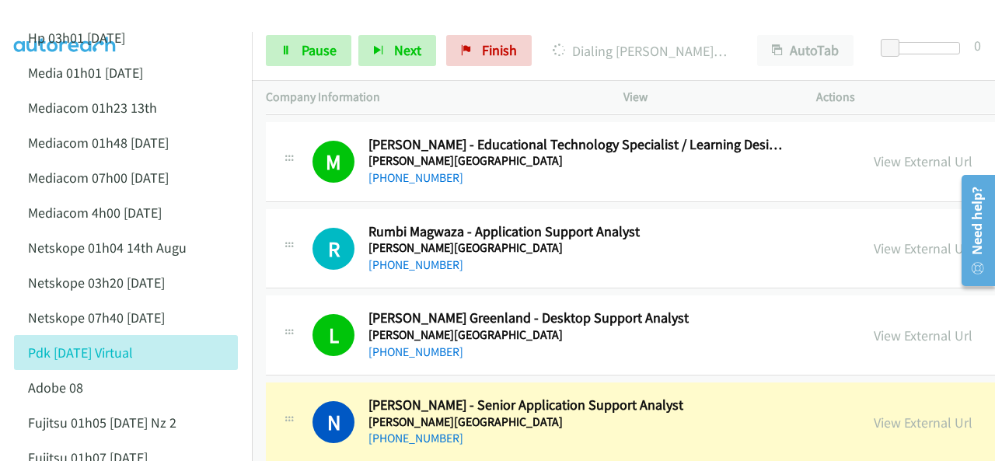
click at [98, 13] on img at bounding box center [65, 27] width 117 height 54
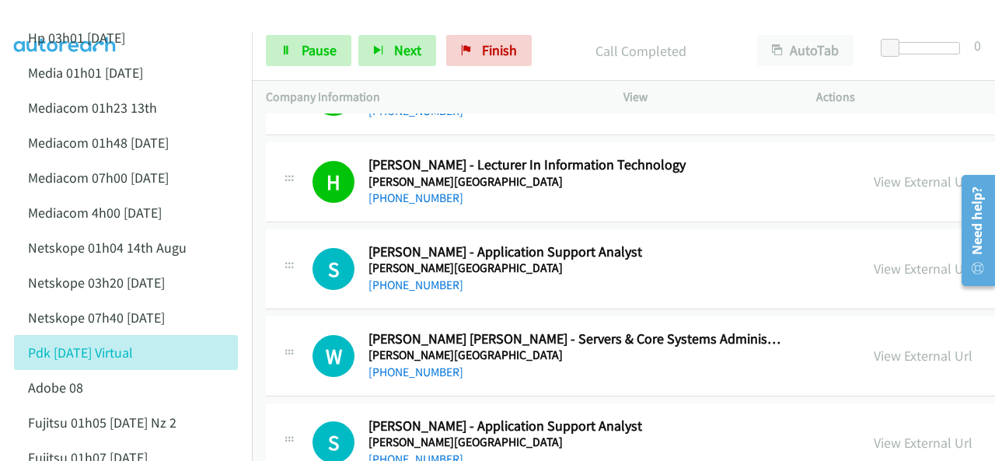
scroll to position [1088, 0]
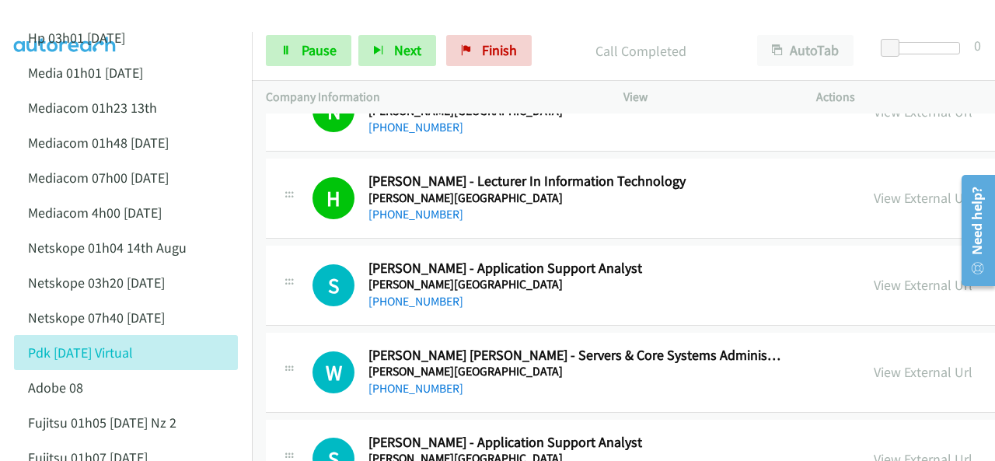
click at [118, 23] on img at bounding box center [65, 27] width 117 height 54
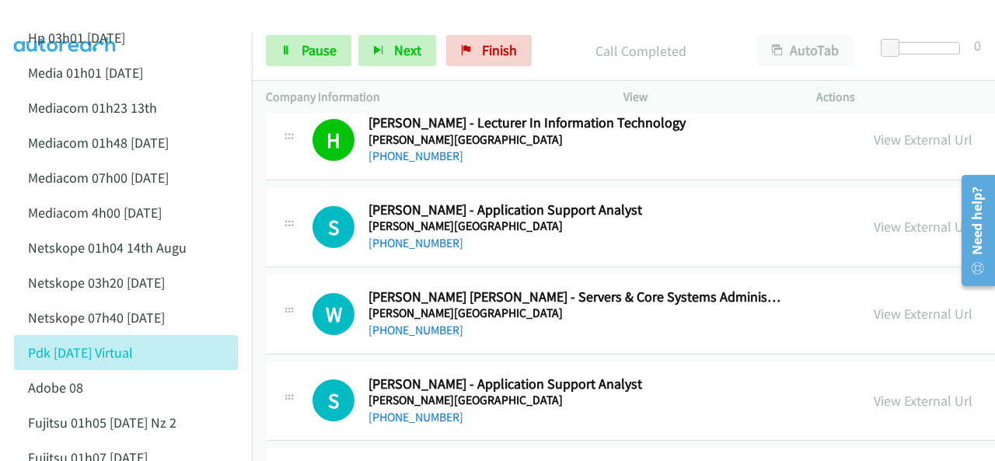
scroll to position [1166, 0]
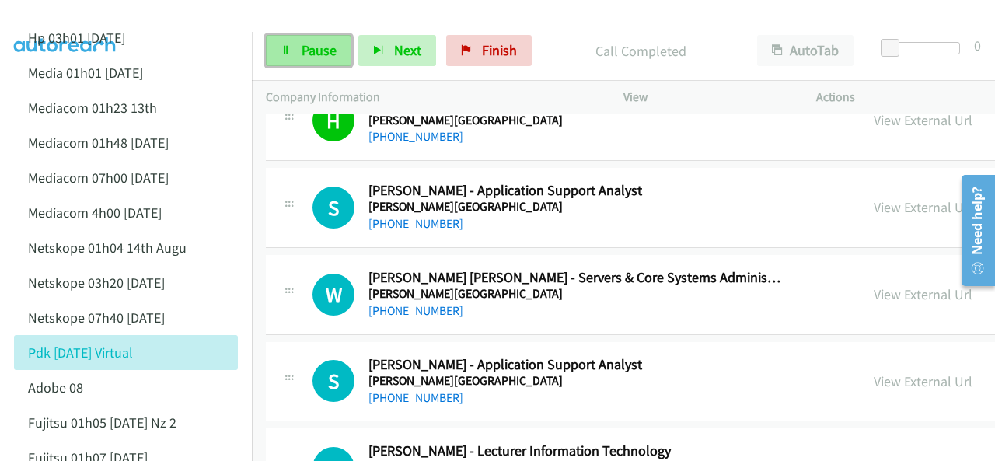
click at [316, 54] on span "Pause" at bounding box center [319, 50] width 35 height 18
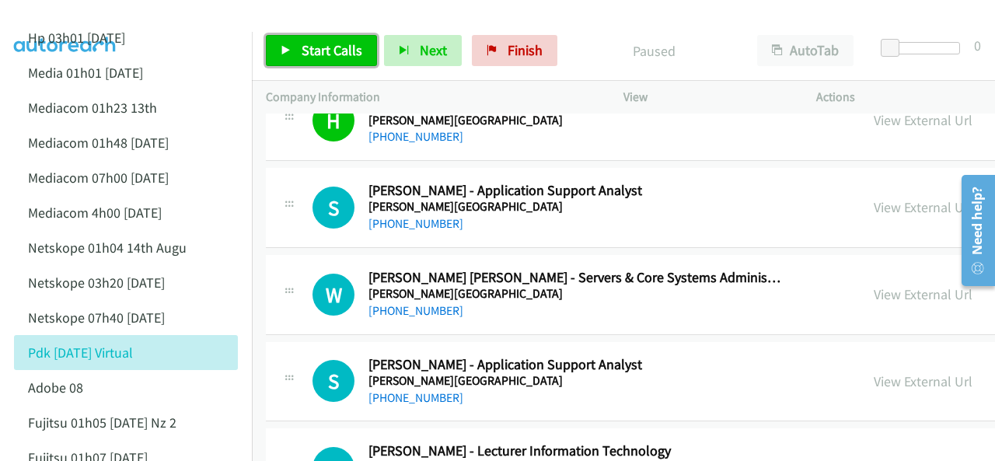
click at [317, 53] on span "Start Calls" at bounding box center [332, 50] width 61 height 18
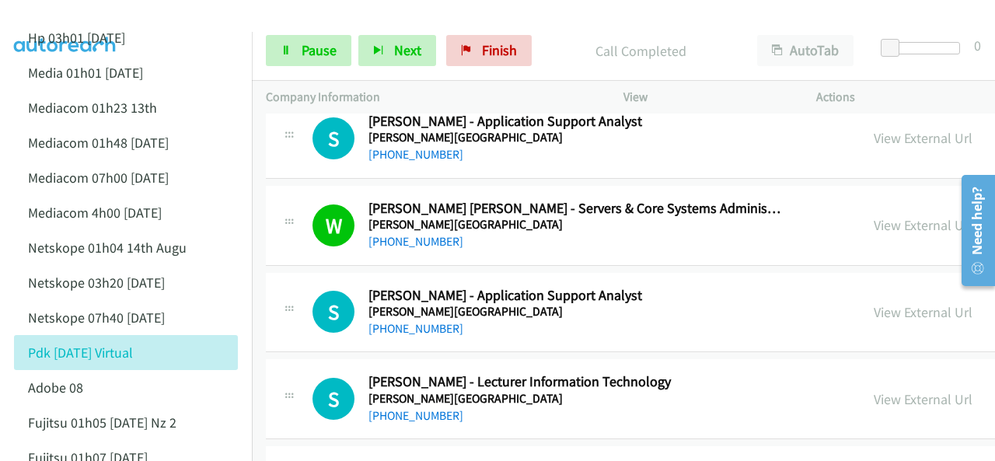
scroll to position [1321, 0]
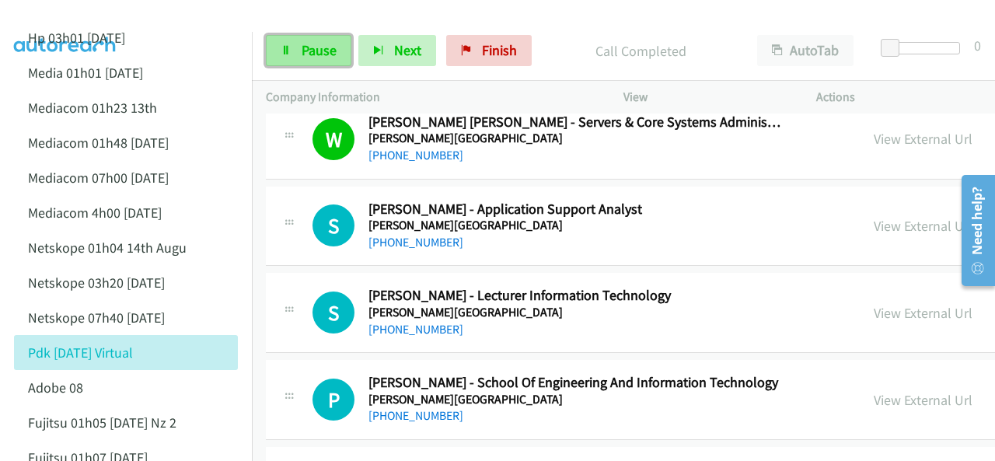
click at [304, 51] on span "Pause" at bounding box center [319, 50] width 35 height 18
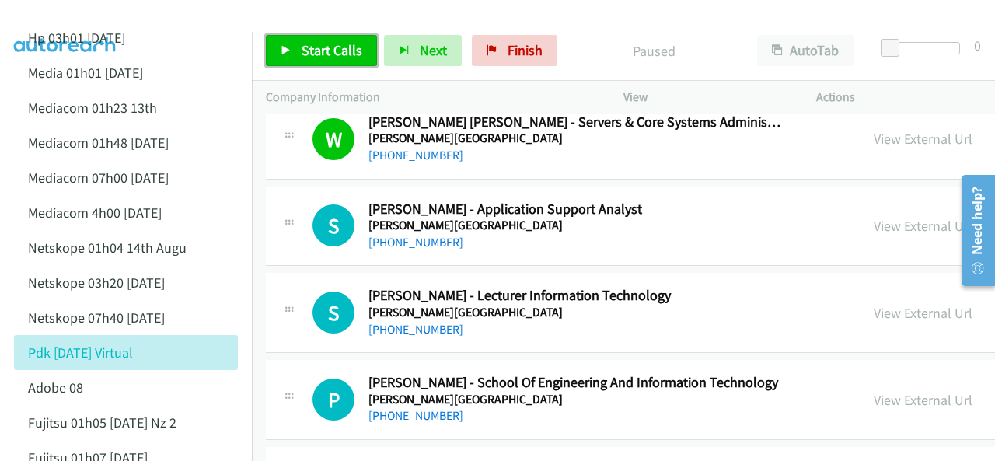
click at [302, 53] on span "Start Calls" at bounding box center [332, 50] width 61 height 18
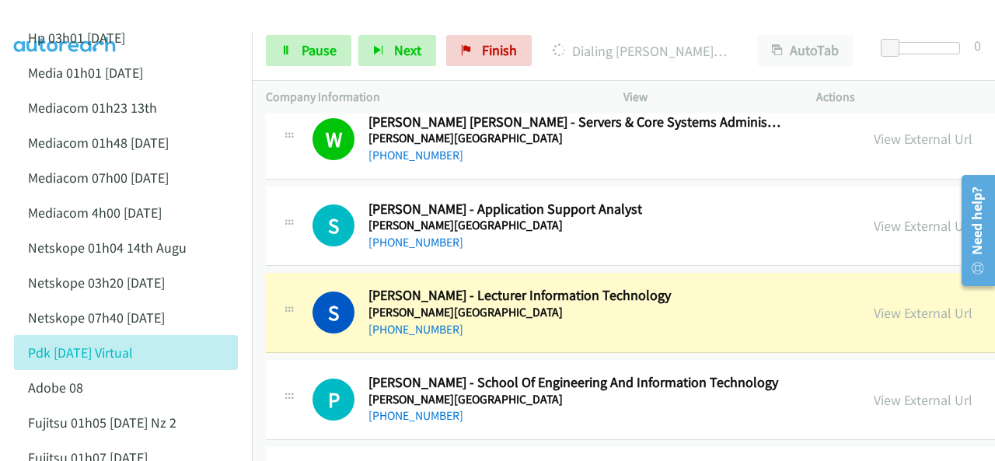
click at [141, 12] on div at bounding box center [490, 30] width 981 height 60
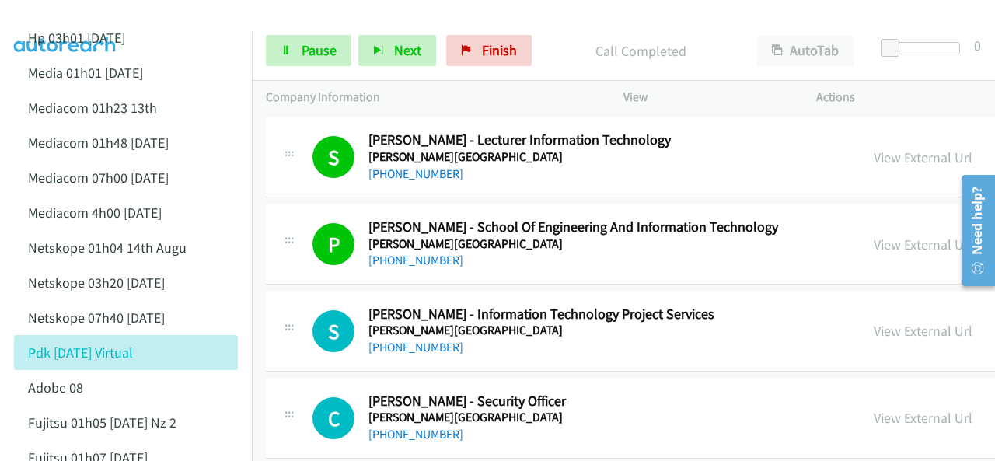
scroll to position [1555, 0]
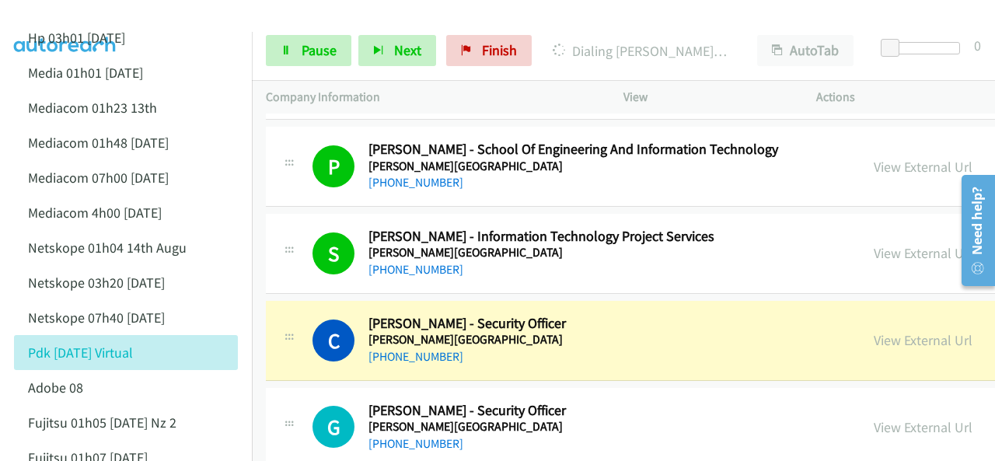
click at [115, 16] on img at bounding box center [65, 27] width 117 height 54
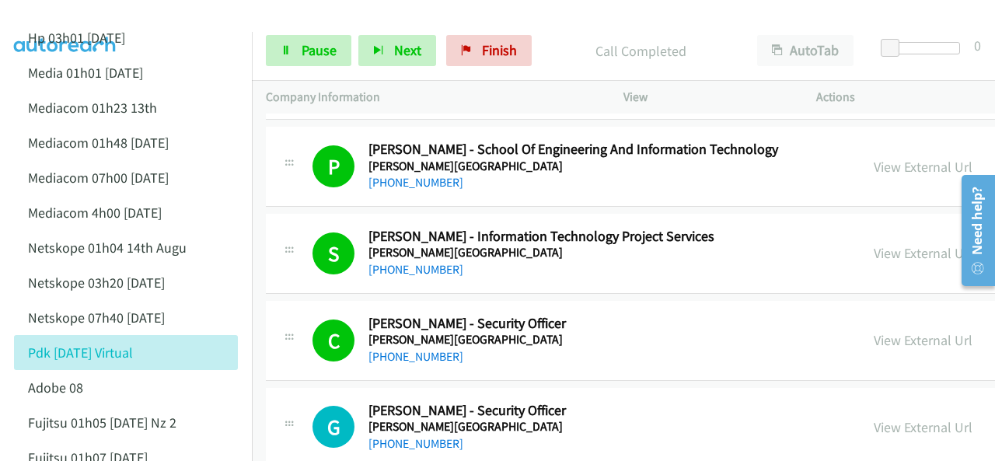
click at [103, 16] on img at bounding box center [65, 27] width 117 height 54
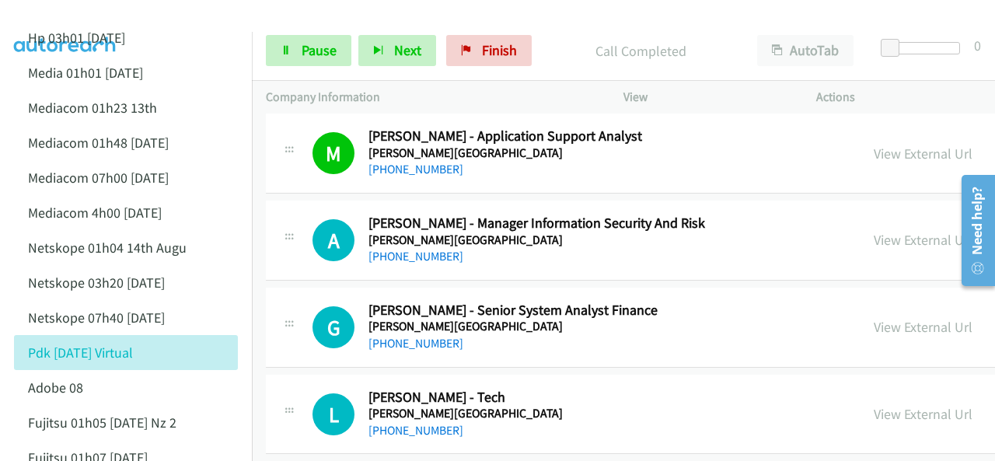
scroll to position [2021, 0]
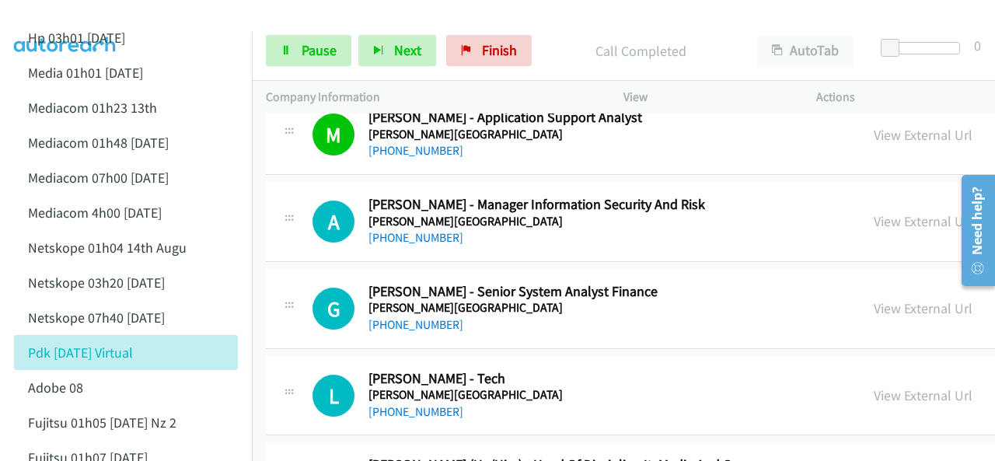
click at [109, 13] on img at bounding box center [65, 27] width 117 height 54
click at [306, 53] on span "Pause" at bounding box center [319, 50] width 35 height 18
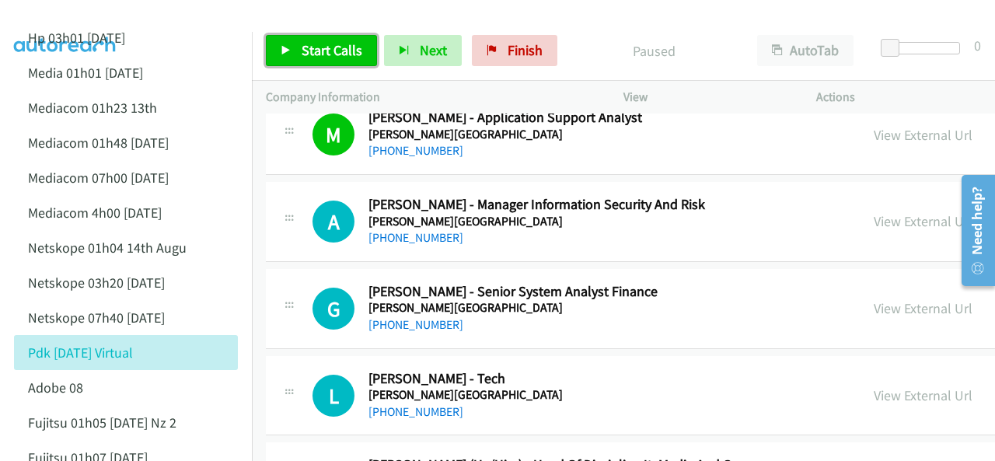
click at [302, 55] on span "Start Calls" at bounding box center [332, 50] width 61 height 18
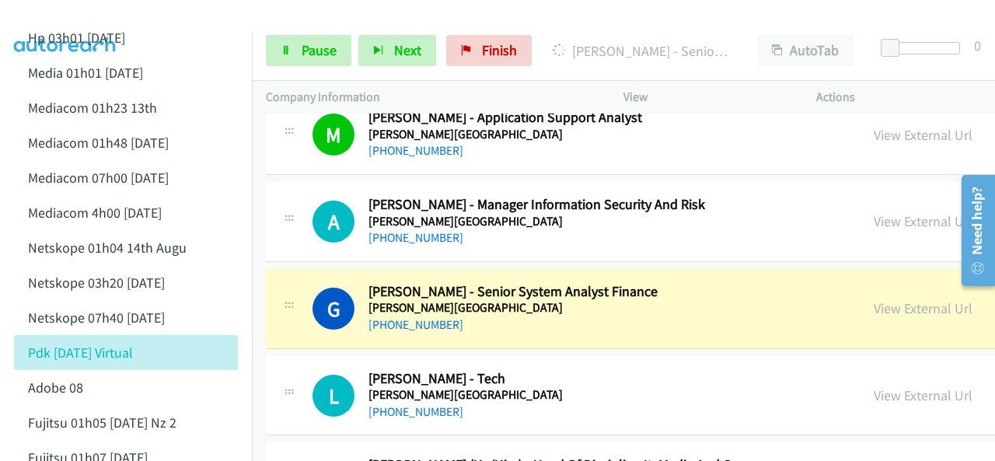
click at [138, 22] on div at bounding box center [490, 30] width 981 height 60
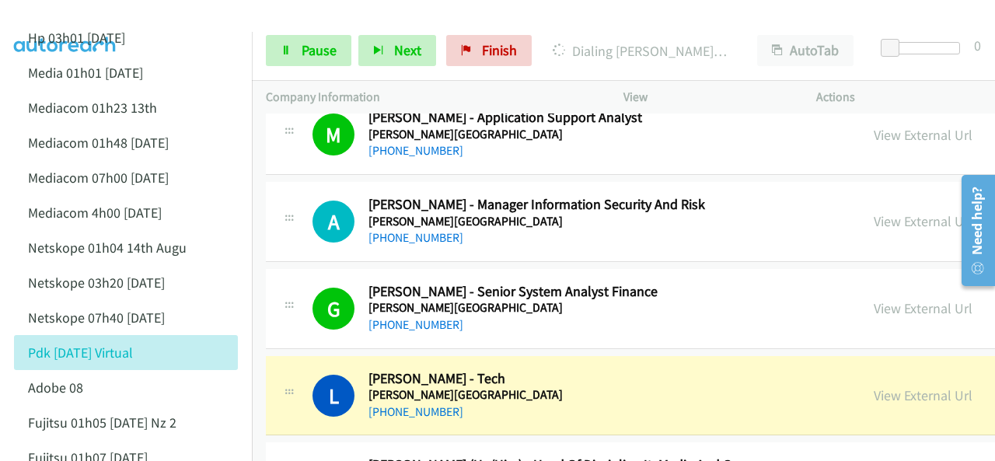
click at [103, 16] on img at bounding box center [65, 27] width 117 height 54
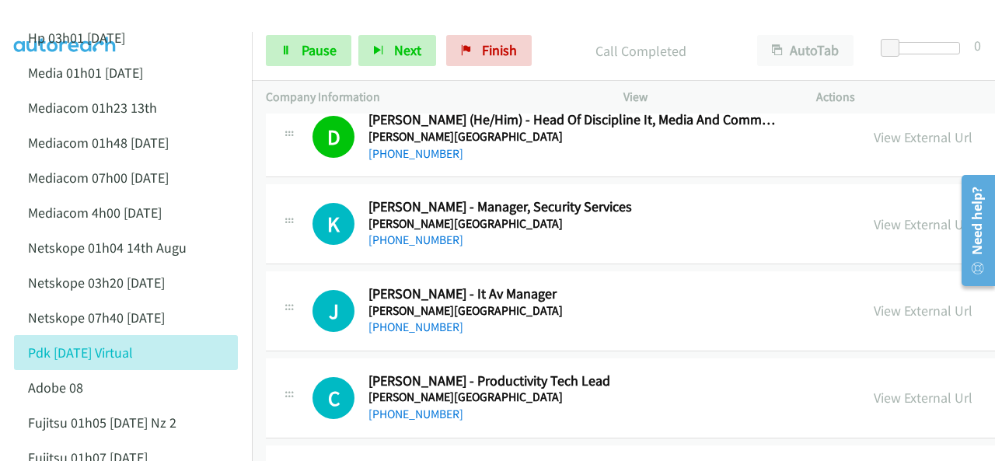
scroll to position [2410, 0]
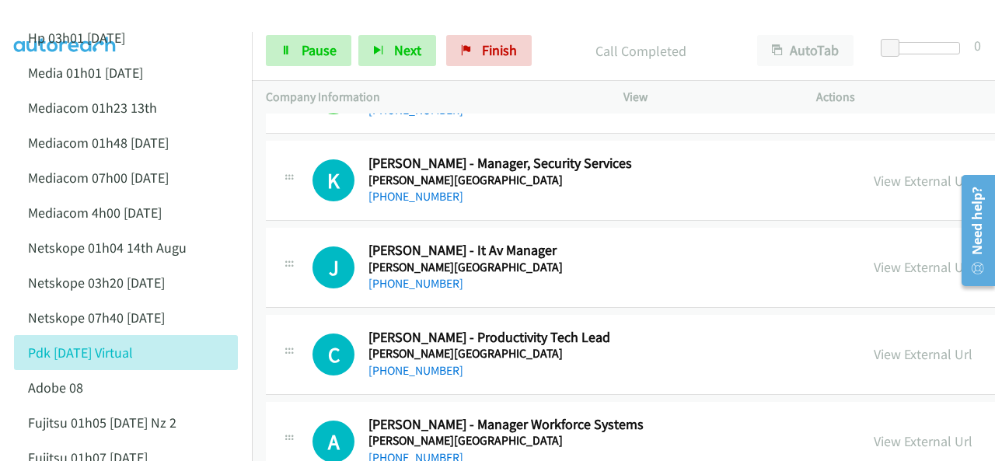
click at [129, 13] on div at bounding box center [490, 30] width 981 height 60
click at [307, 51] on span "Pause" at bounding box center [319, 50] width 35 height 18
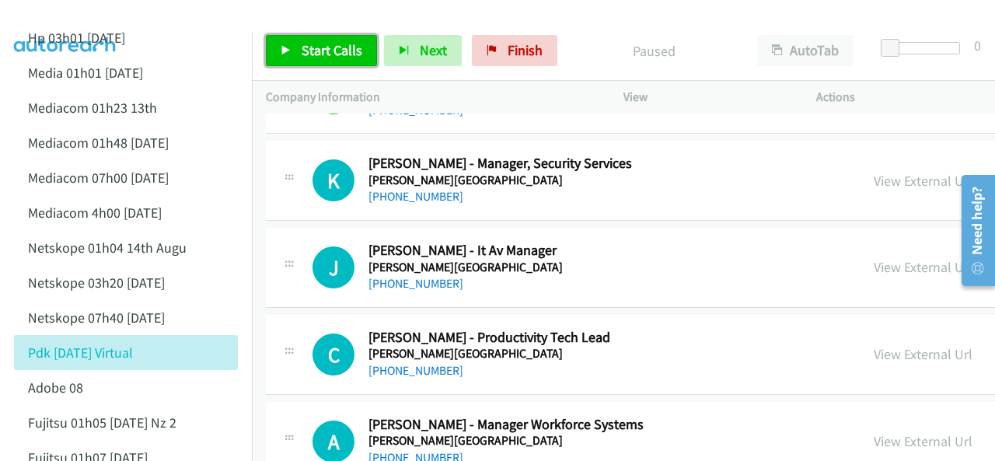
click at [305, 51] on span "Start Calls" at bounding box center [332, 50] width 61 height 18
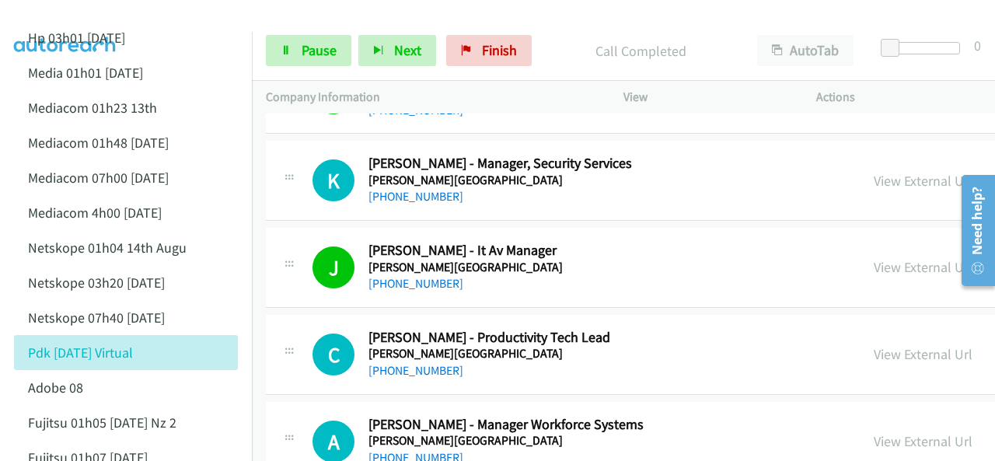
click at [109, 14] on img at bounding box center [65, 27] width 117 height 54
click at [881, 349] on link "View External Url" at bounding box center [923, 354] width 99 height 18
click at [288, 49] on icon at bounding box center [286, 51] width 11 height 11
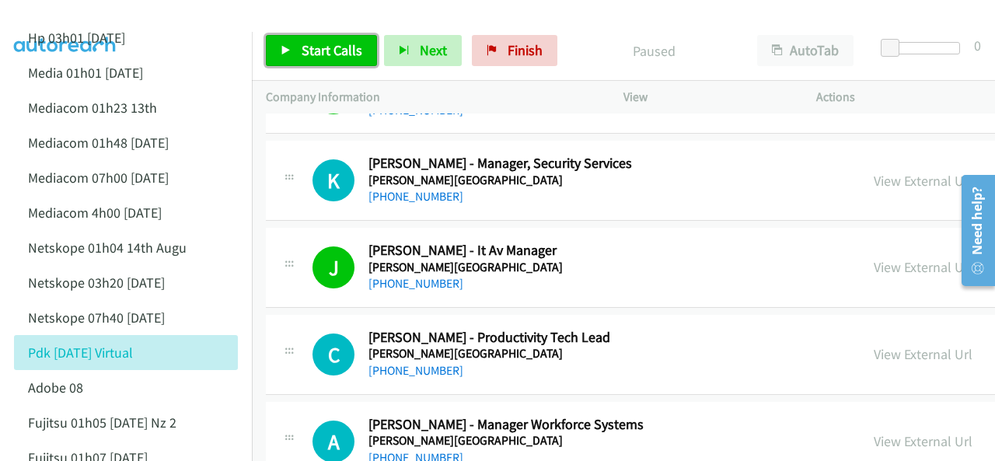
click at [288, 49] on icon at bounding box center [286, 51] width 11 height 11
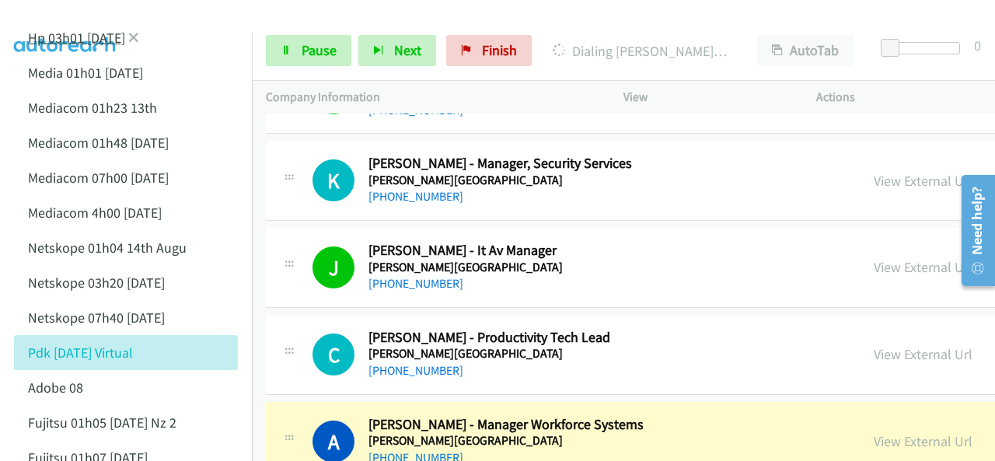
click at [113, 21] on img at bounding box center [65, 27] width 117 height 54
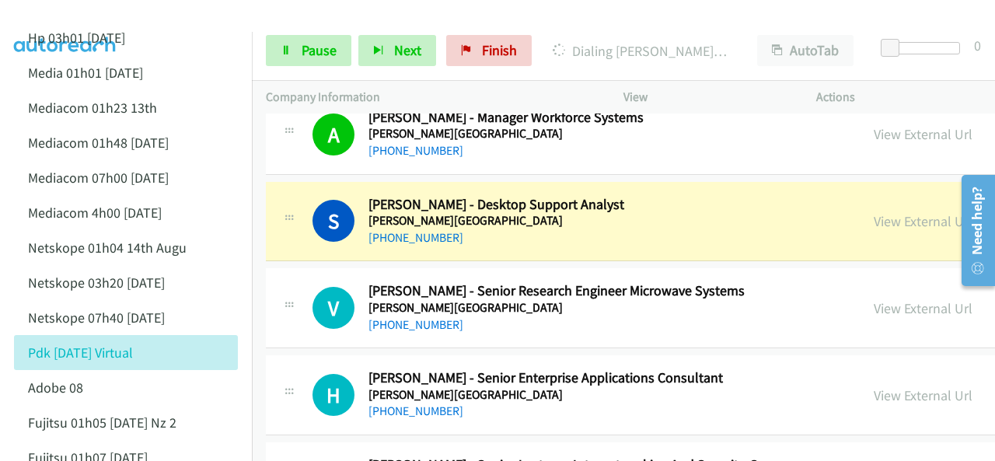
scroll to position [2721, 0]
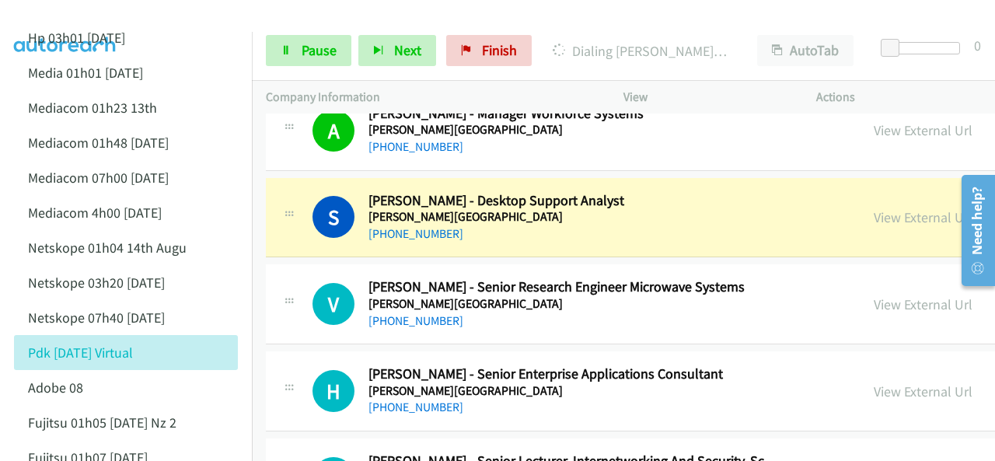
click at [183, 13] on div at bounding box center [490, 30] width 981 height 60
click at [894, 208] on link "View External Url" at bounding box center [923, 217] width 99 height 18
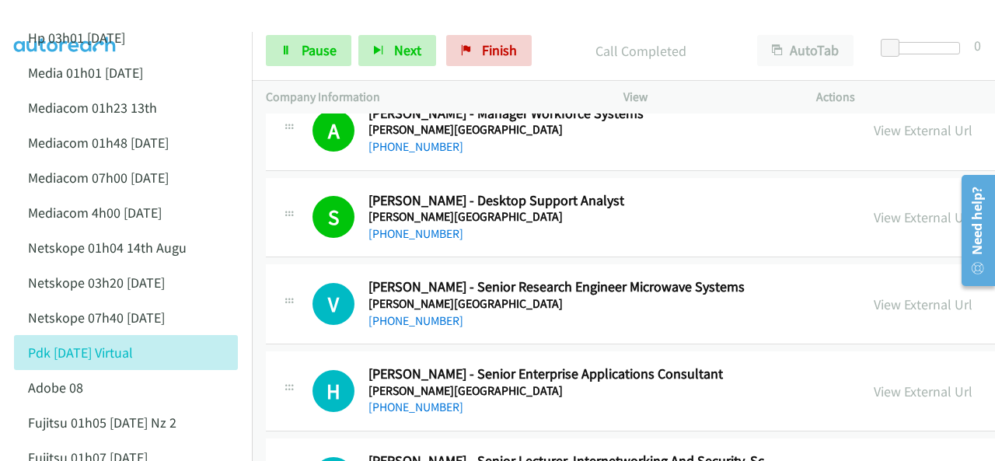
click at [106, 12] on img at bounding box center [65, 27] width 117 height 54
click at [109, 21] on img at bounding box center [65, 27] width 117 height 54
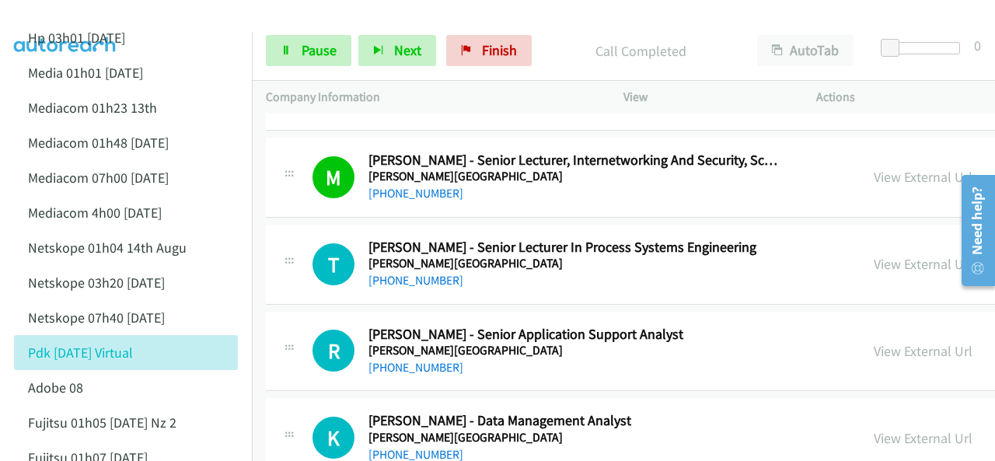
scroll to position [3032, 0]
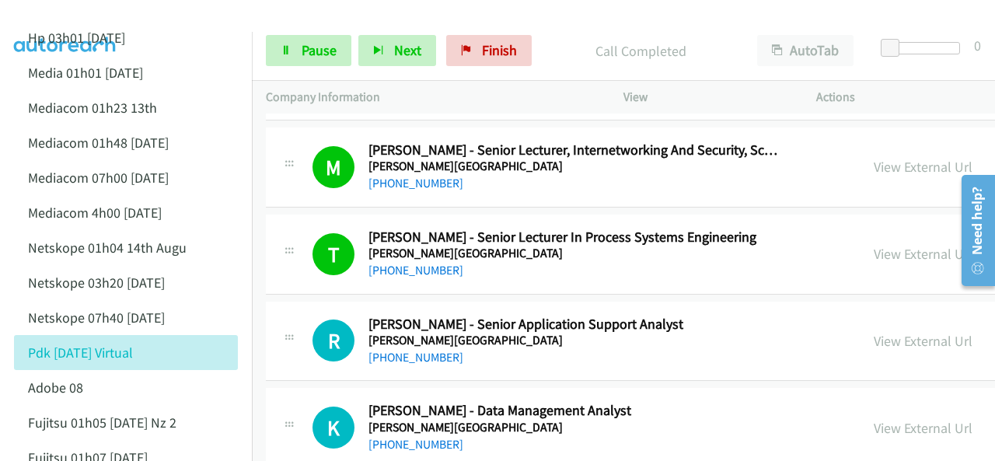
click at [119, 13] on img at bounding box center [65, 27] width 117 height 54
click at [302, 50] on span "Pause" at bounding box center [319, 50] width 35 height 18
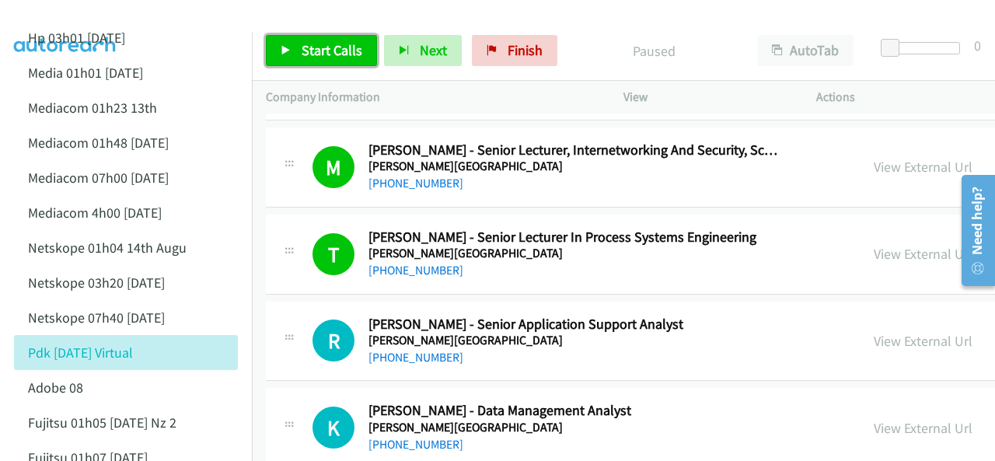
click at [299, 46] on link "Start Calls" at bounding box center [321, 50] width 111 height 31
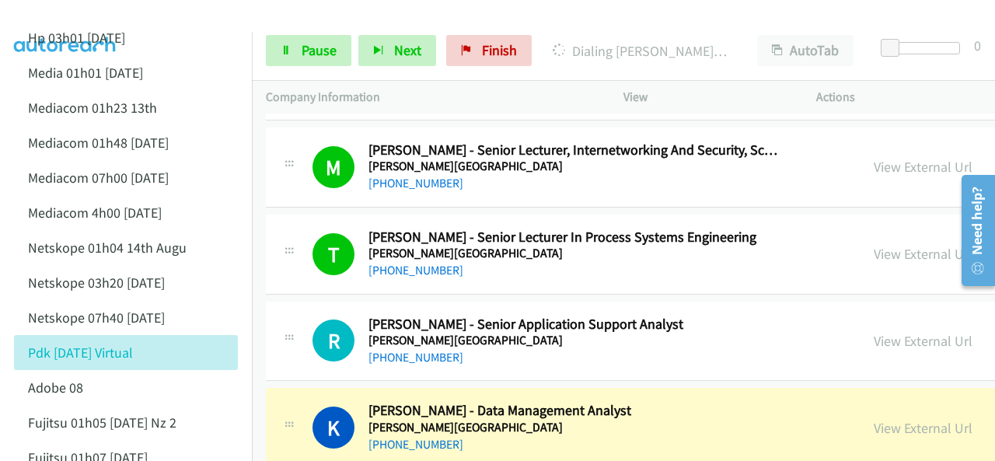
scroll to position [3187, 0]
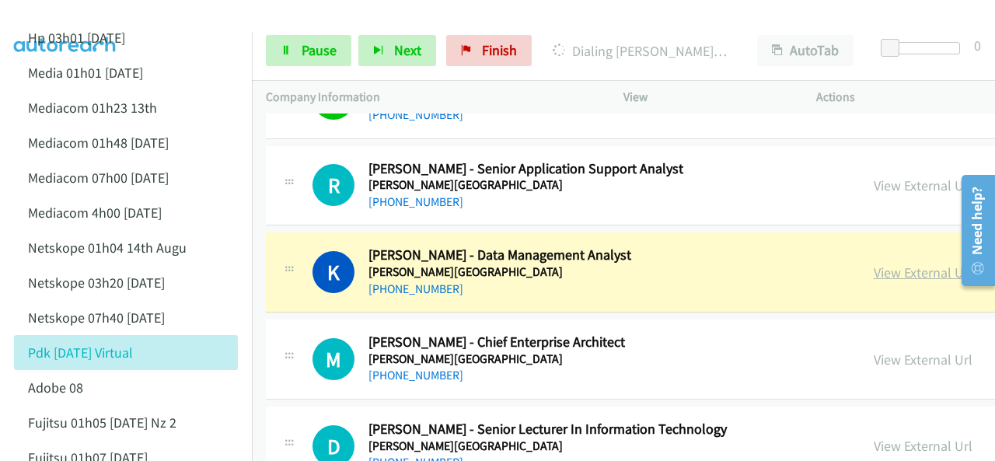
click at [892, 264] on link "View External Url" at bounding box center [923, 273] width 99 height 18
click at [315, 51] on span "Pause" at bounding box center [319, 50] width 35 height 18
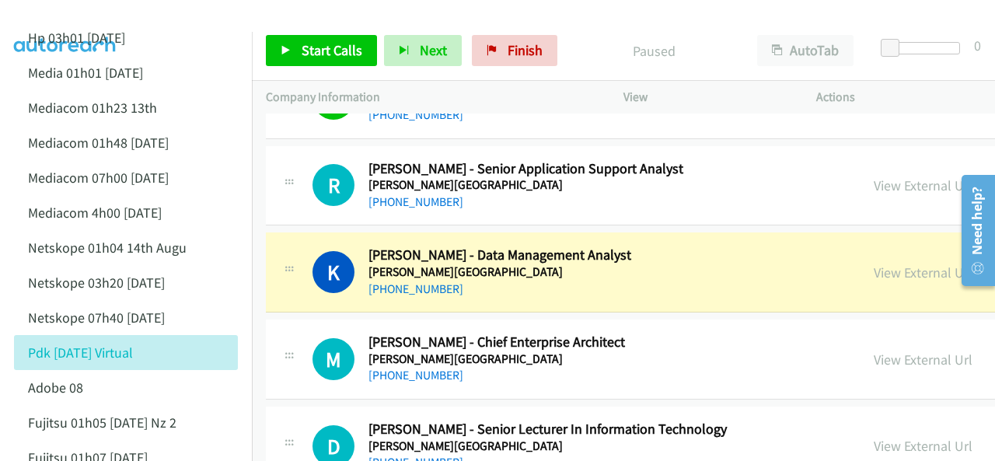
click at [173, 16] on div at bounding box center [490, 30] width 981 height 60
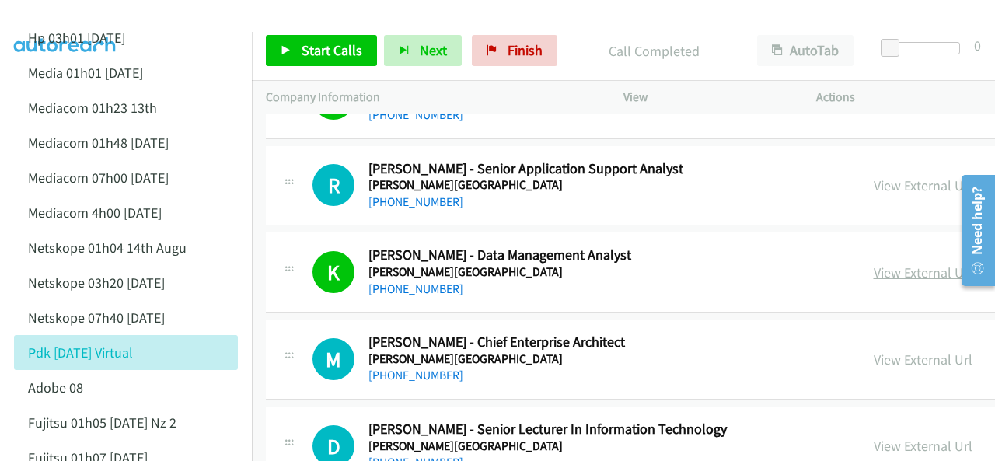
click at [876, 264] on link "View External Url" at bounding box center [923, 273] width 99 height 18
click at [334, 37] on link "Start Calls" at bounding box center [321, 50] width 111 height 31
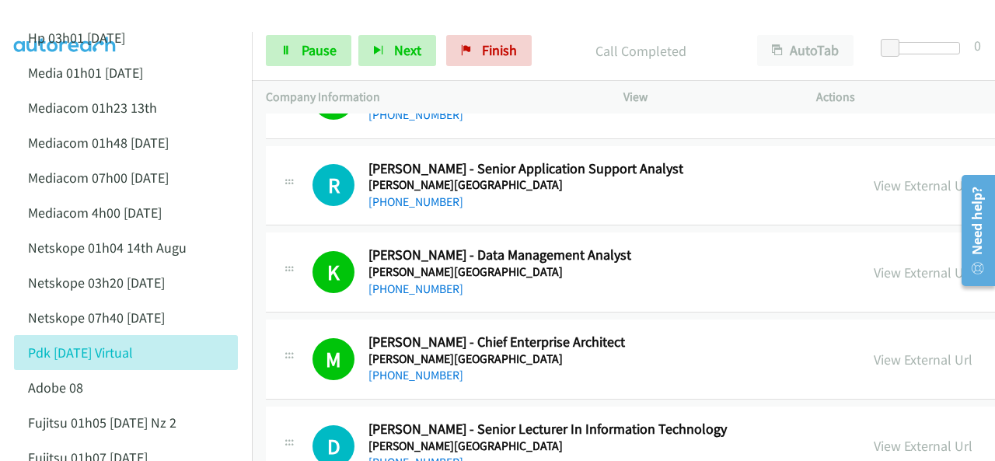
click at [110, 15] on img at bounding box center [65, 27] width 117 height 54
click at [72, 12] on img at bounding box center [65, 27] width 117 height 54
click at [70, 20] on img at bounding box center [65, 27] width 117 height 54
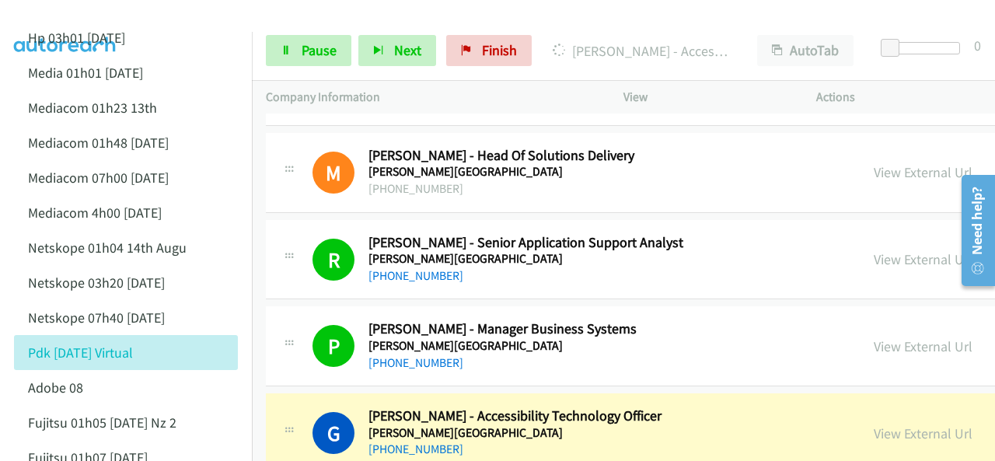
scroll to position [3731, 0]
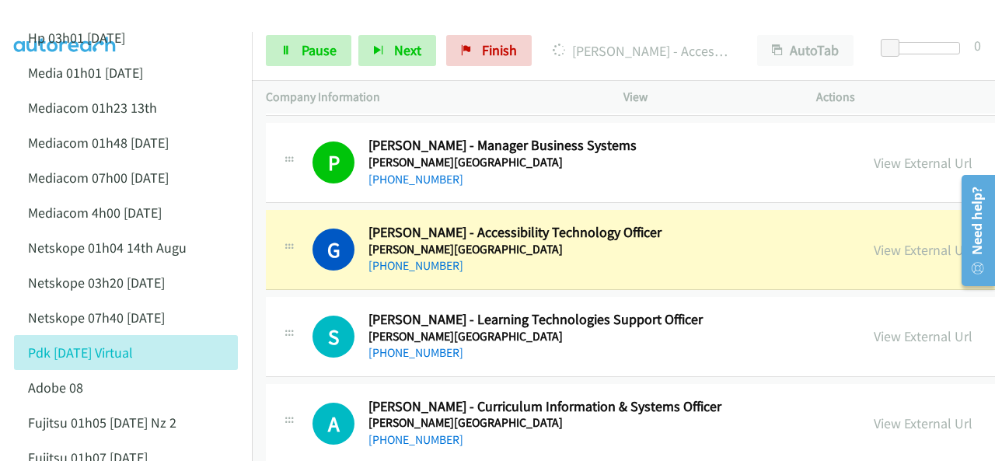
click at [123, 16] on div at bounding box center [490, 30] width 981 height 60
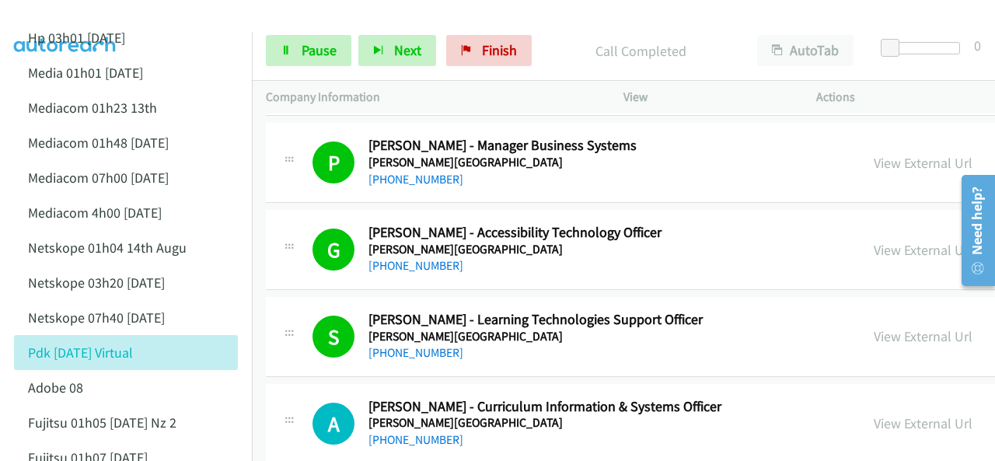
click at [117, 19] on img at bounding box center [65, 27] width 117 height 54
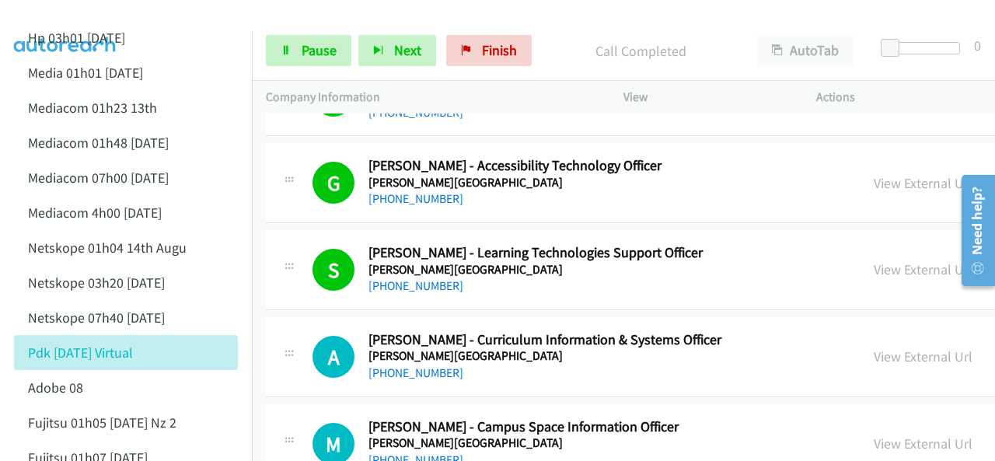
scroll to position [3809, 0]
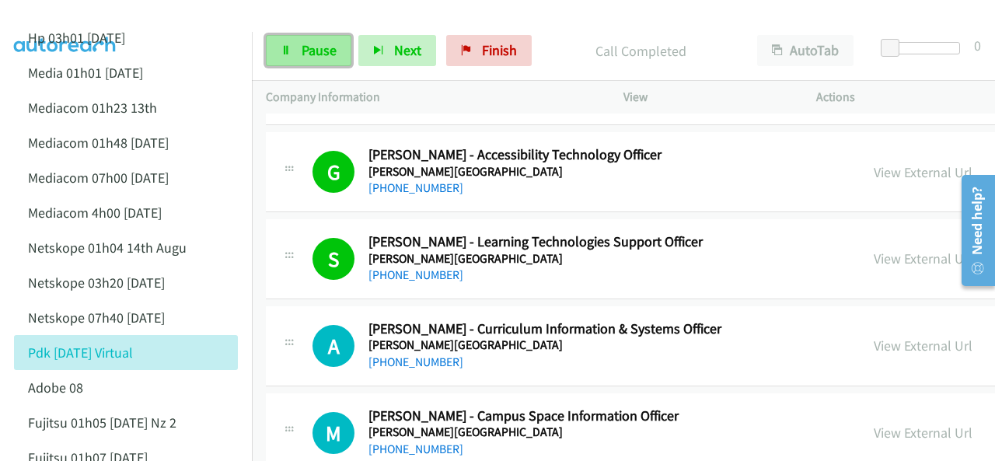
click at [300, 49] on link "Pause" at bounding box center [309, 50] width 86 height 31
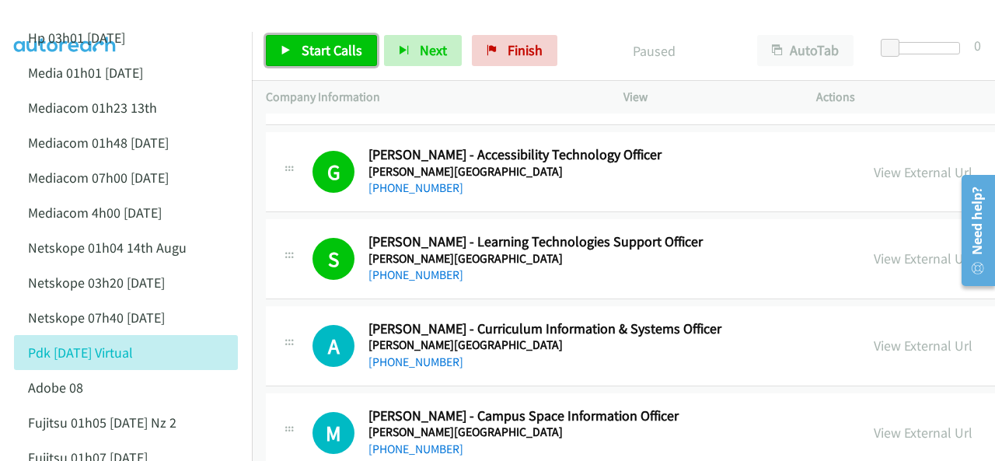
click at [307, 55] on span "Start Calls" at bounding box center [332, 50] width 61 height 18
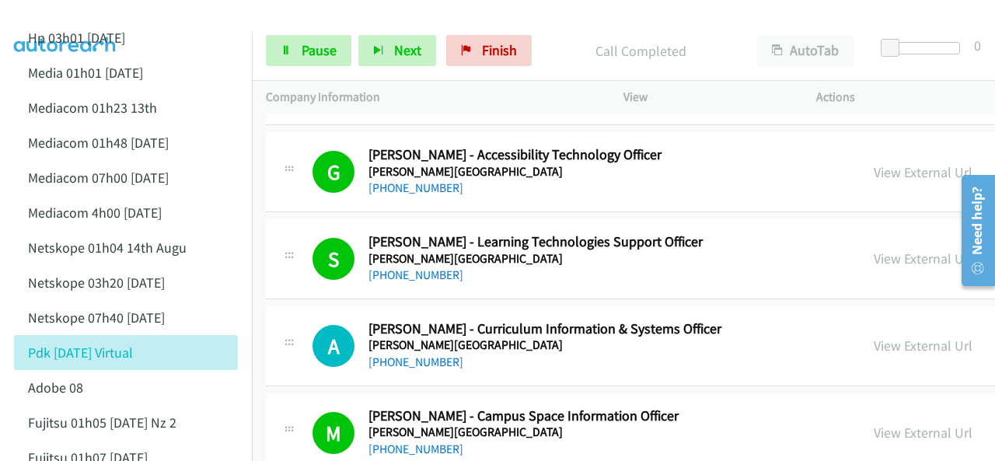
drag, startPoint x: 75, startPoint y: 23, endPoint x: 100, endPoint y: 18, distance: 26.1
click at [75, 23] on img at bounding box center [65, 27] width 117 height 54
click at [310, 44] on span "Pause" at bounding box center [319, 50] width 35 height 18
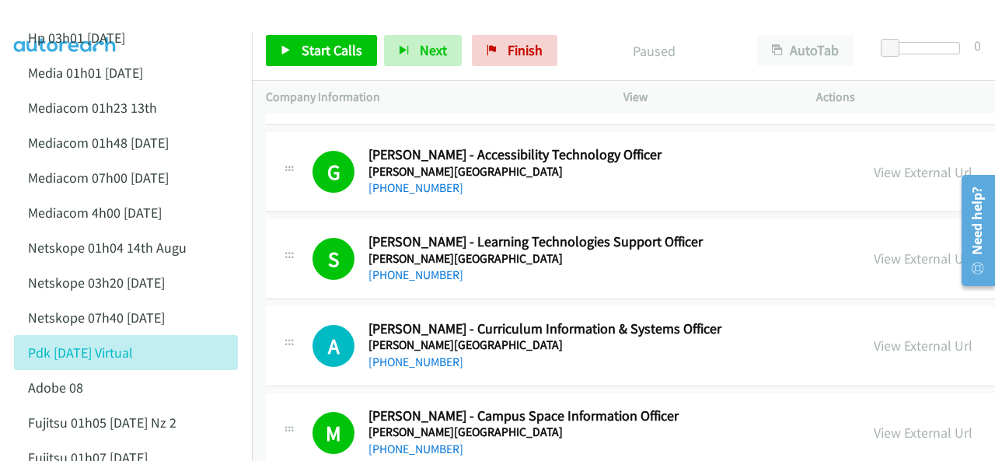
click at [188, 21] on div at bounding box center [490, 30] width 981 height 60
click at [309, 49] on span "Start Calls" at bounding box center [332, 50] width 61 height 18
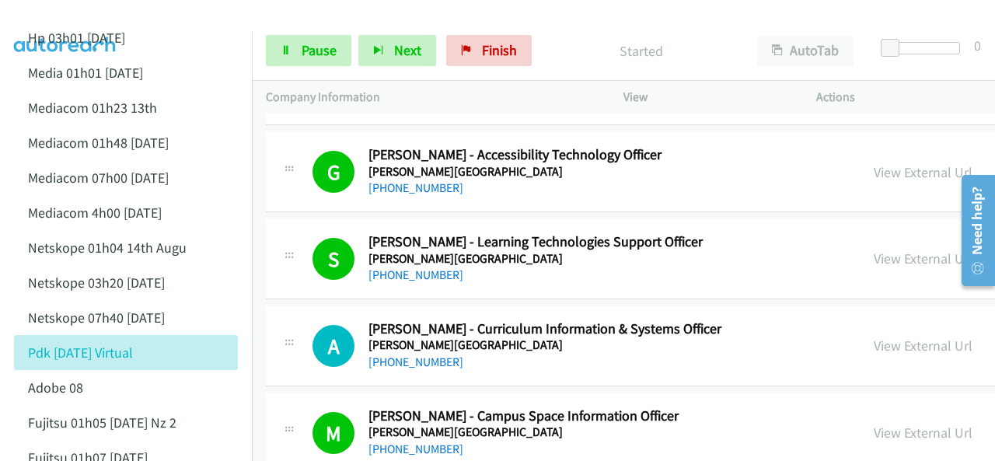
click at [119, 23] on img at bounding box center [65, 27] width 117 height 54
drag, startPoint x: 119, startPoint y: 14, endPoint x: 131, endPoint y: 14, distance: 11.7
click at [119, 14] on img at bounding box center [65, 27] width 117 height 54
click at [64, 16] on img at bounding box center [65, 27] width 117 height 54
click at [100, 13] on img at bounding box center [65, 27] width 117 height 54
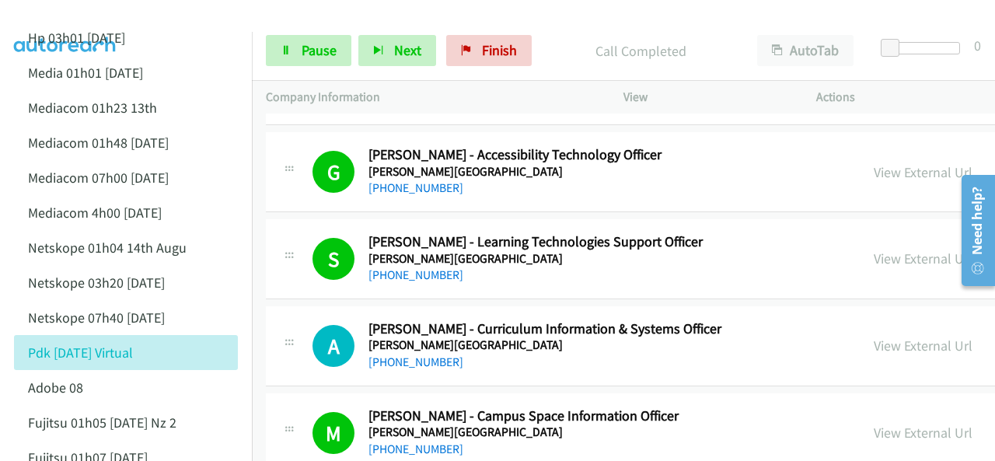
click at [112, 12] on img at bounding box center [65, 27] width 117 height 54
click at [62, 15] on img at bounding box center [65, 27] width 117 height 54
click at [141, 19] on div at bounding box center [490, 30] width 981 height 60
click at [96, 16] on img at bounding box center [65, 27] width 117 height 54
click at [317, 51] on span "Pause" at bounding box center [319, 50] width 35 height 18
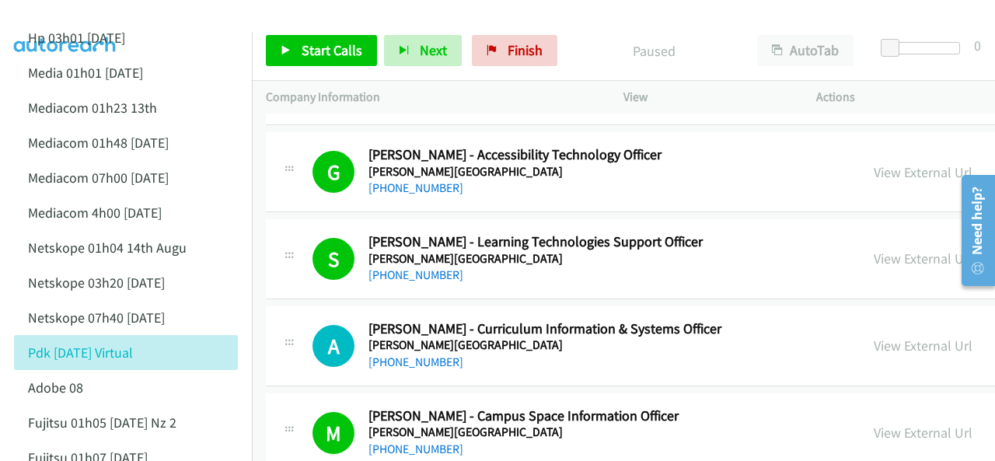
click at [100, 16] on img at bounding box center [65, 27] width 117 height 54
click at [284, 47] on icon at bounding box center [286, 51] width 11 height 11
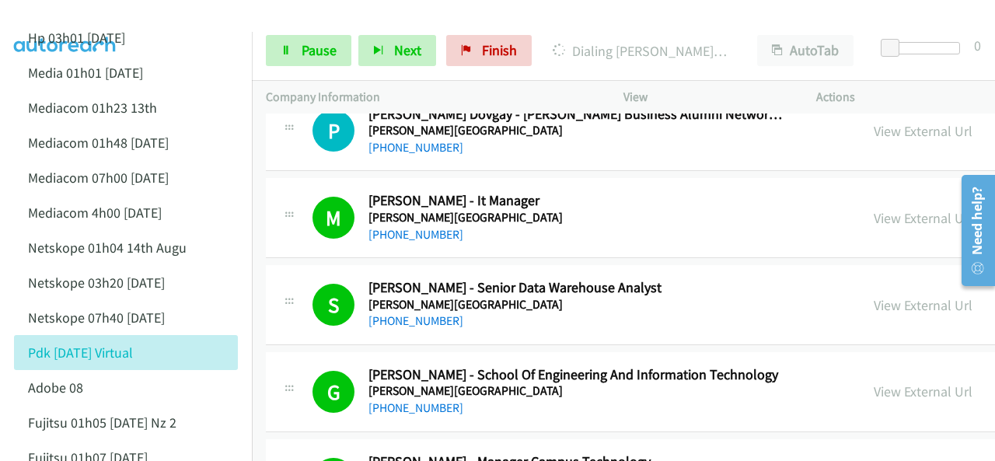
scroll to position [4586, 0]
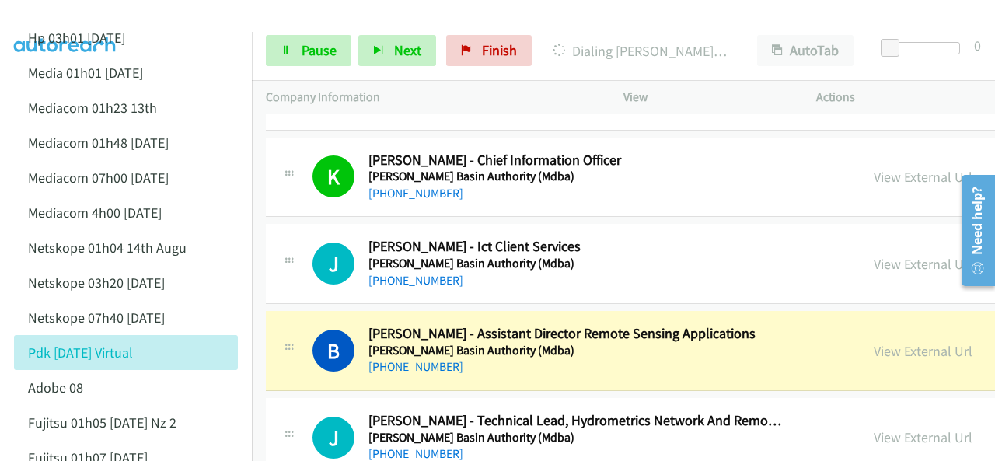
drag, startPoint x: 188, startPoint y: 14, endPoint x: 210, endPoint y: 19, distance: 22.3
click at [188, 14] on div at bounding box center [490, 30] width 981 height 60
click at [874, 342] on link "View External Url" at bounding box center [923, 351] width 99 height 18
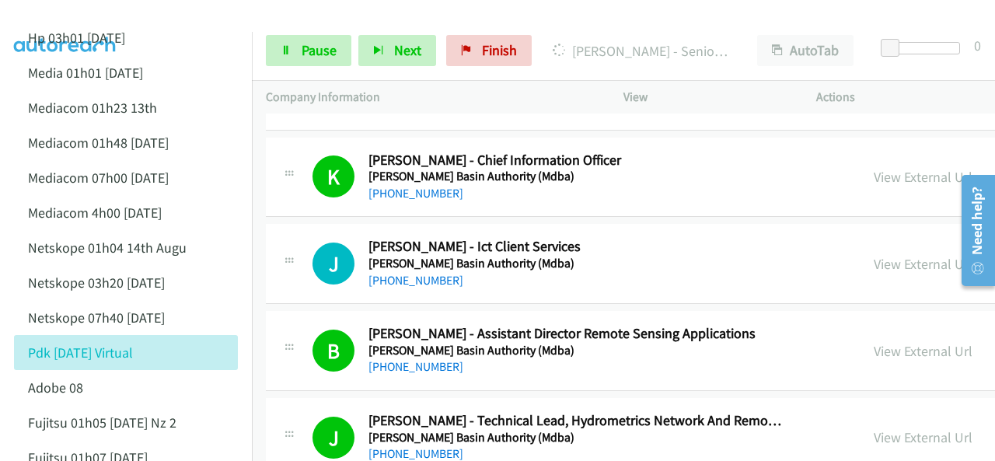
click at [103, 18] on img at bounding box center [65, 27] width 117 height 54
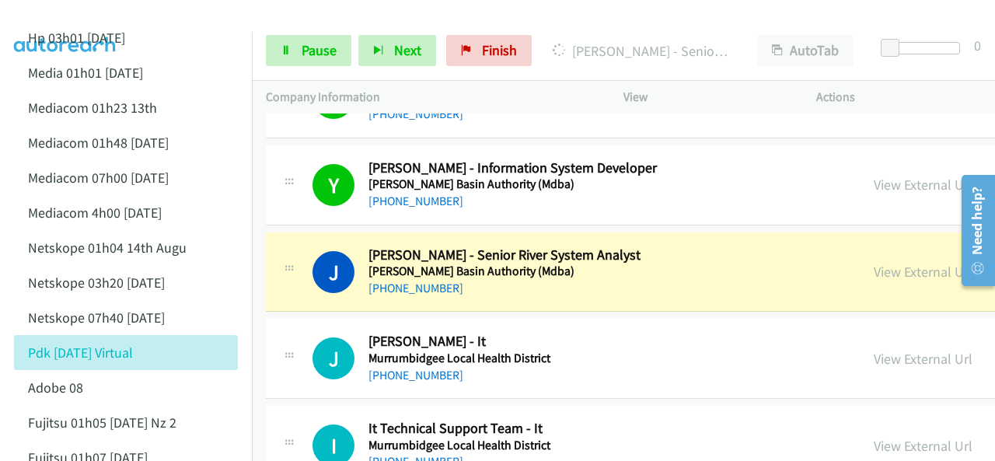
scroll to position [4897, 0]
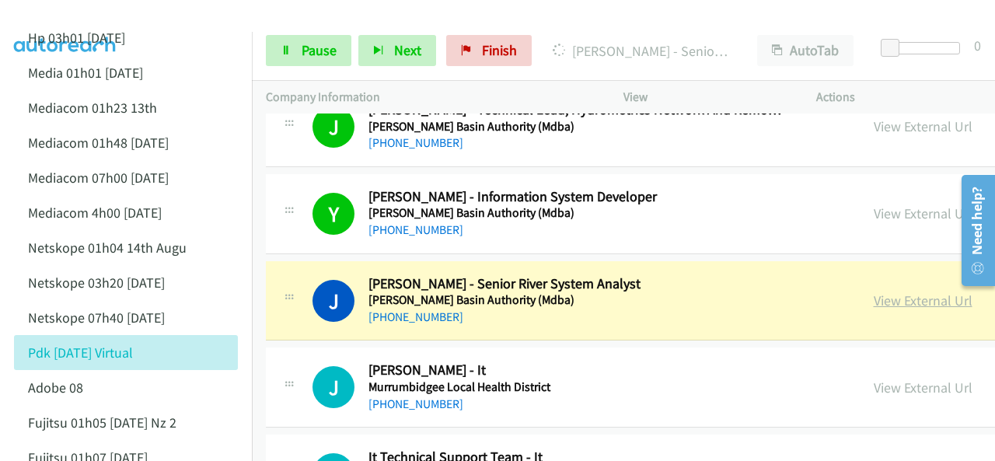
click at [875, 292] on link "View External Url" at bounding box center [923, 301] width 99 height 18
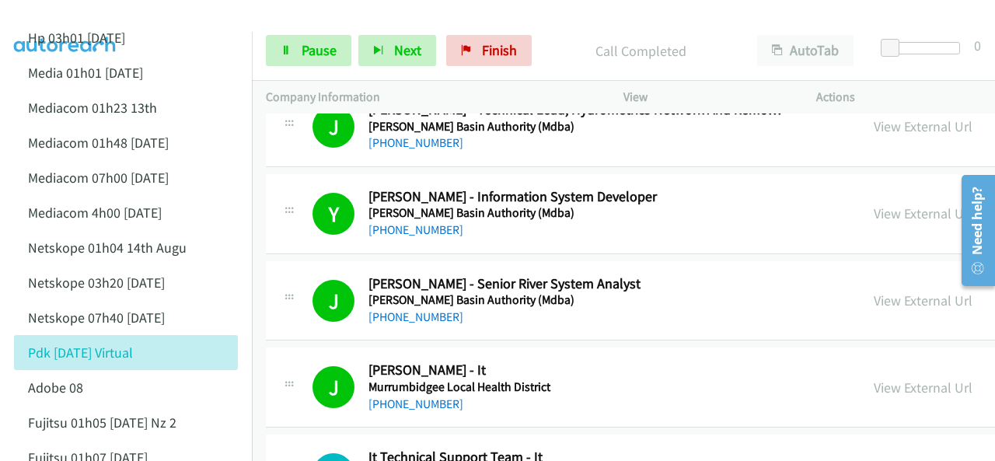
click at [99, 15] on img at bounding box center [65, 27] width 117 height 54
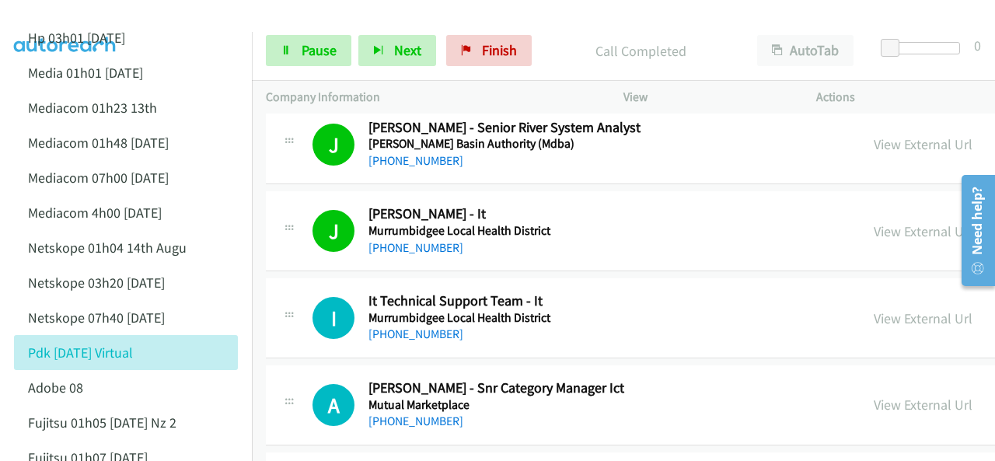
scroll to position [5130, 0]
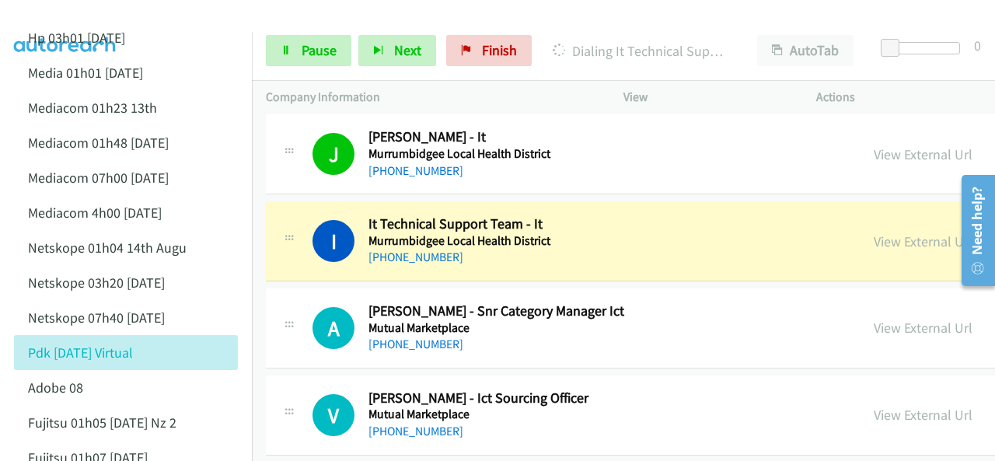
click at [125, 17] on div at bounding box center [490, 30] width 981 height 60
click at [298, 47] on link "Pause" at bounding box center [309, 50] width 86 height 31
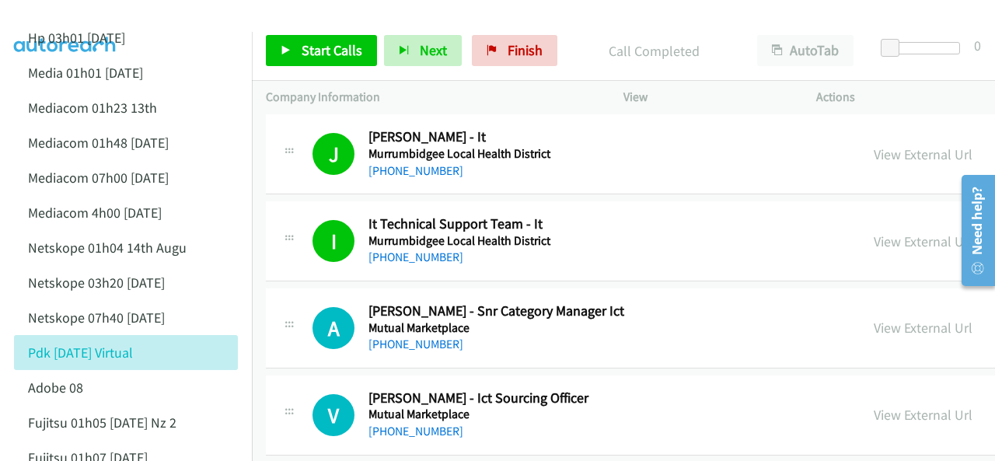
click at [303, 12] on div at bounding box center [490, 30] width 981 height 60
click at [333, 48] on span "Start Calls" at bounding box center [332, 50] width 61 height 18
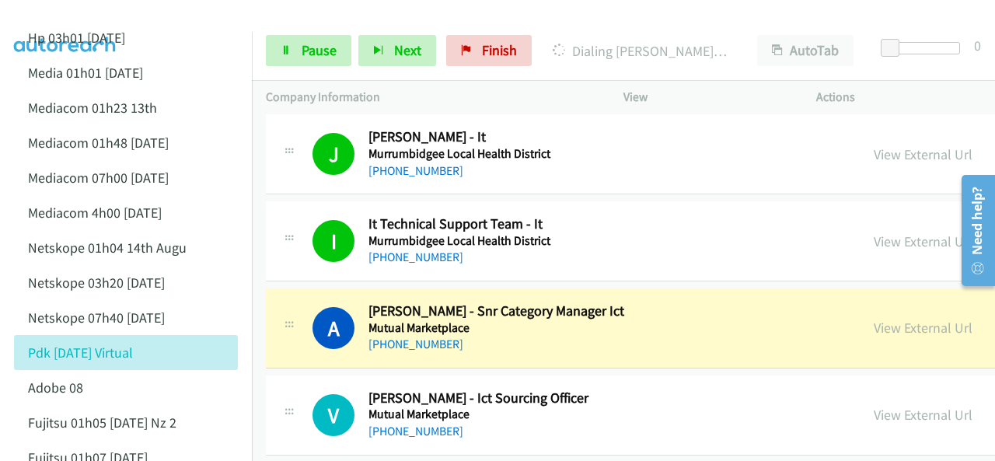
click at [620, 215] on h2 "It Technical Support Team - It" at bounding box center [575, 224] width 414 height 18
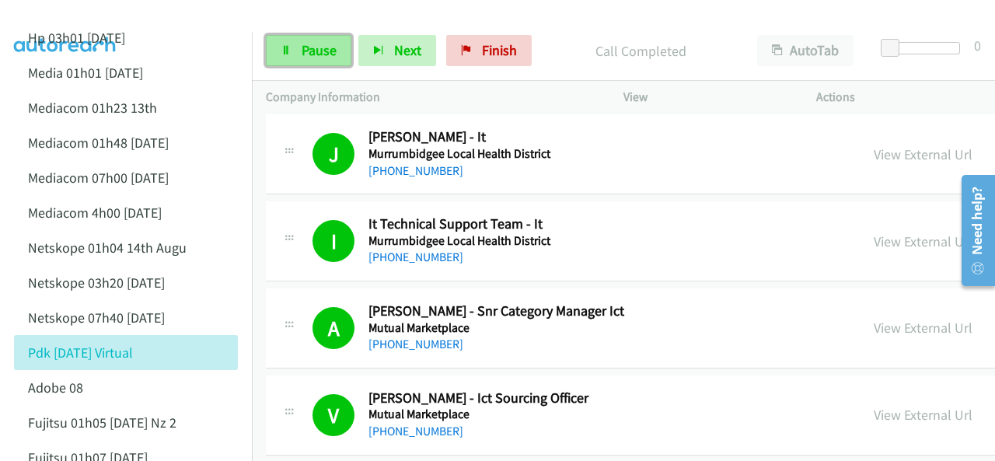
click at [288, 46] on icon at bounding box center [286, 51] width 11 height 11
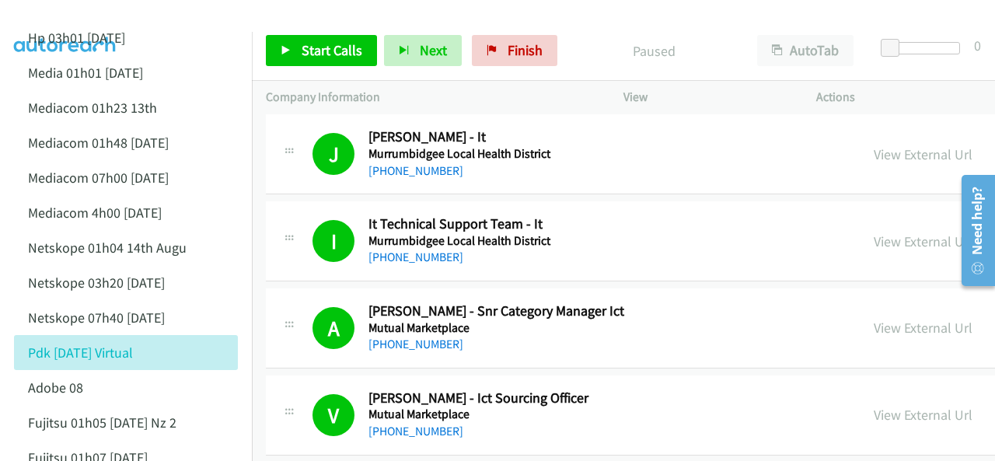
click at [208, 12] on div at bounding box center [490, 30] width 981 height 60
click at [302, 42] on span "Start Calls" at bounding box center [332, 50] width 61 height 18
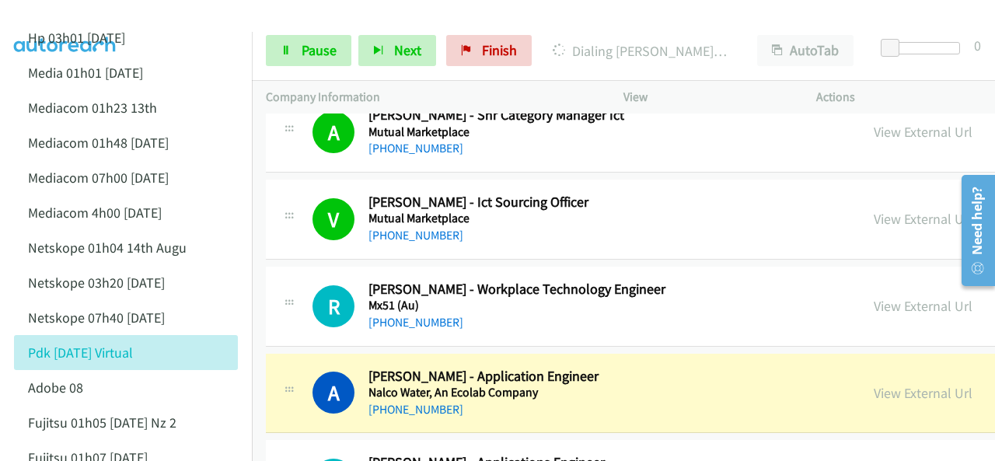
scroll to position [5441, 0]
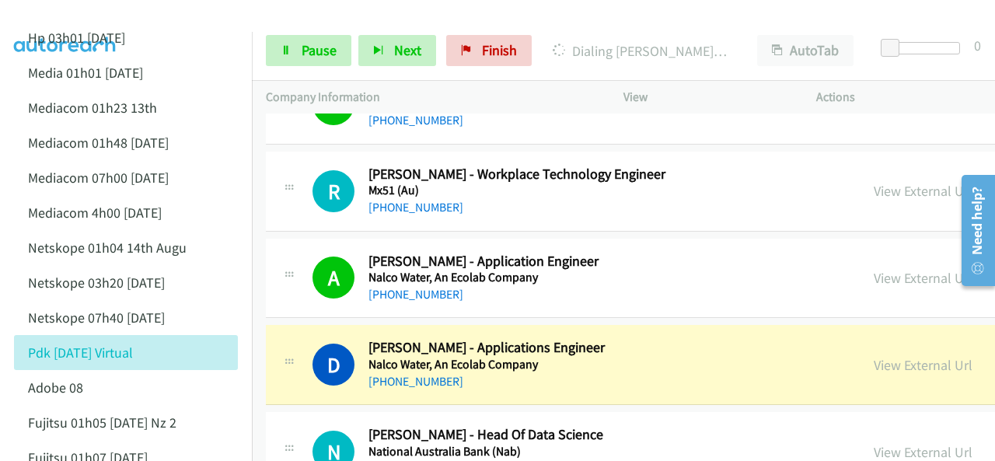
click at [87, 12] on img at bounding box center [65, 27] width 117 height 54
click at [881, 356] on link "View External Url" at bounding box center [923, 365] width 99 height 18
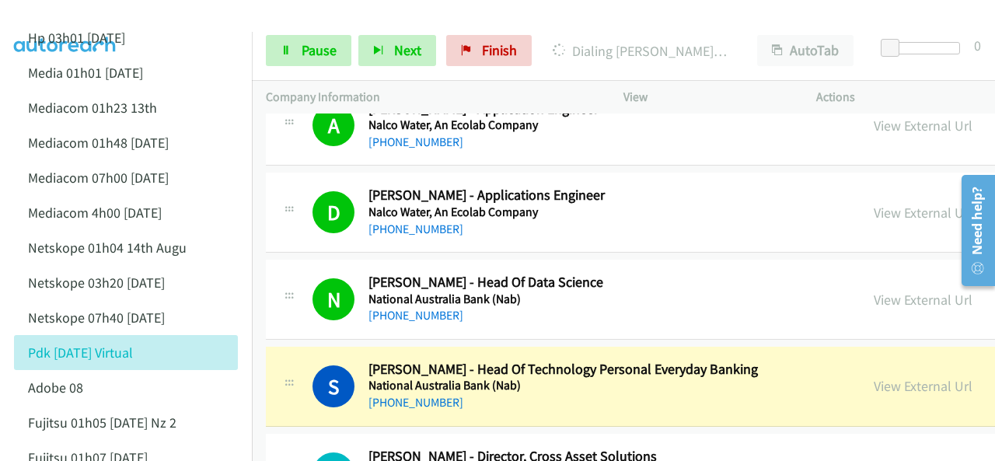
scroll to position [5597, 0]
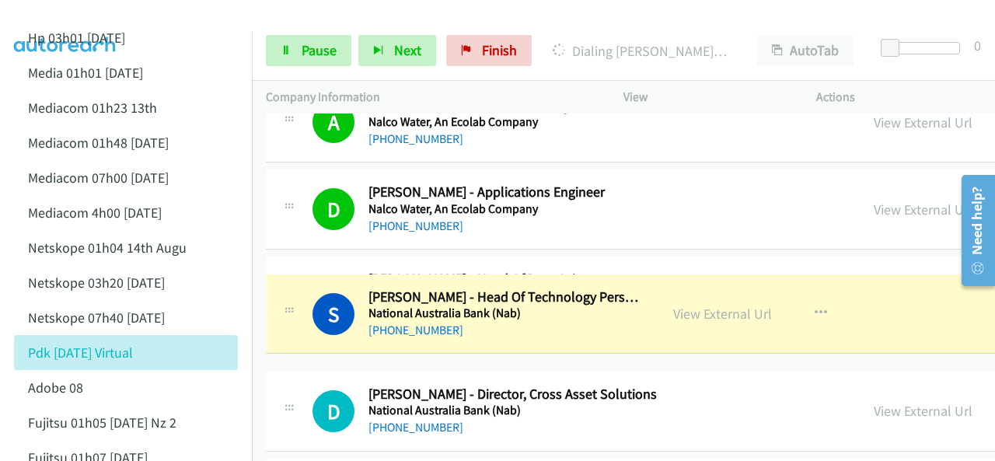
drag, startPoint x: 886, startPoint y: 364, endPoint x: 759, endPoint y: 323, distance: 134.0
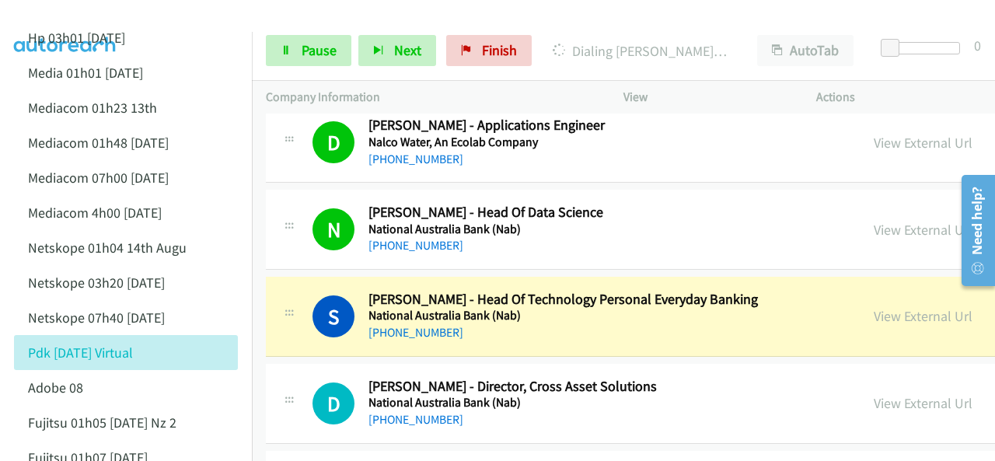
scroll to position [5675, 0]
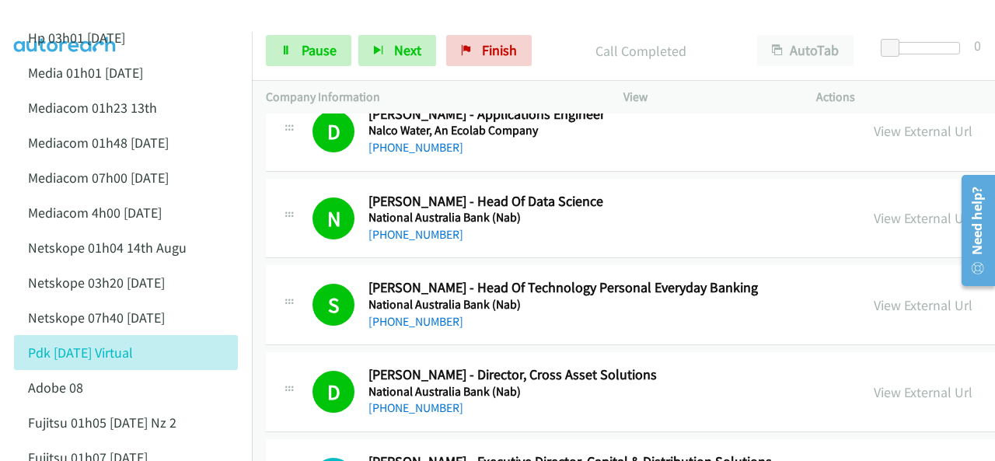
click at [151, 19] on div at bounding box center [490, 30] width 981 height 60
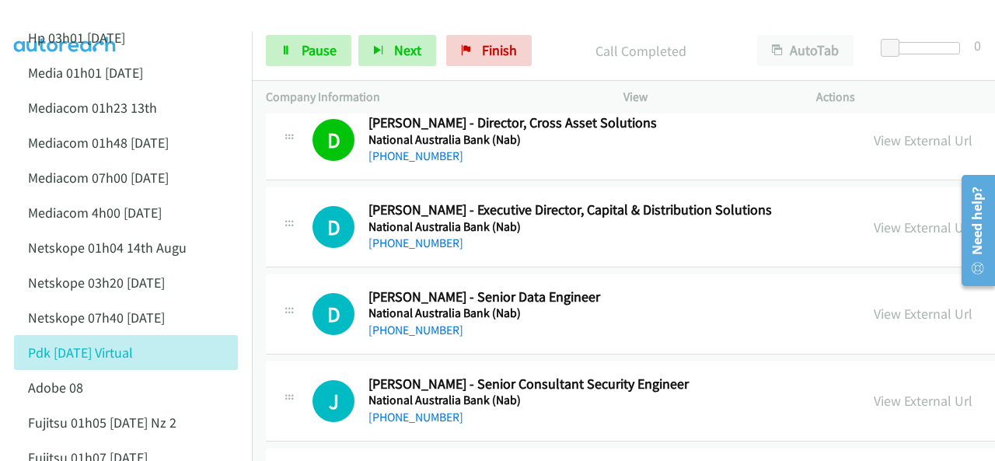
scroll to position [5908, 0]
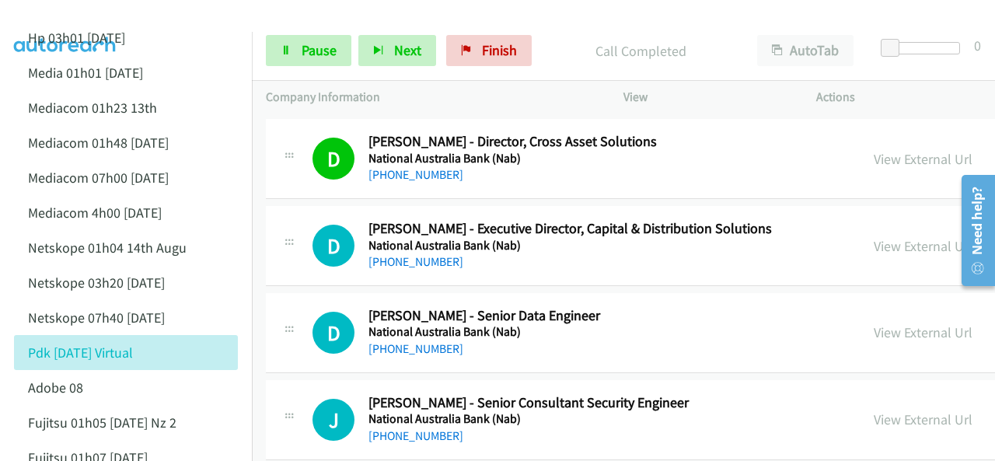
click at [82, 14] on img at bounding box center [65, 27] width 117 height 54
click at [141, 16] on div at bounding box center [490, 30] width 981 height 60
click at [292, 49] on link "Pause" at bounding box center [309, 50] width 86 height 31
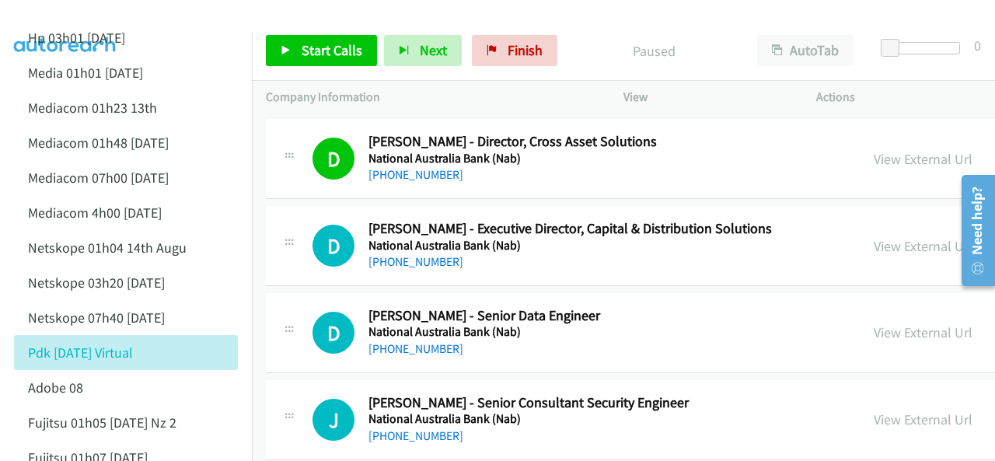
click at [109, 17] on img at bounding box center [65, 27] width 117 height 54
click at [113, 12] on img at bounding box center [65, 27] width 117 height 54
click at [322, 47] on span "Start Calls" at bounding box center [332, 50] width 61 height 18
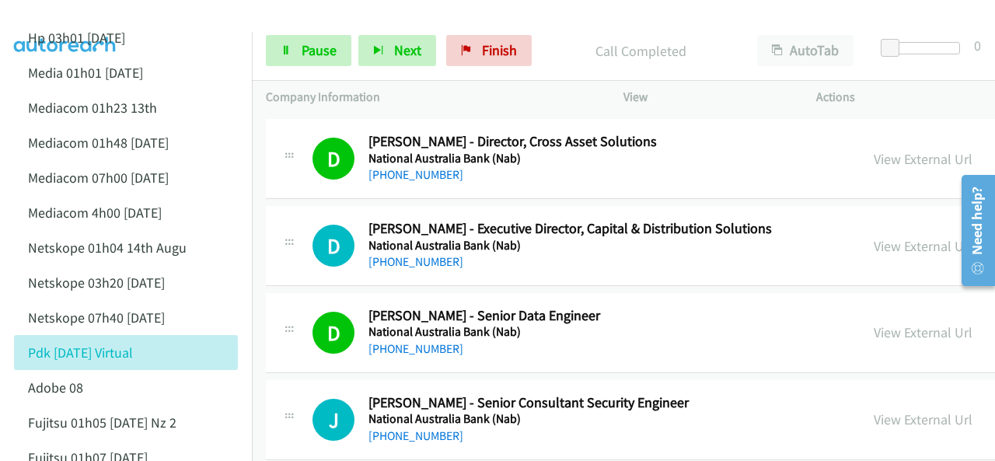
click at [54, 19] on img at bounding box center [65, 27] width 117 height 54
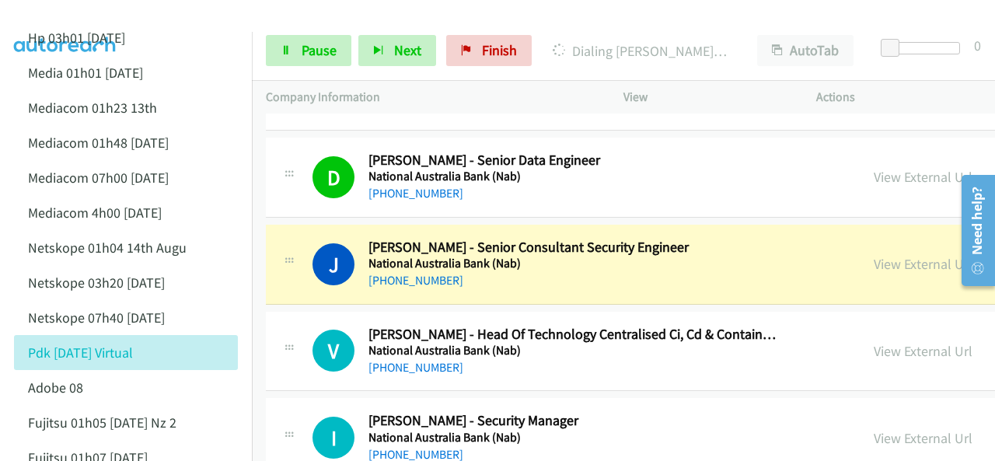
scroll to position [6141, 0]
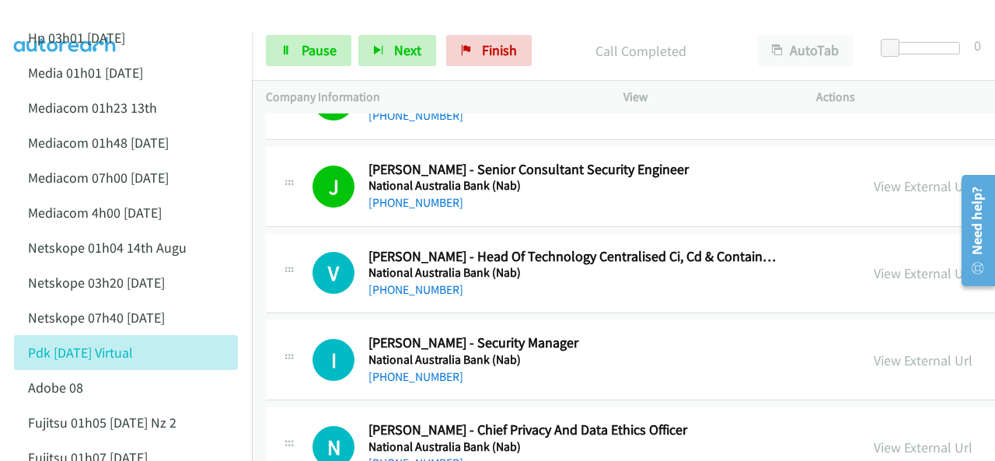
click at [98, 16] on img at bounding box center [65, 27] width 117 height 54
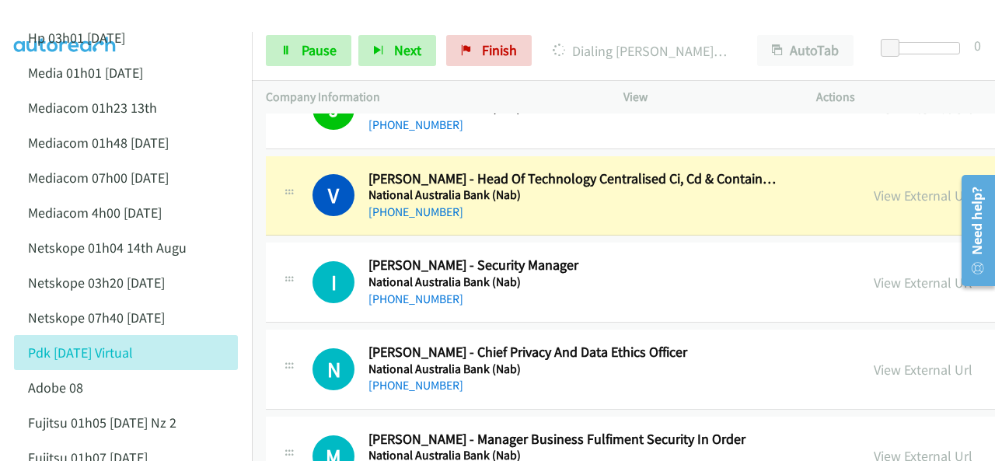
click at [108, 18] on img at bounding box center [65, 27] width 117 height 54
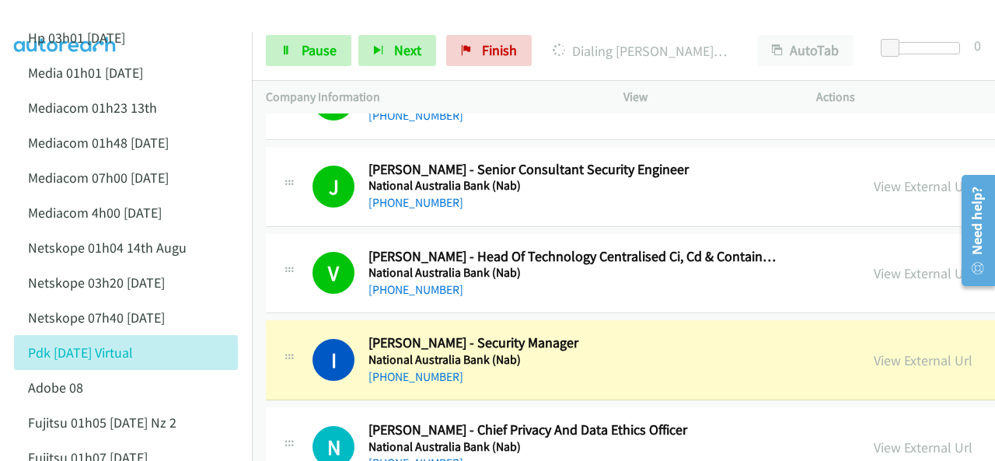
drag, startPoint x: 113, startPoint y: 22, endPoint x: 110, endPoint y: 5, distance: 17.4
click at [113, 22] on img at bounding box center [65, 27] width 117 height 54
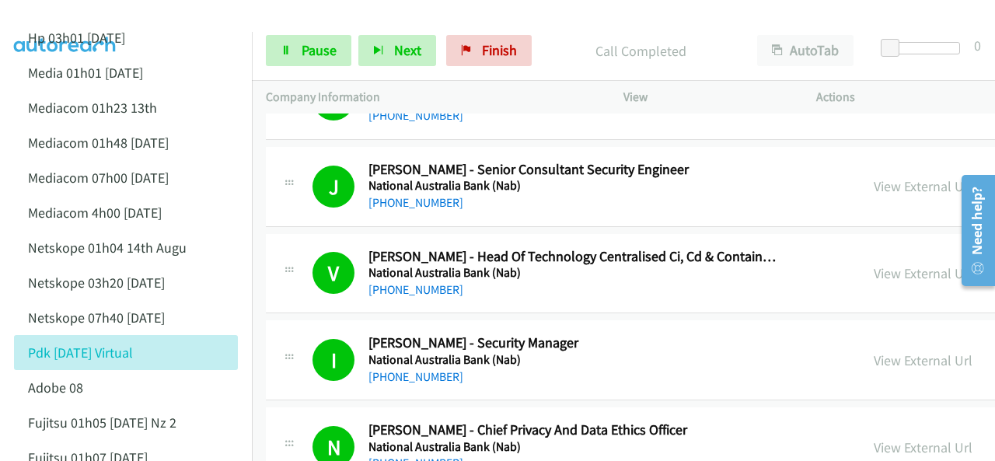
click at [68, 13] on img at bounding box center [65, 27] width 117 height 54
drag, startPoint x: 306, startPoint y: 58, endPoint x: 321, endPoint y: 75, distance: 22.6
click at [306, 58] on span "Pause" at bounding box center [319, 50] width 35 height 18
